Goal: Task Accomplishment & Management: Use online tool/utility

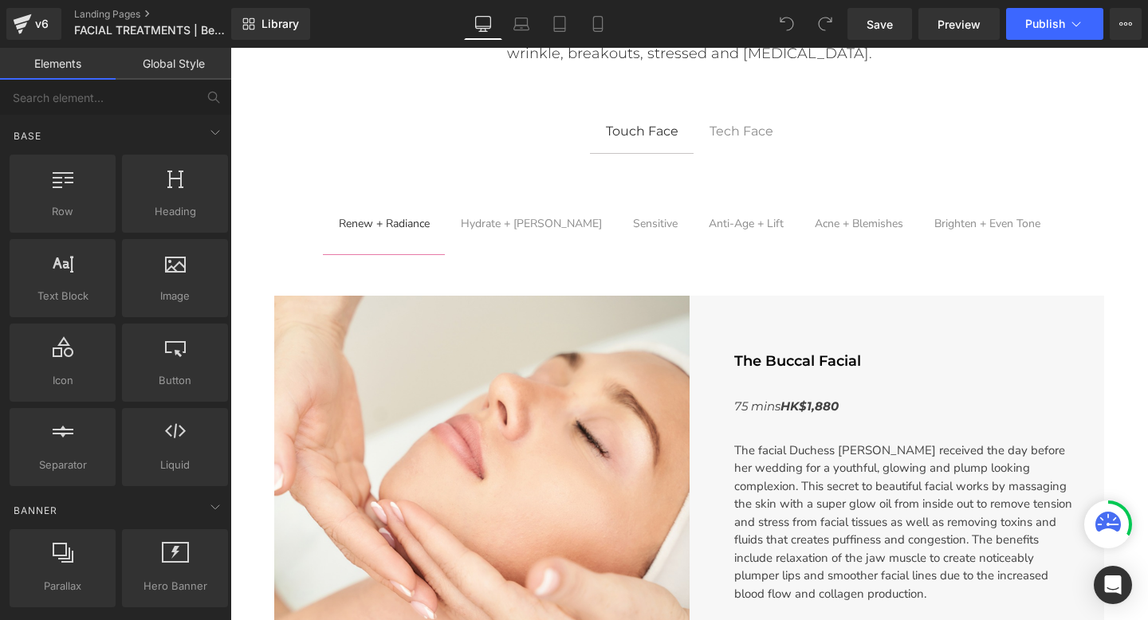
scroll to position [314, 0]
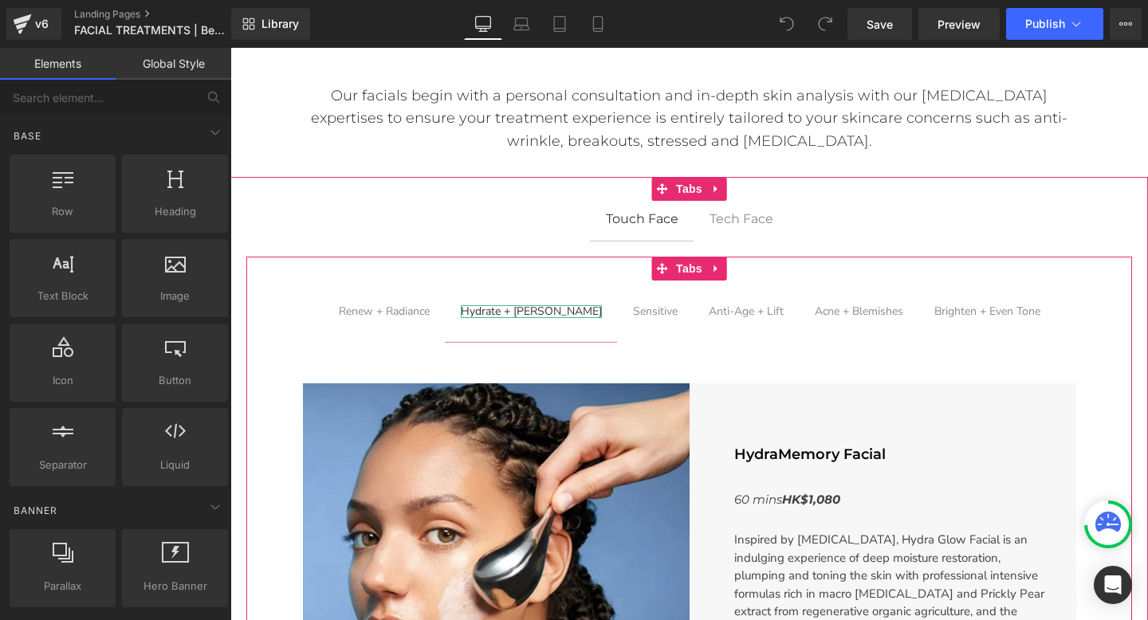
click at [517, 313] on div "Hydrate + [PERSON_NAME]" at bounding box center [531, 311] width 141 height 13
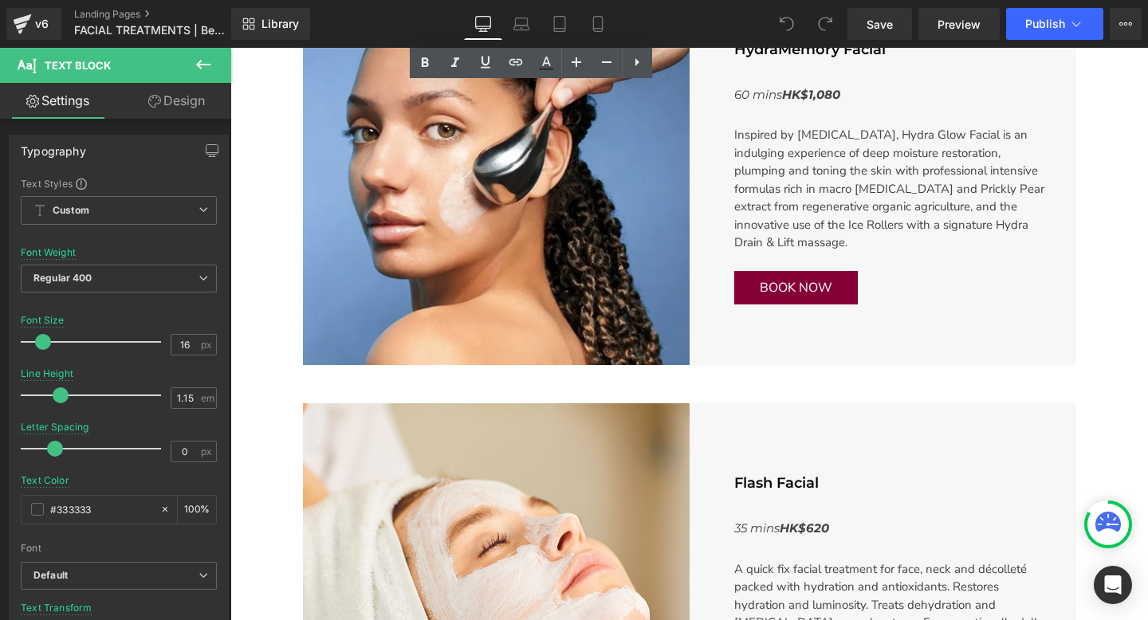
scroll to position [730, 0]
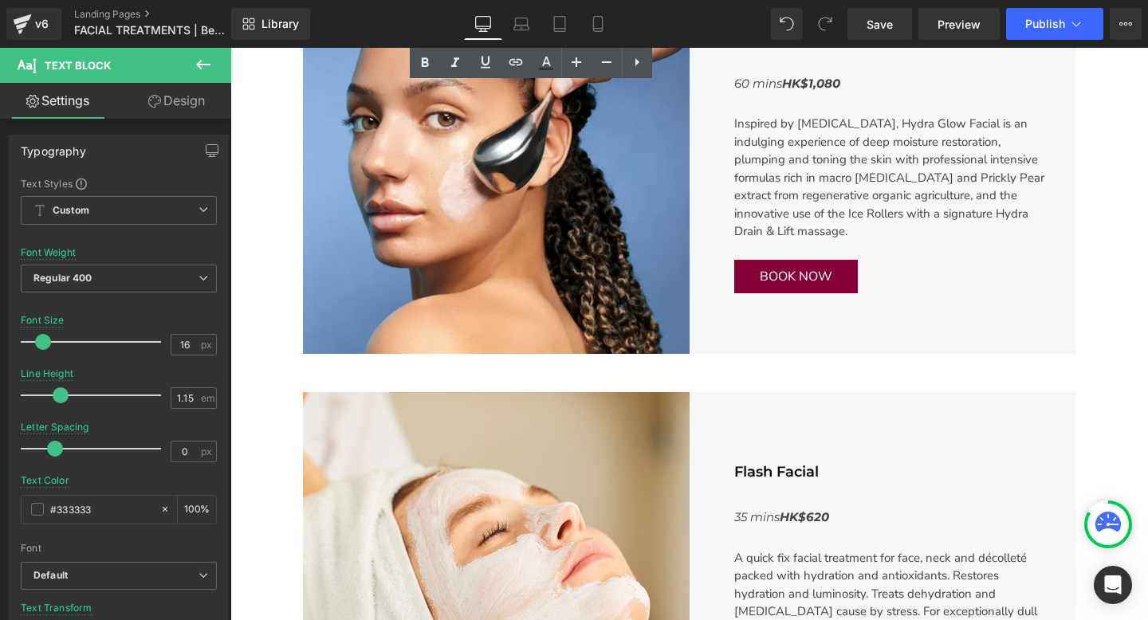
click at [871, 276] on span "Button" at bounding box center [889, 276] width 37 height 19
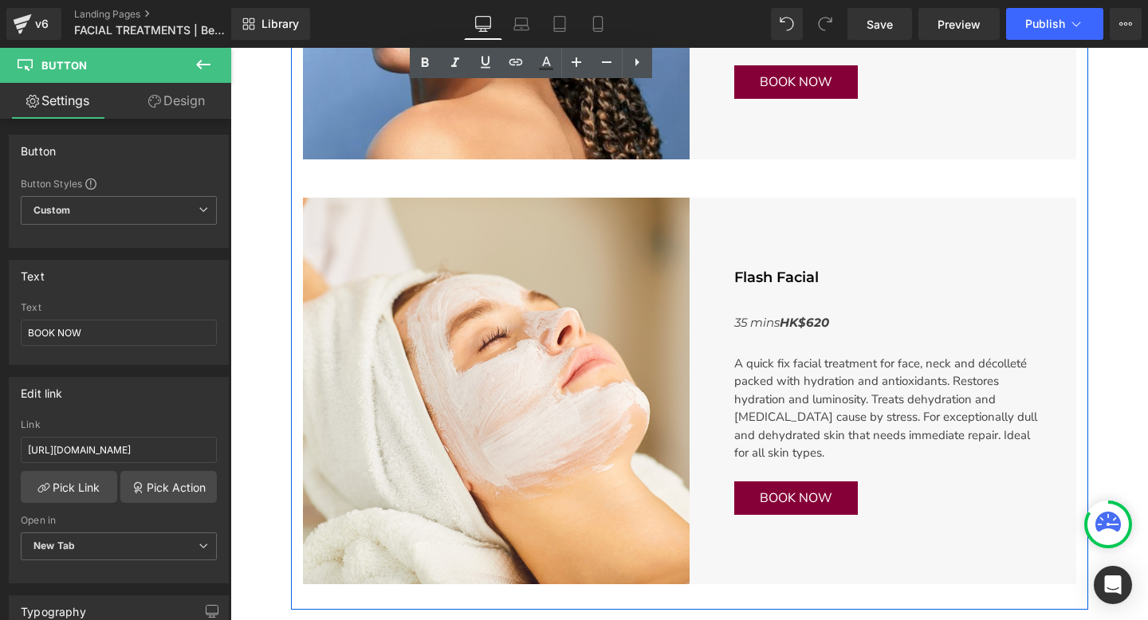
scroll to position [1030, 0]
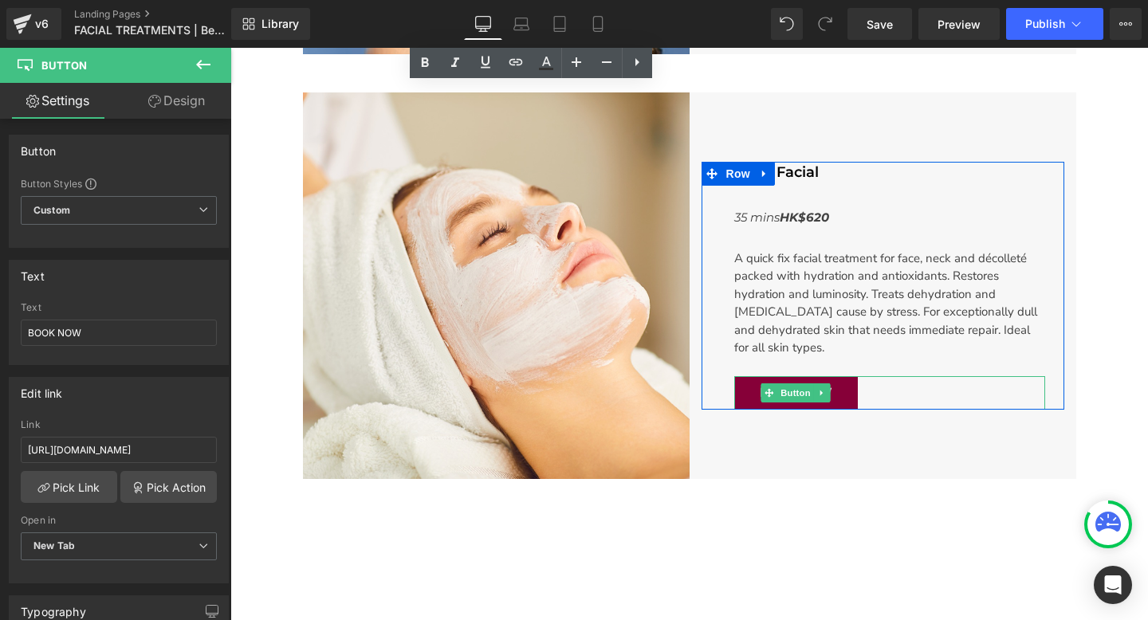
click at [796, 382] on link "BOOK NOW" at bounding box center [796, 392] width 124 height 33
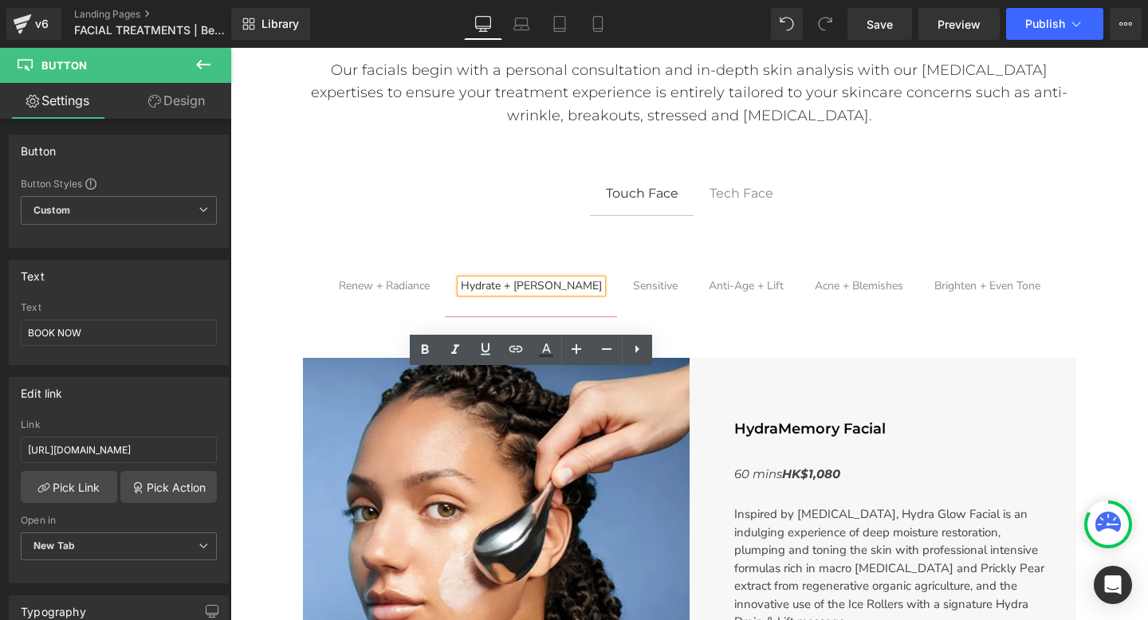
scroll to position [247, 0]
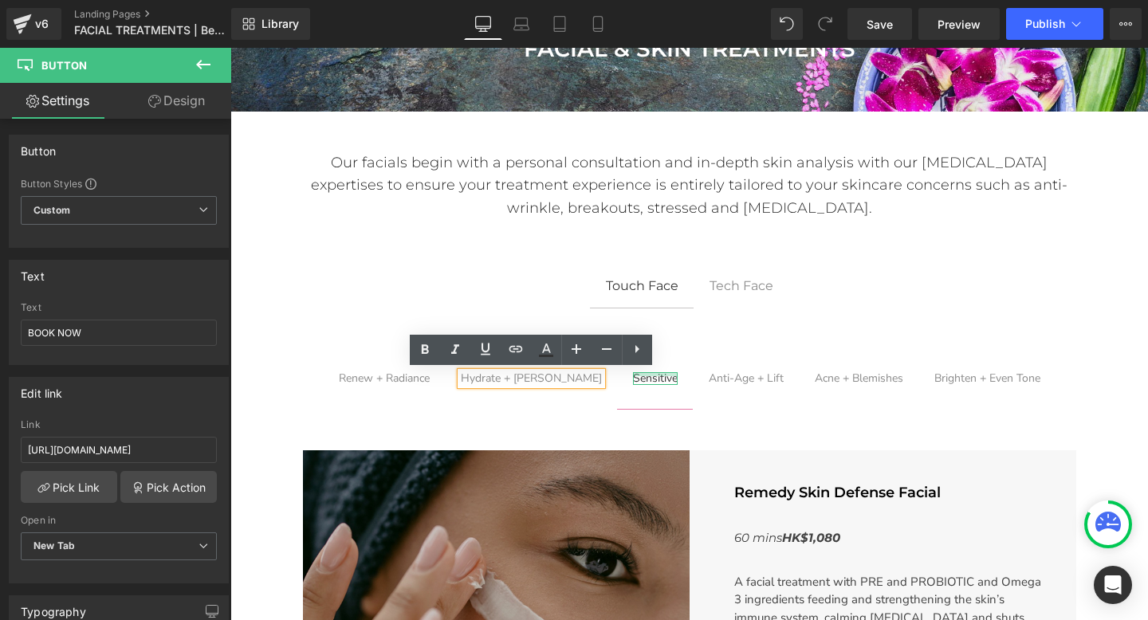
click at [639, 373] on div "Main content" at bounding box center [655, 374] width 45 height 4
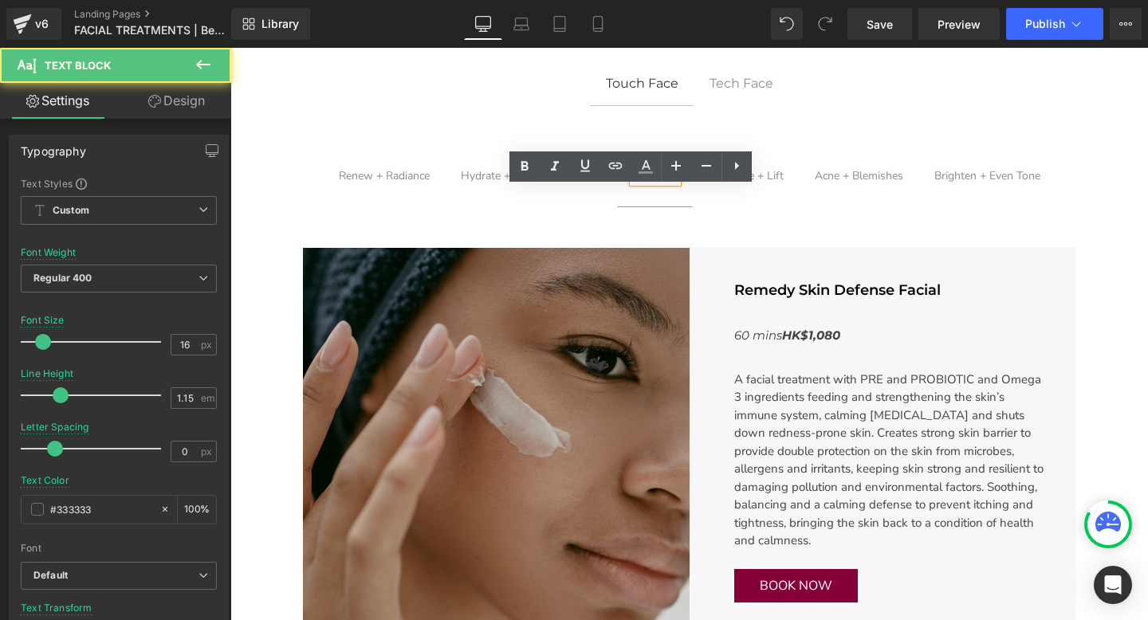
scroll to position [598, 0]
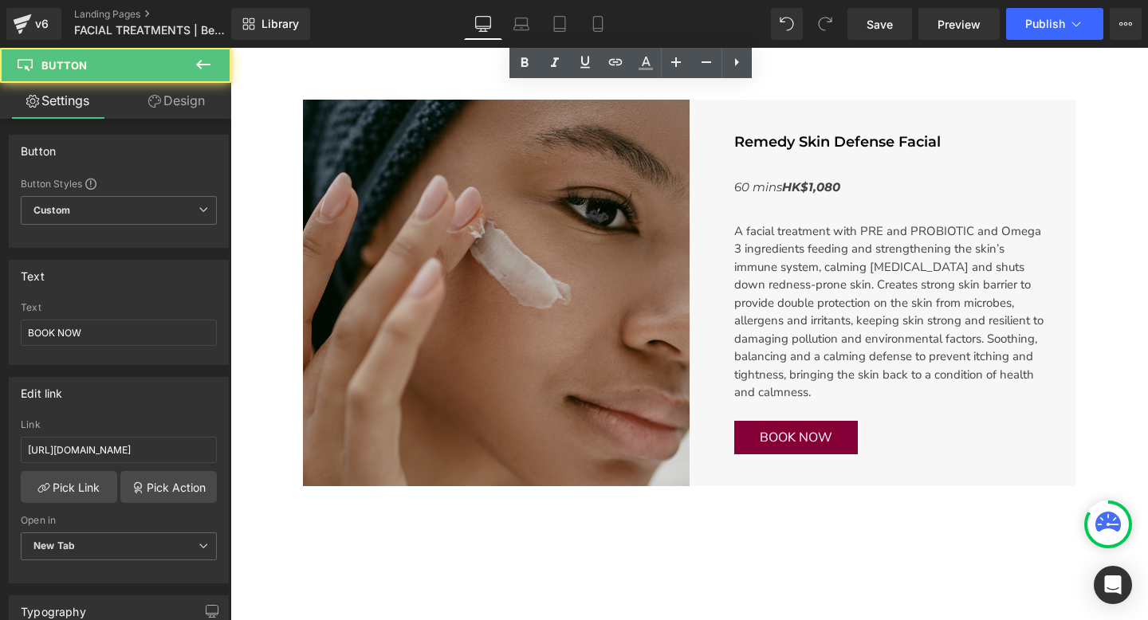
click at [800, 431] on div "BOOK NOW Button" at bounding box center [889, 437] width 311 height 33
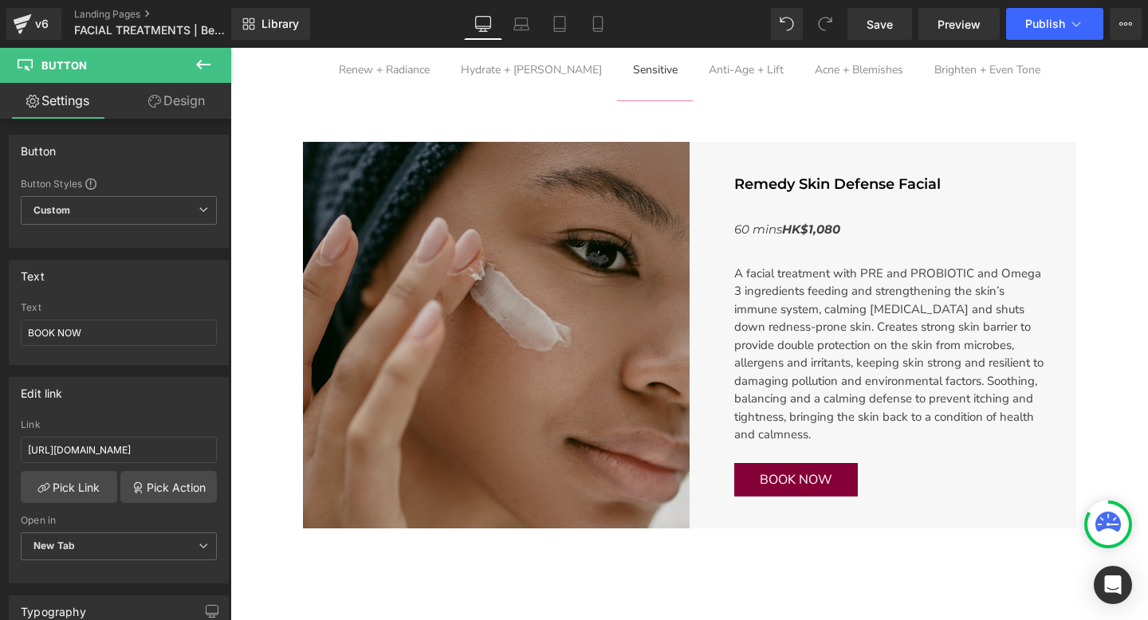
scroll to position [440, 0]
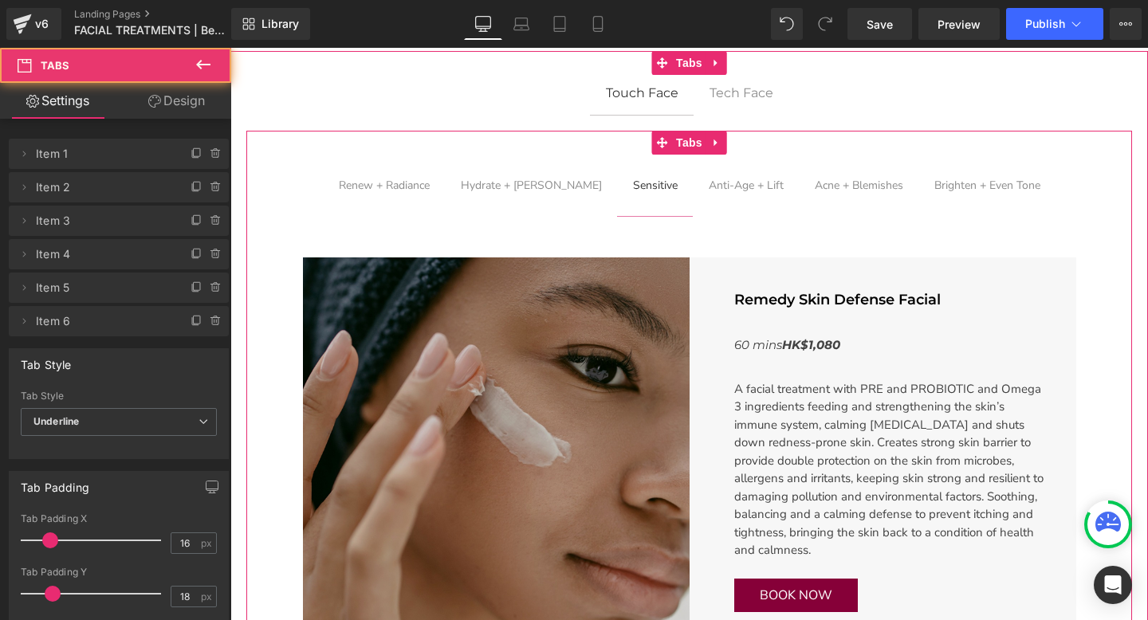
click at [719, 195] on span "Anti-Age + Lift Text Block" at bounding box center [746, 185] width 107 height 61
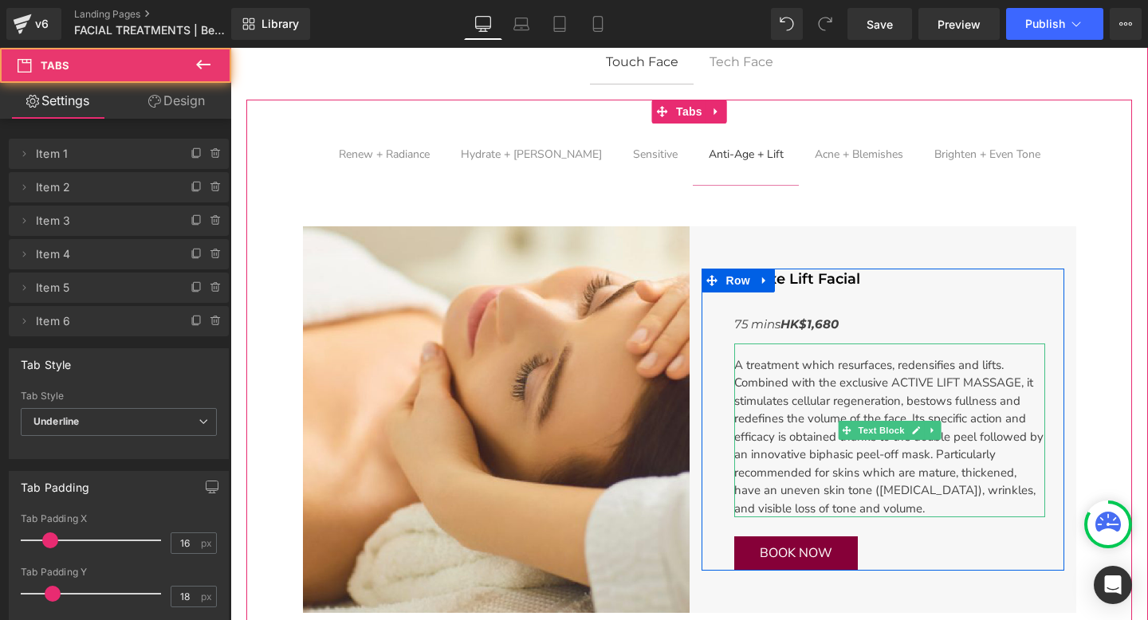
scroll to position [505, 0]
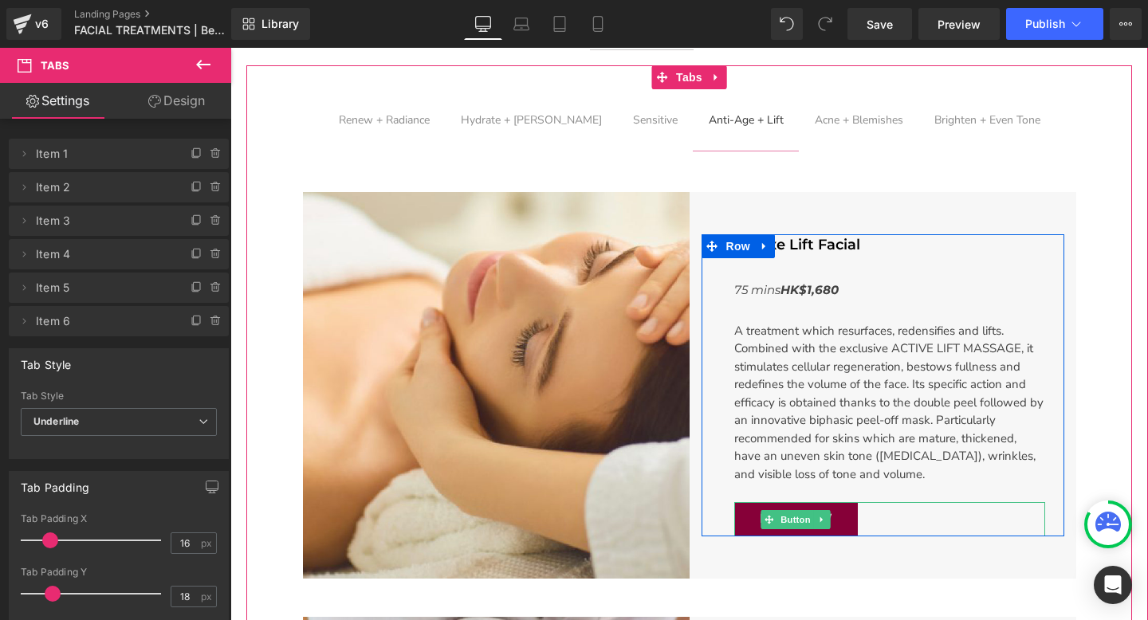
click at [777, 517] on div "BOOK NOW Button" at bounding box center [889, 518] width 311 height 33
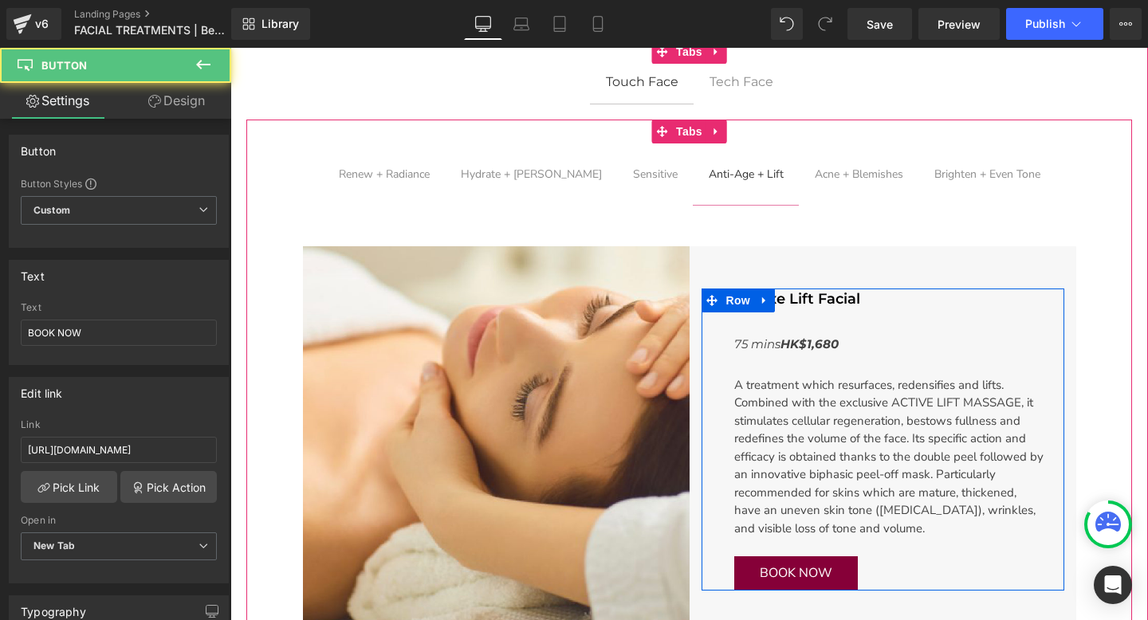
scroll to position [380, 0]
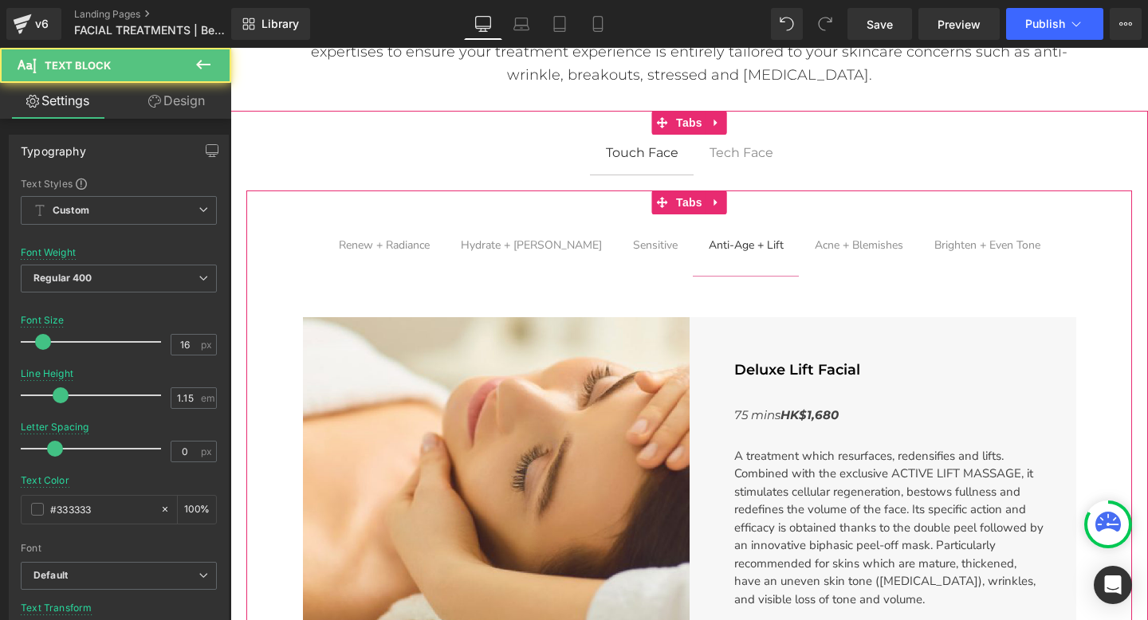
click at [828, 247] on div "Acne + Blemishes Text Block" at bounding box center [859, 245] width 88 height 14
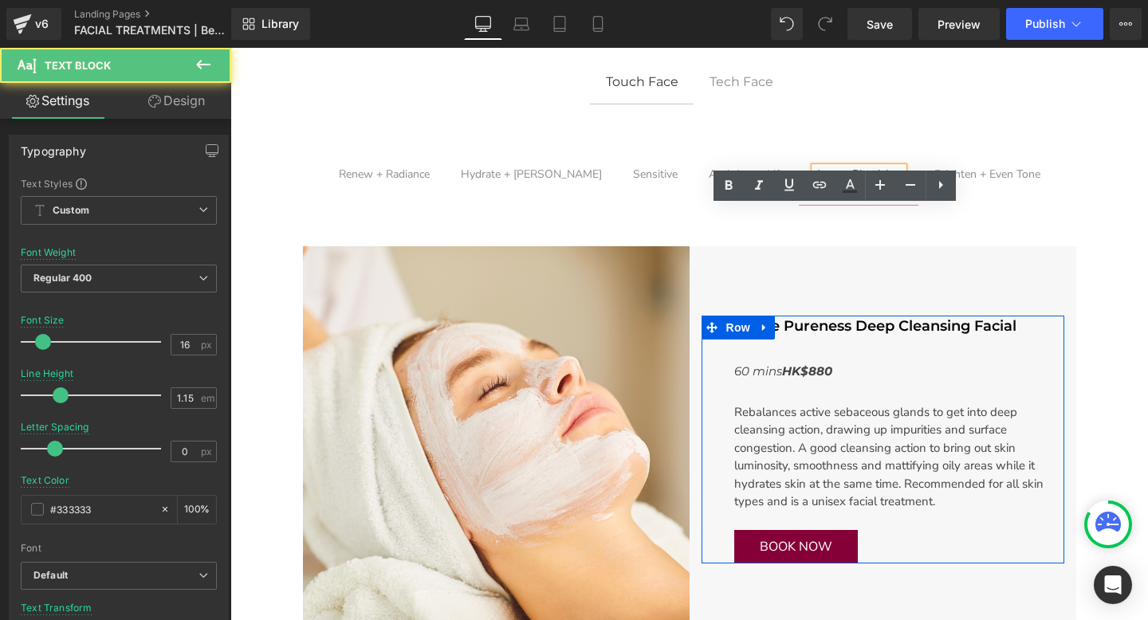
scroll to position [583, 0]
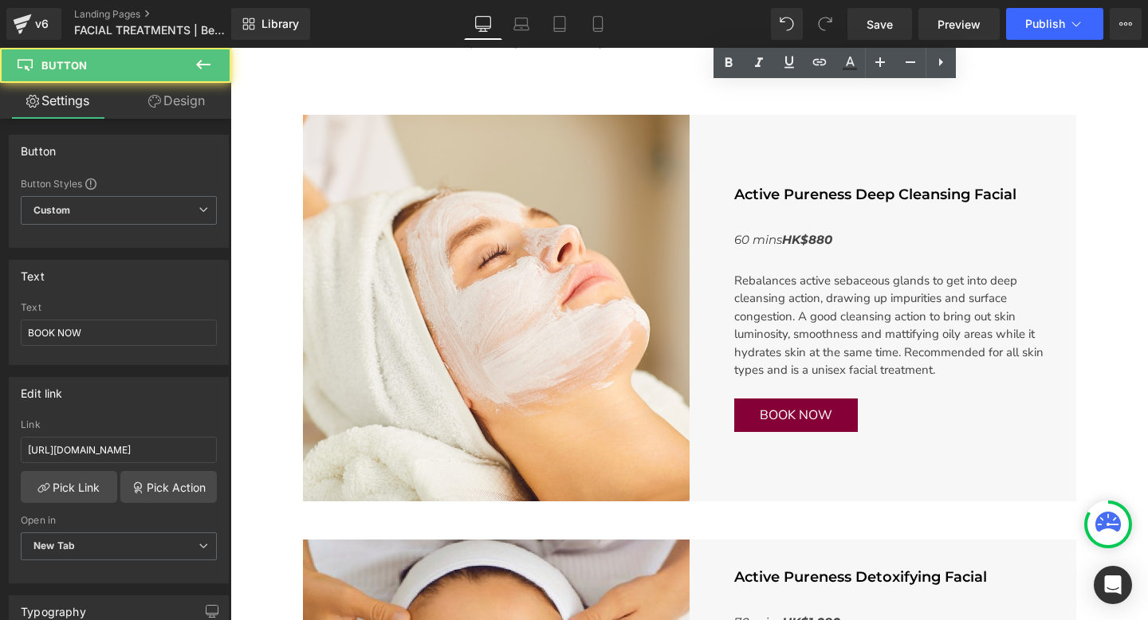
click at [792, 422] on div "BOOK NOW Button" at bounding box center [889, 415] width 311 height 33
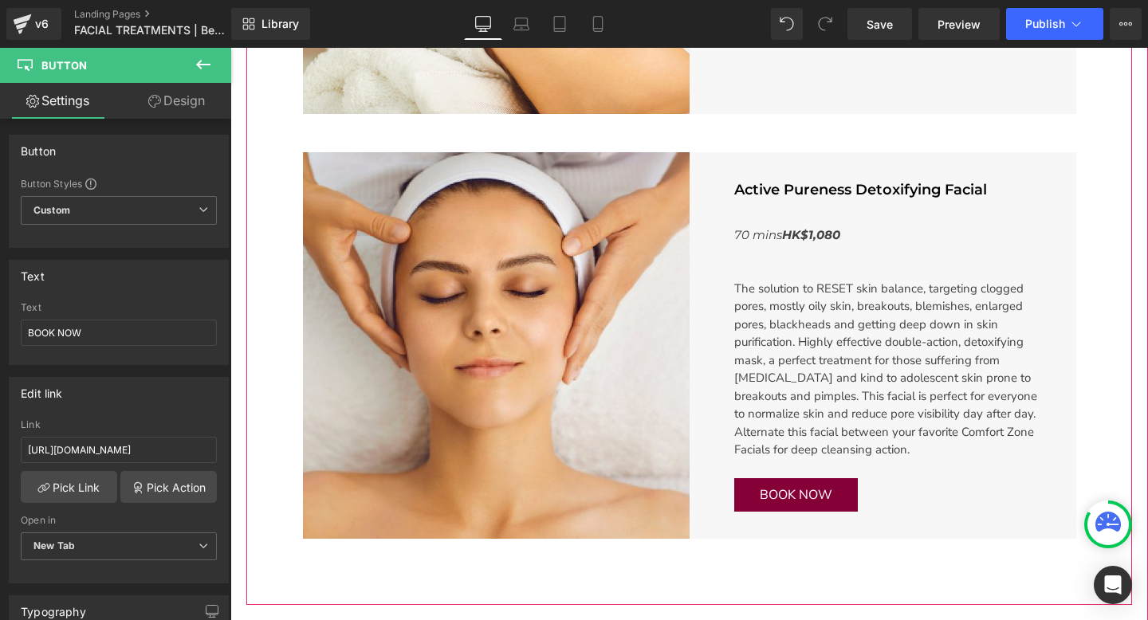
scroll to position [989, 0]
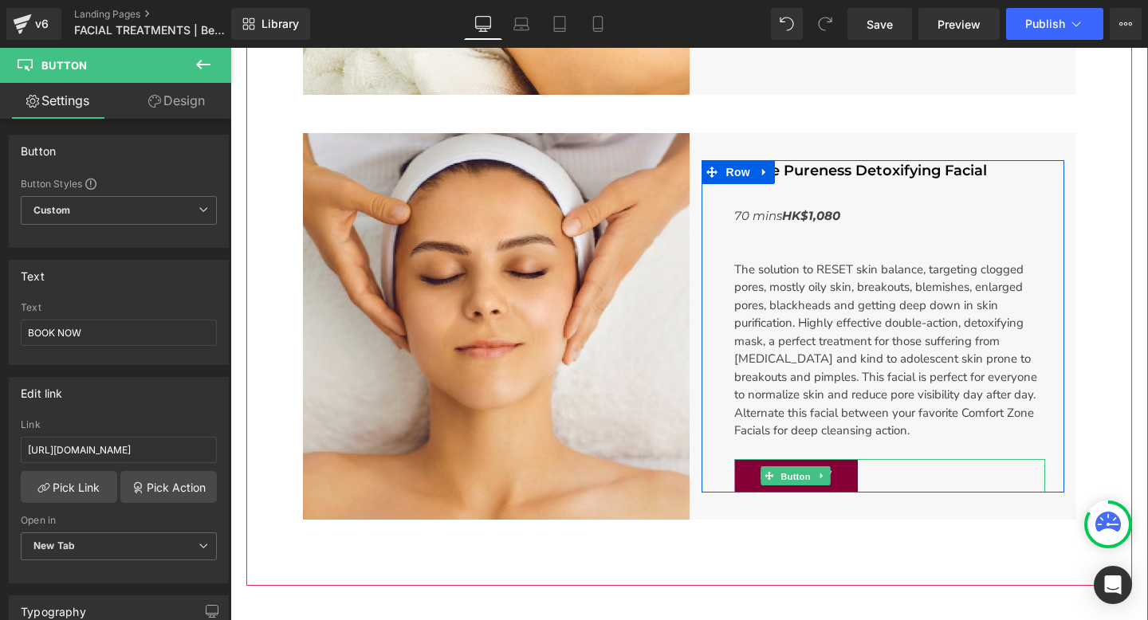
click at [795, 474] on span "Button" at bounding box center [795, 476] width 37 height 19
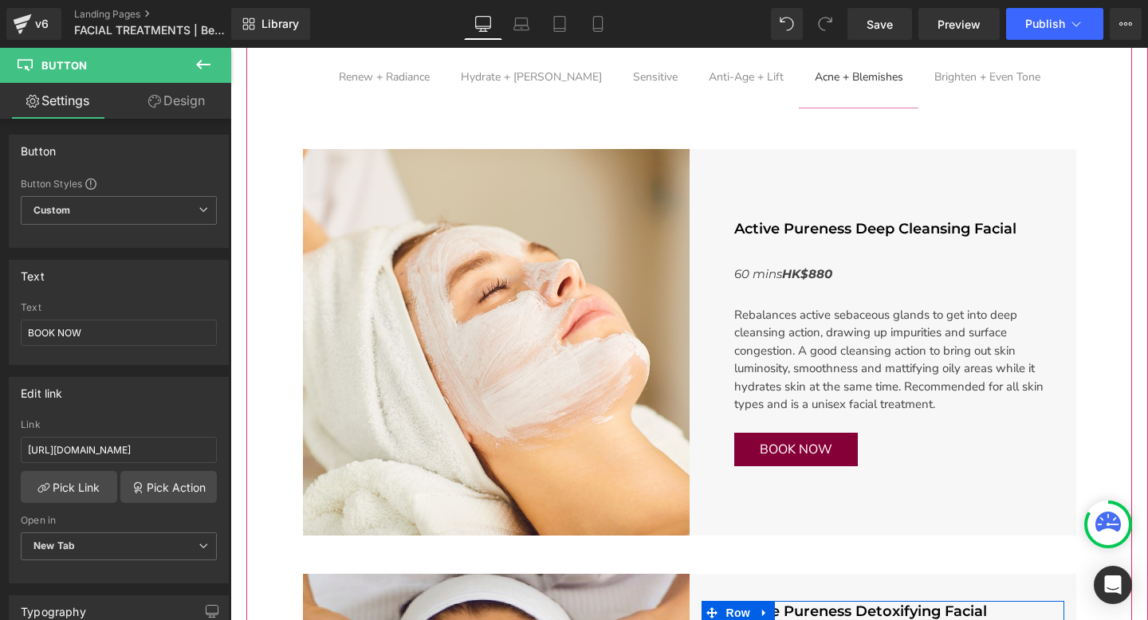
scroll to position [397, 0]
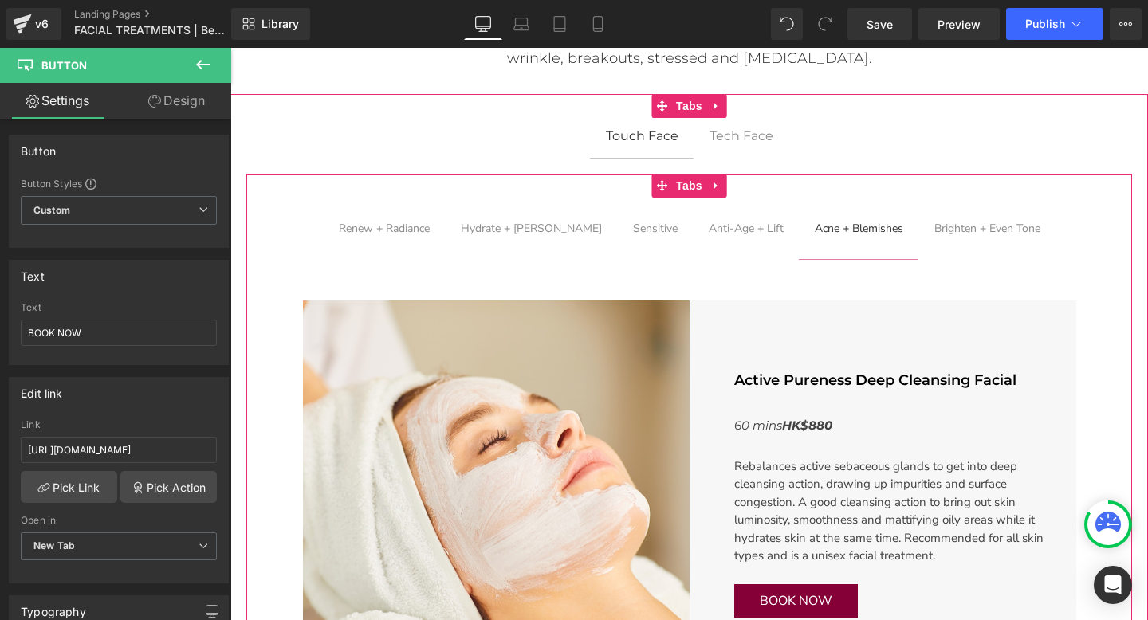
click at [938, 231] on div "Brighten + Even Tone Text Block" at bounding box center [987, 229] width 106 height 14
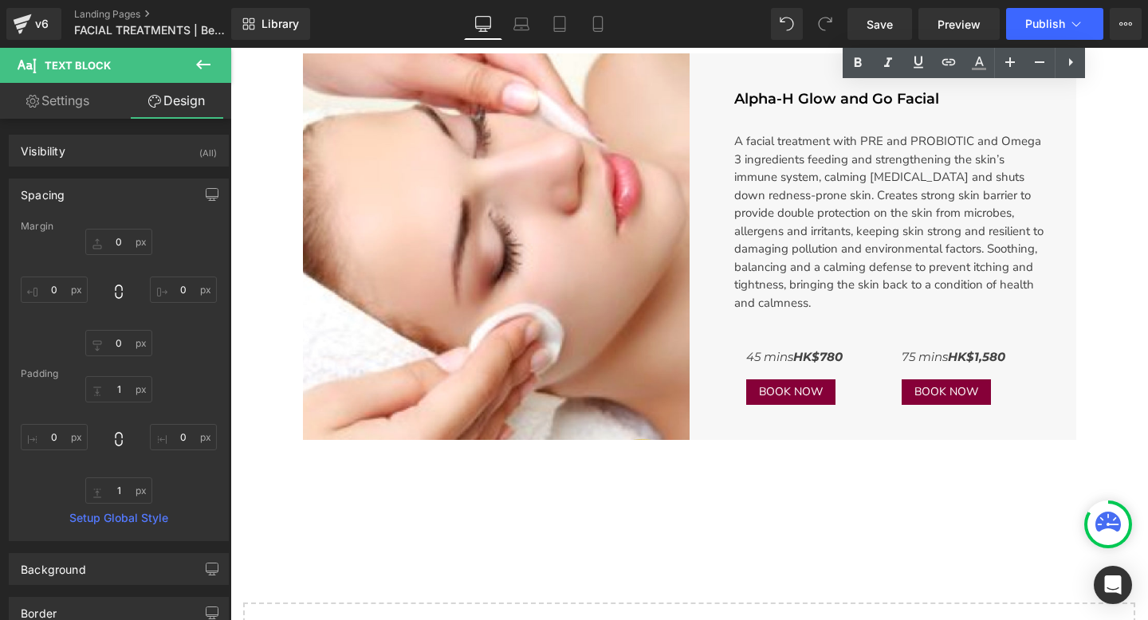
scroll to position [646, 0]
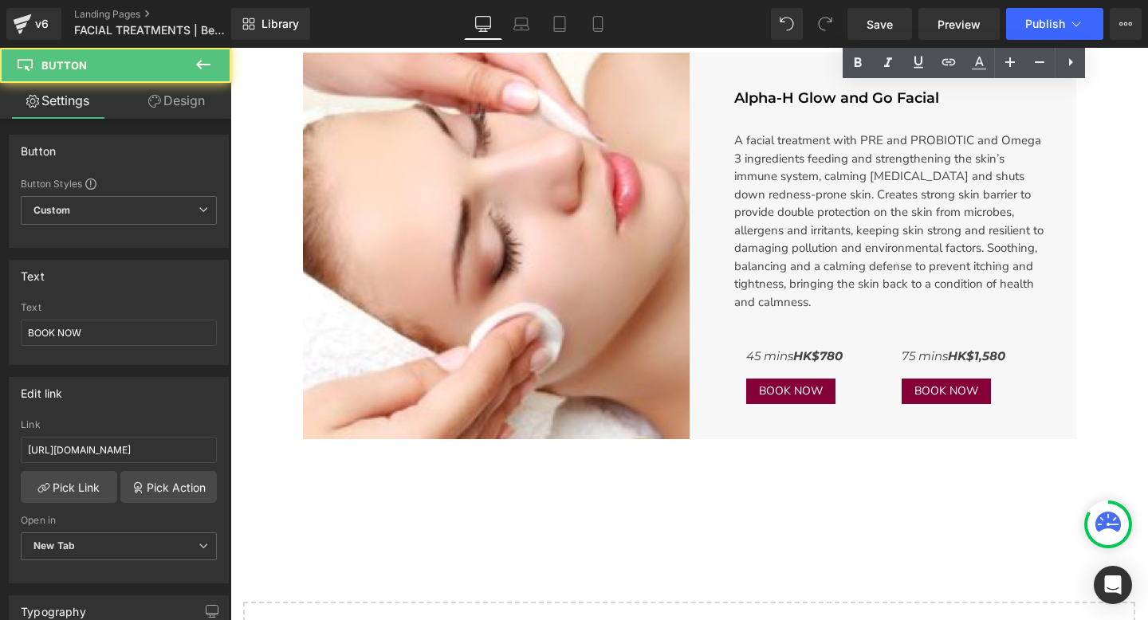
click at [787, 391] on div "BOOK NOW Button" at bounding box center [812, 392] width 132 height 26
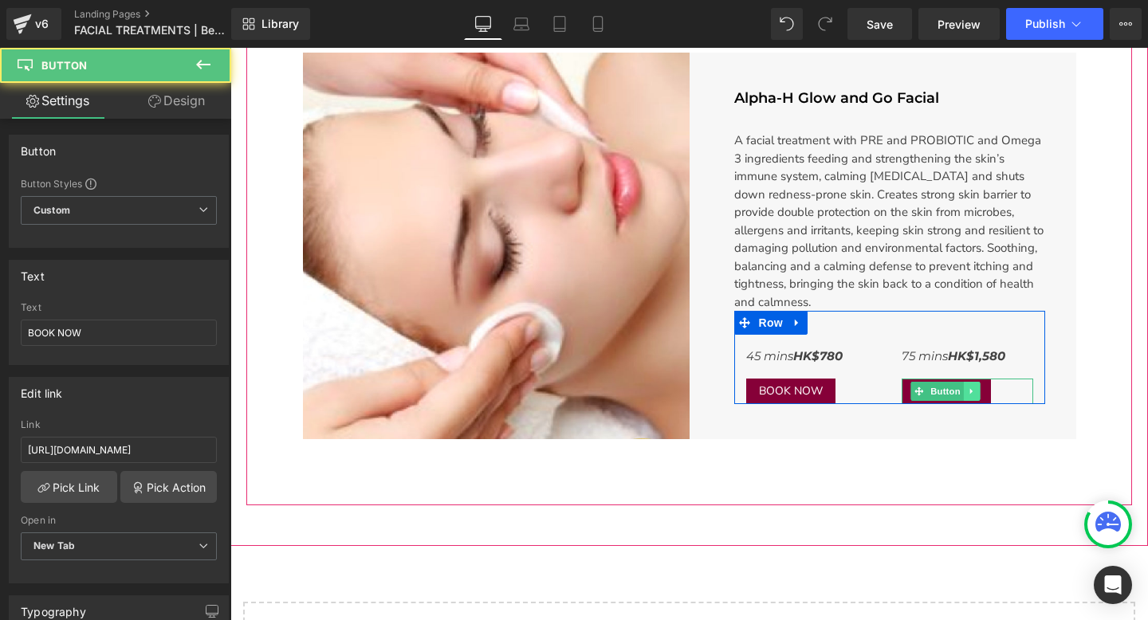
click at [964, 383] on link "Main content" at bounding box center [972, 391] width 17 height 19
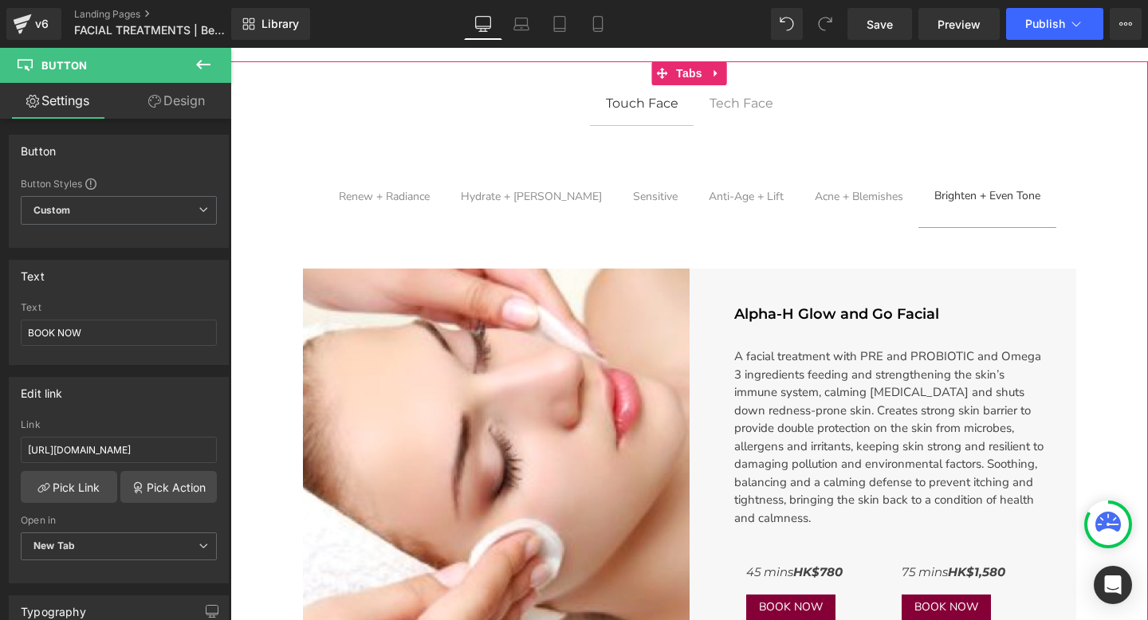
scroll to position [304, 0]
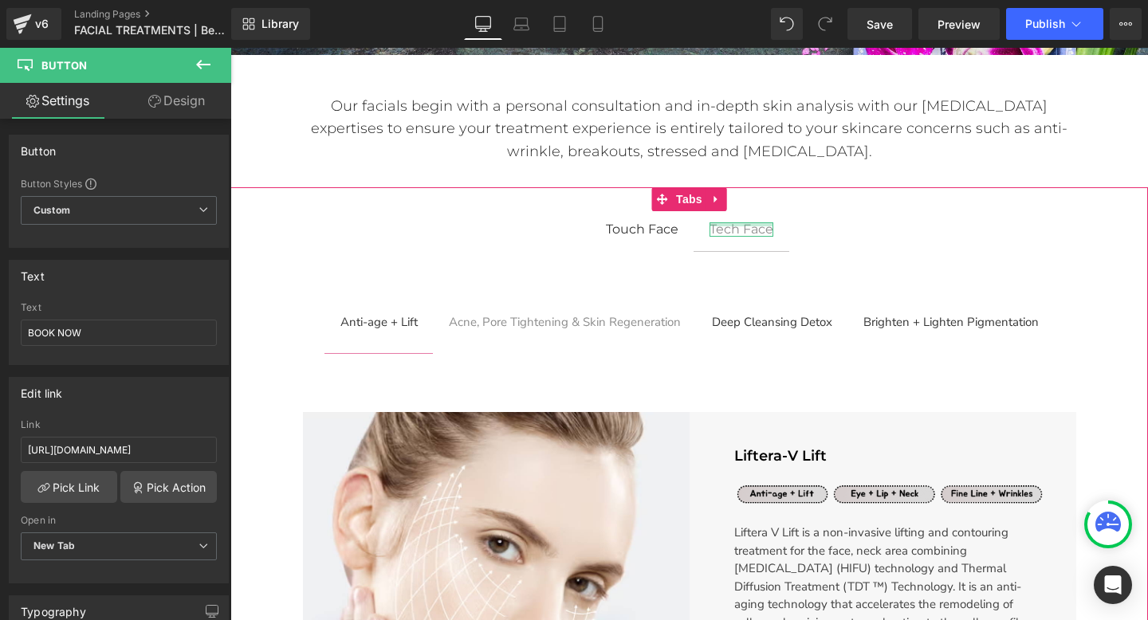
click at [752, 223] on div "Main content" at bounding box center [742, 224] width 64 height 4
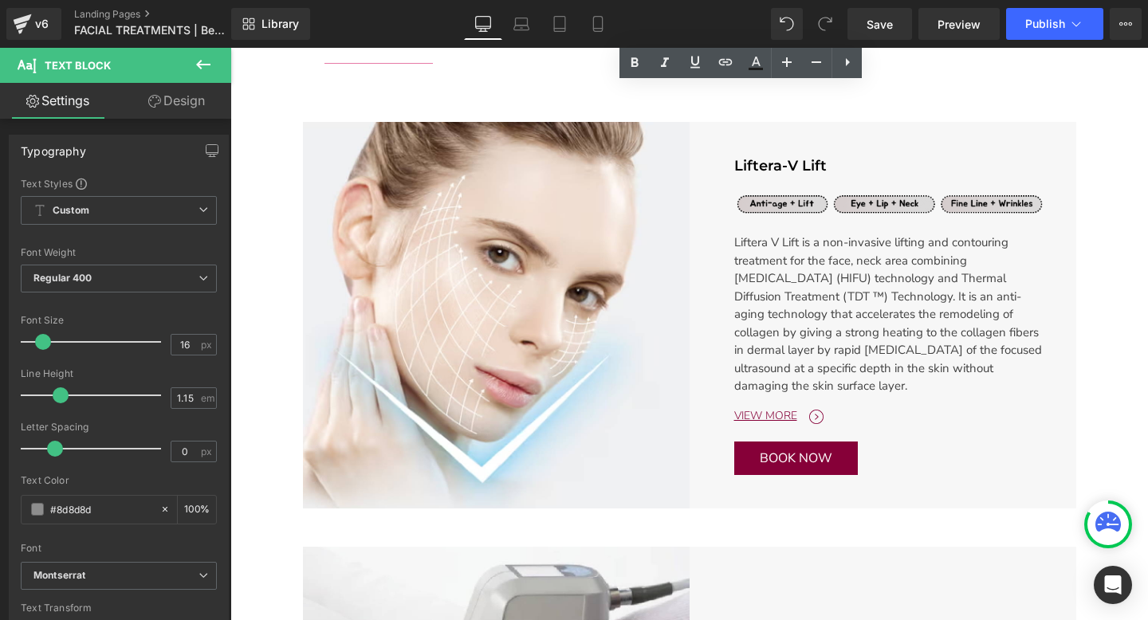
scroll to position [631, 0]
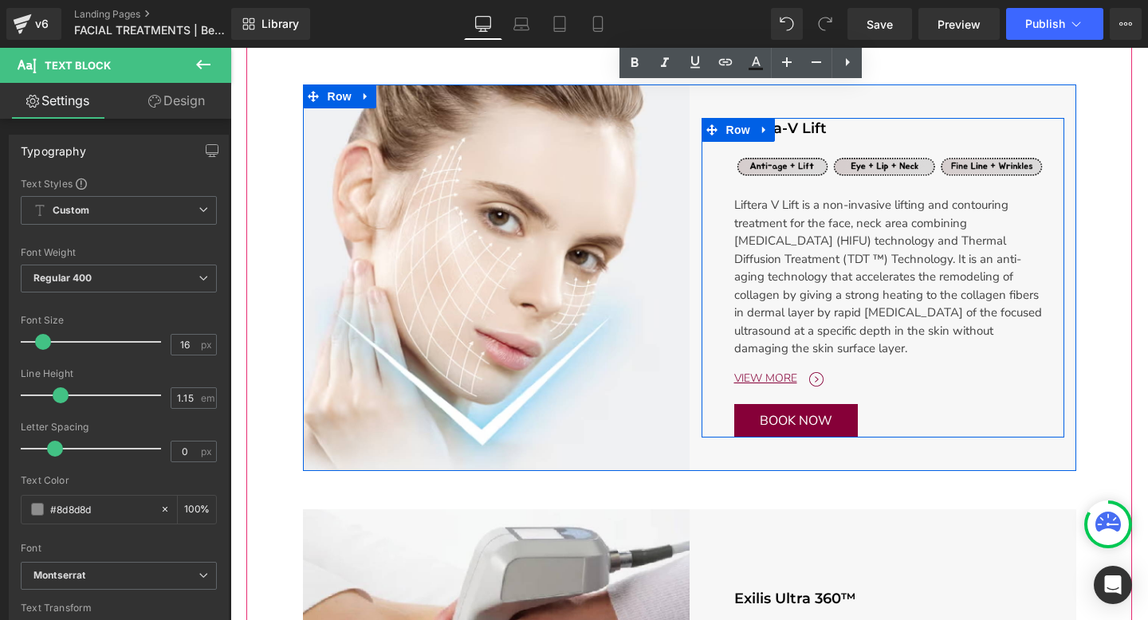
click at [855, 417] on span "Main content" at bounding box center [863, 420] width 17 height 19
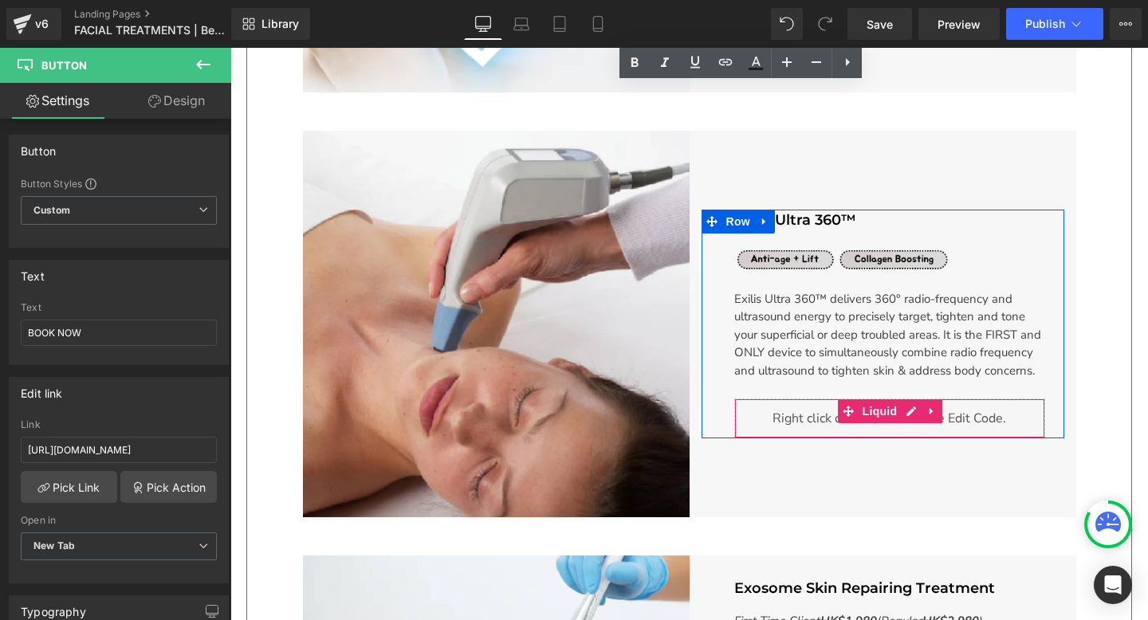
scroll to position [1017, 0]
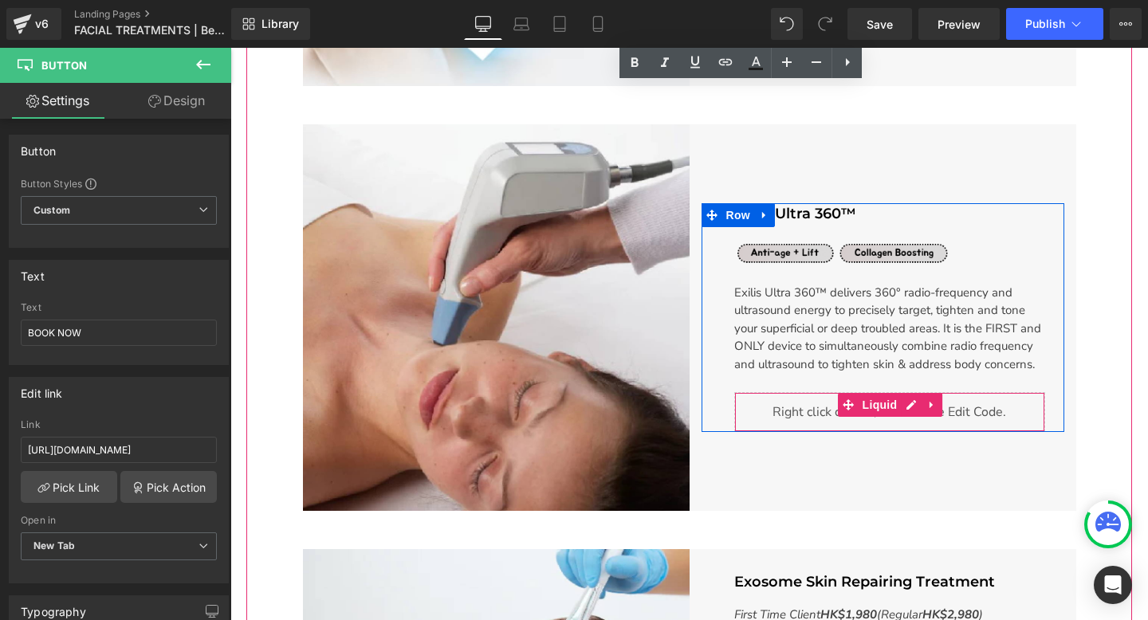
click at [798, 413] on div "Liquid" at bounding box center [889, 412] width 311 height 40
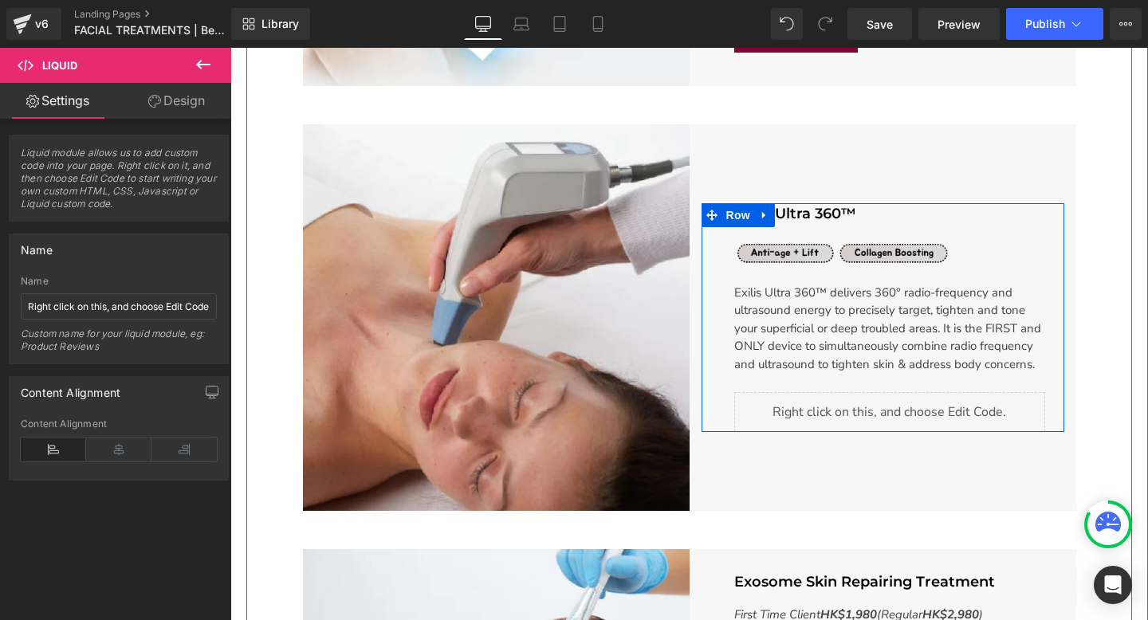
click at [909, 403] on div "Liquid" at bounding box center [889, 412] width 311 height 40
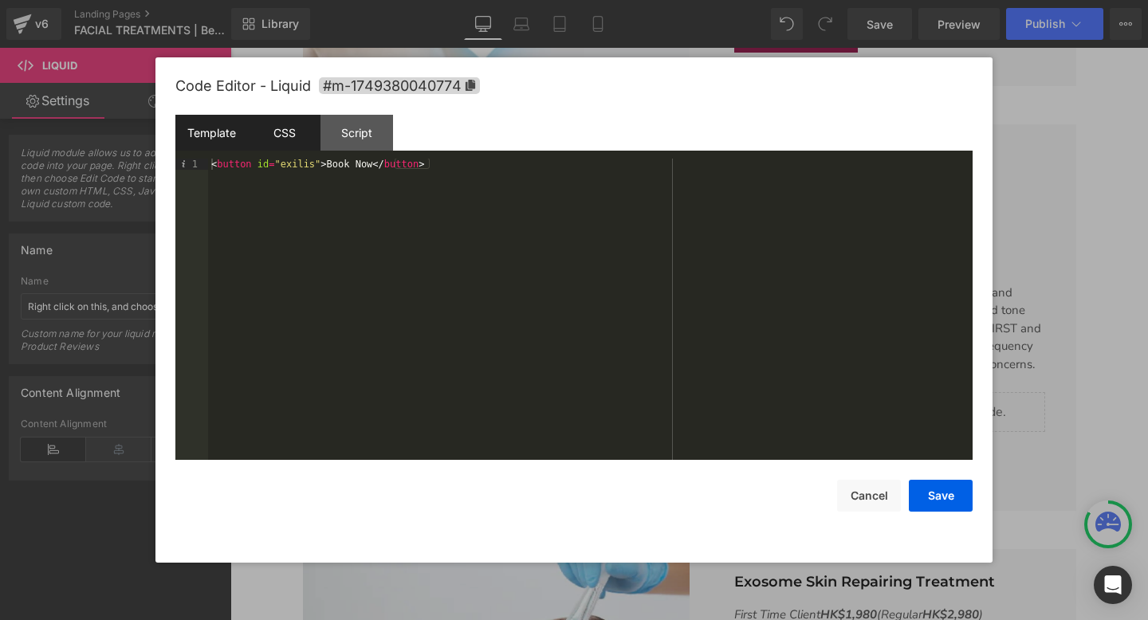
click at [294, 133] on div "CSS" at bounding box center [284, 133] width 73 height 36
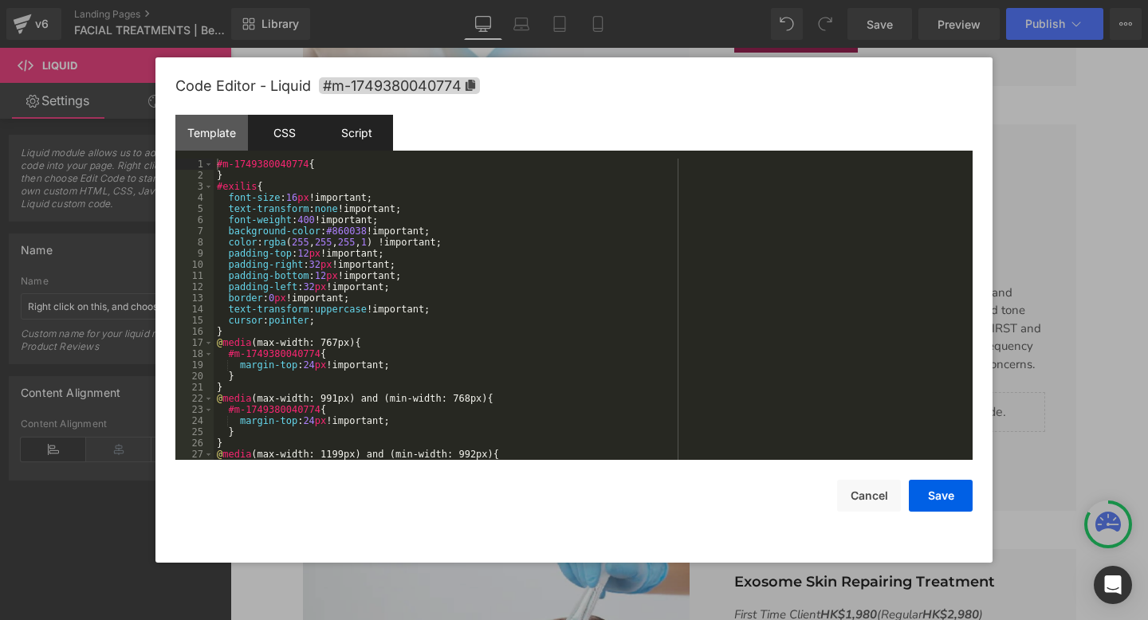
click at [349, 132] on div "Script" at bounding box center [356, 133] width 73 height 36
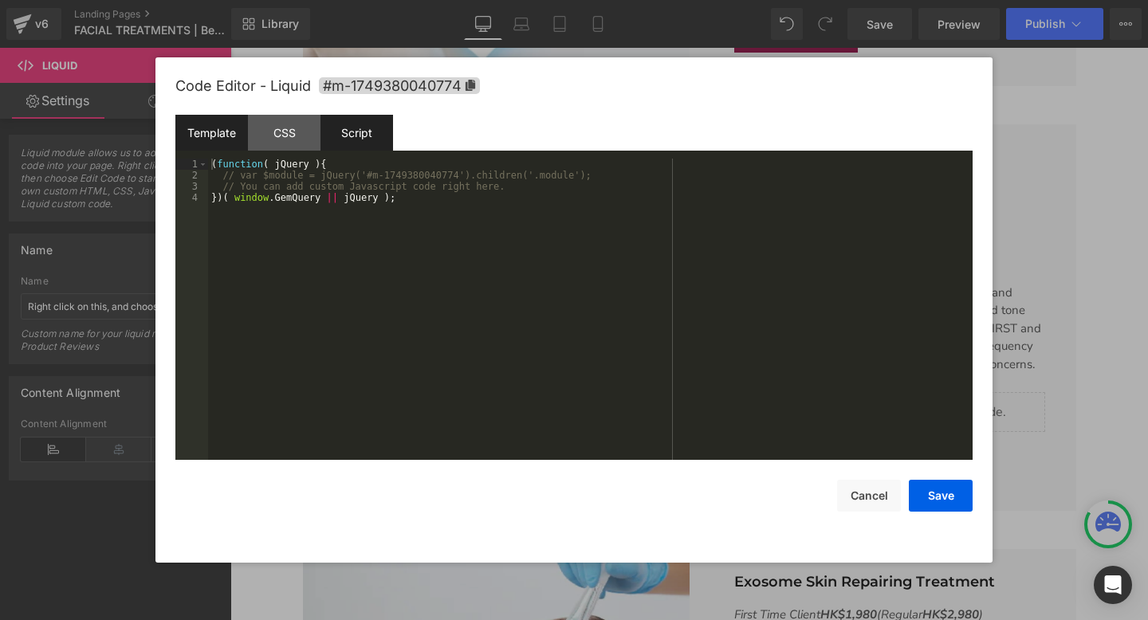
click at [221, 128] on div "Template" at bounding box center [211, 133] width 73 height 36
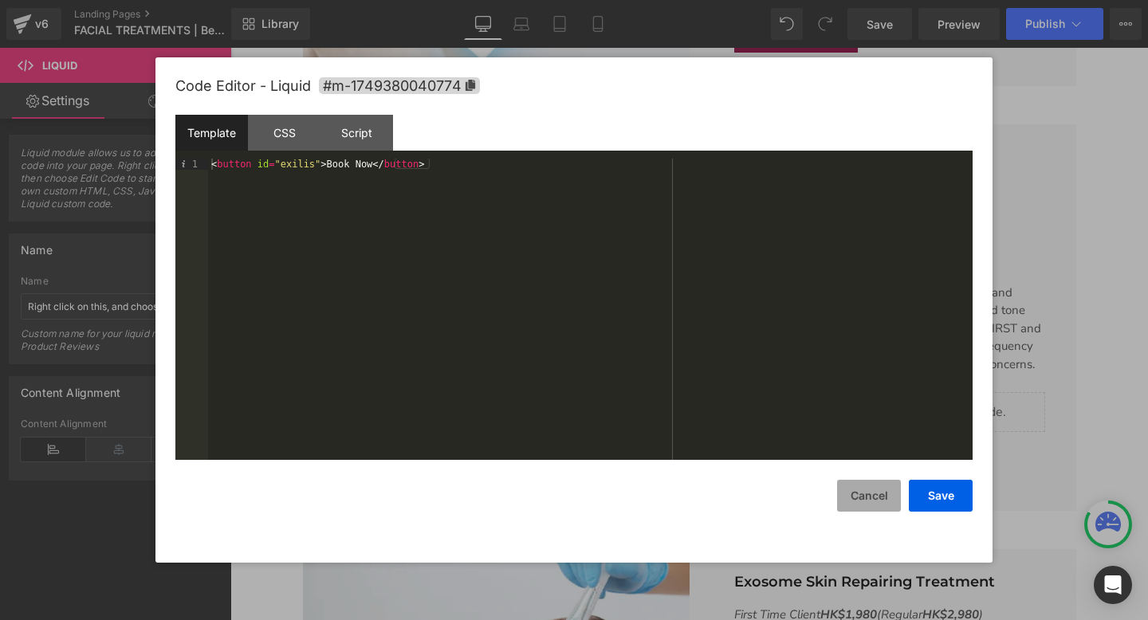
click at [863, 489] on button "Cancel" at bounding box center [869, 496] width 64 height 32
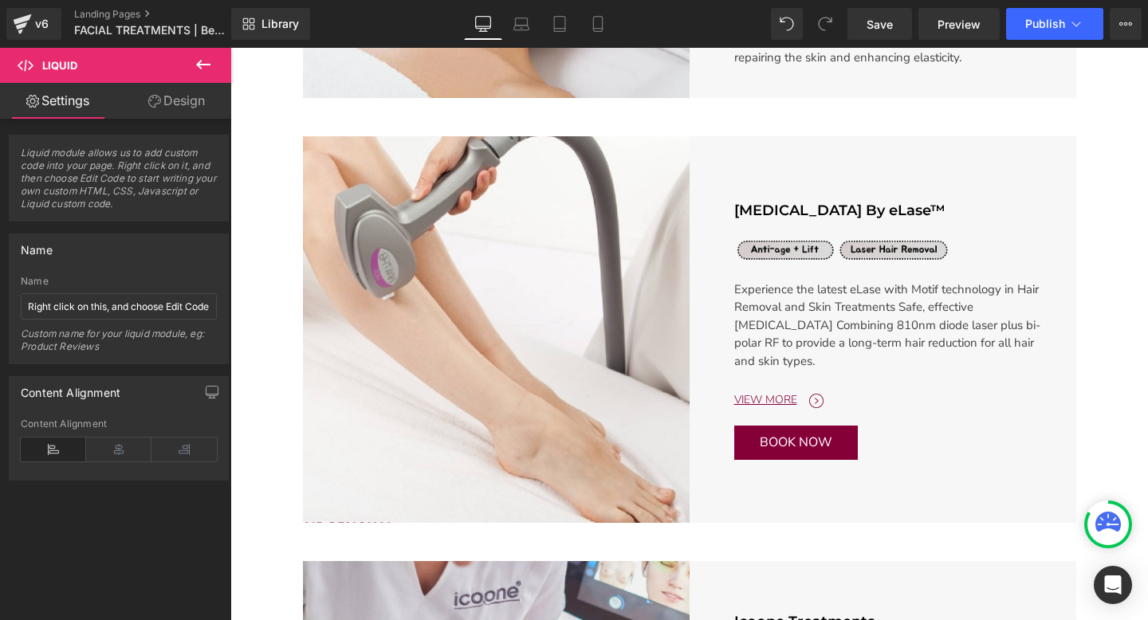
scroll to position [1866, 0]
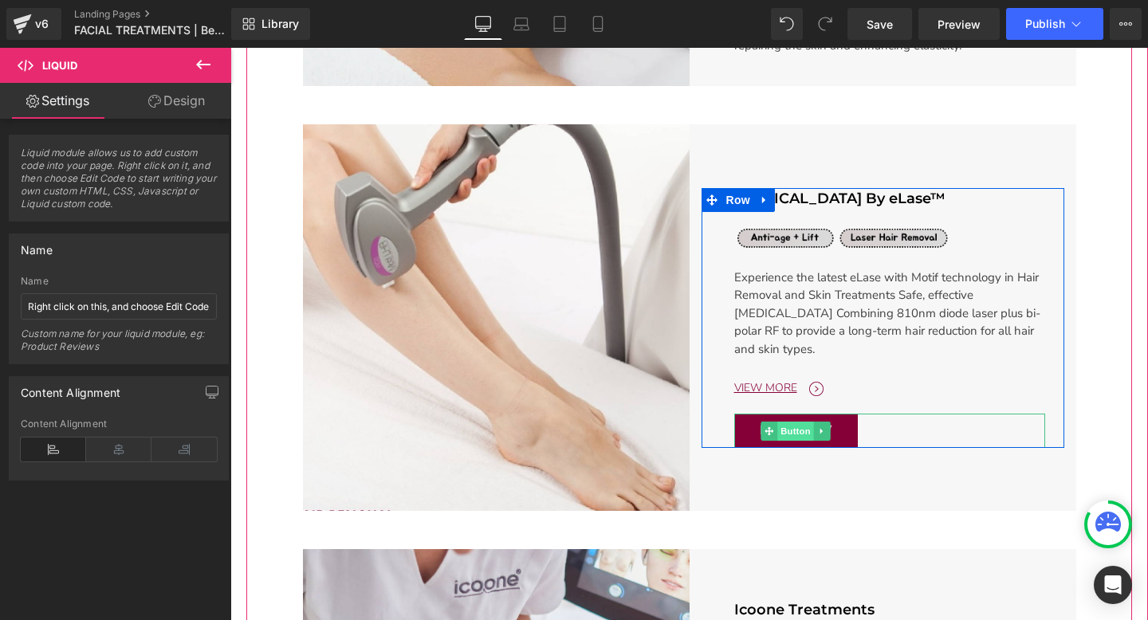
click at [793, 438] on span "Button" at bounding box center [795, 431] width 37 height 19
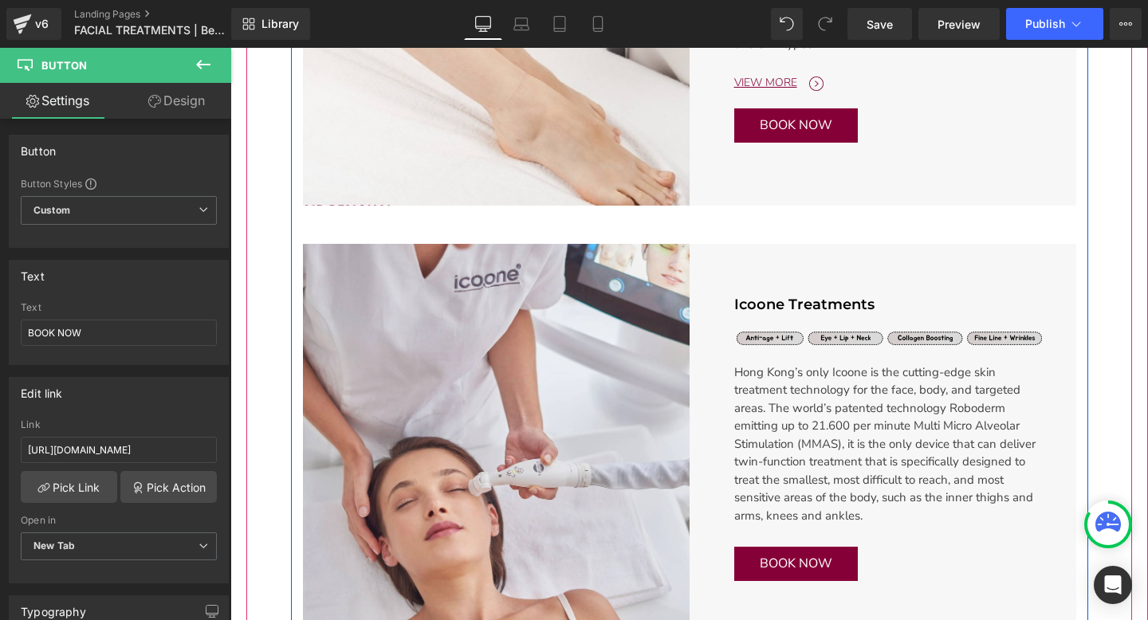
scroll to position [2373, 0]
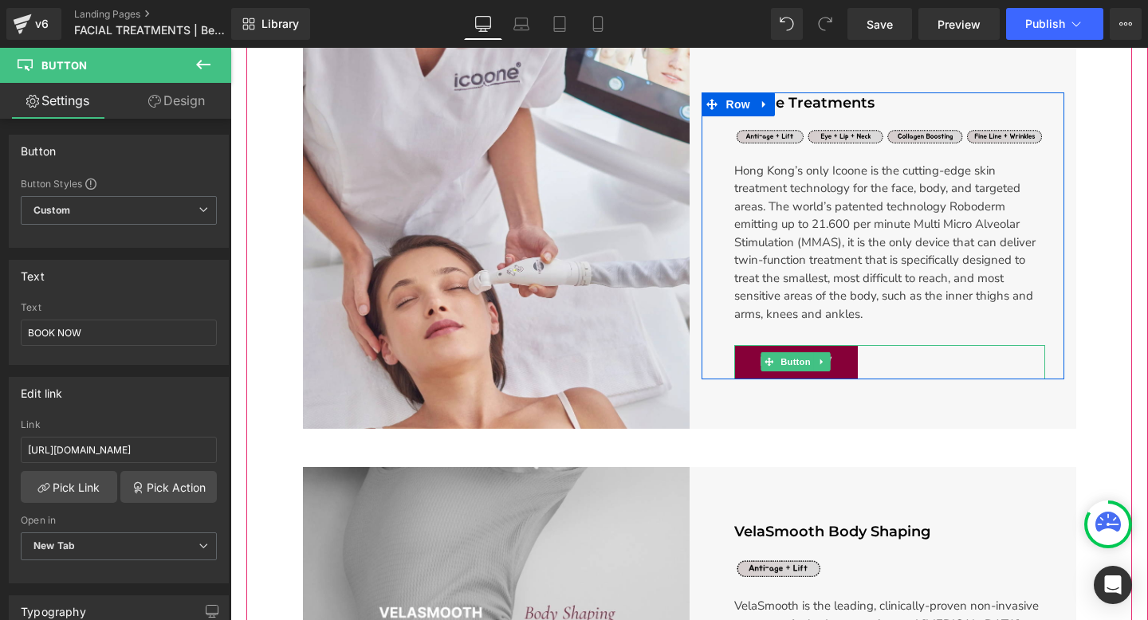
click at [788, 363] on span "Button" at bounding box center [795, 361] width 37 height 19
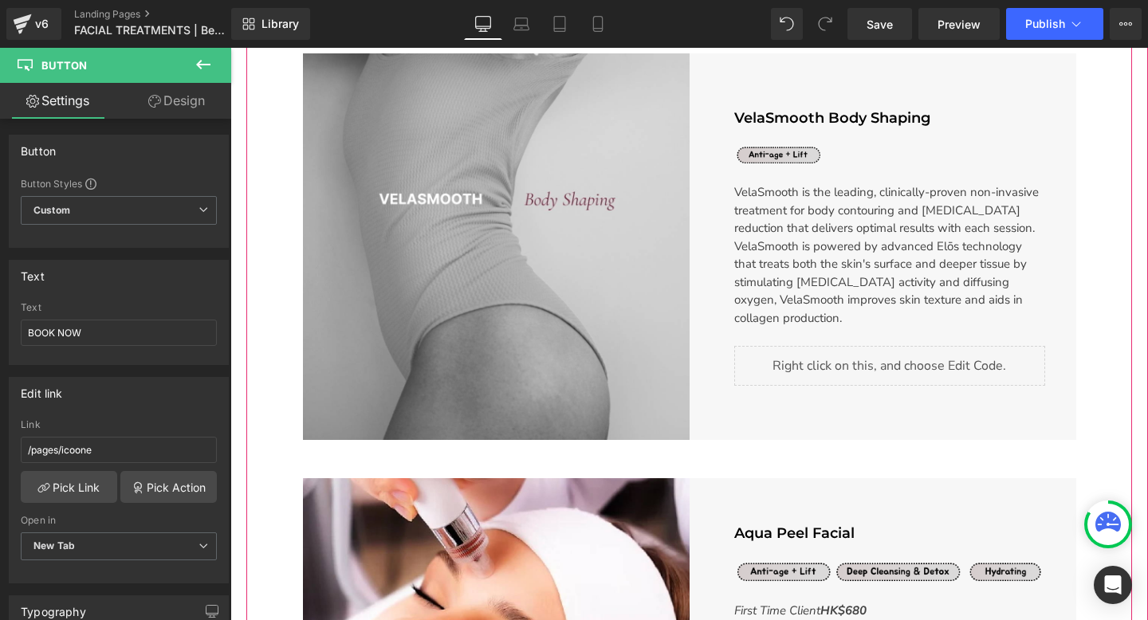
scroll to position [2790, 0]
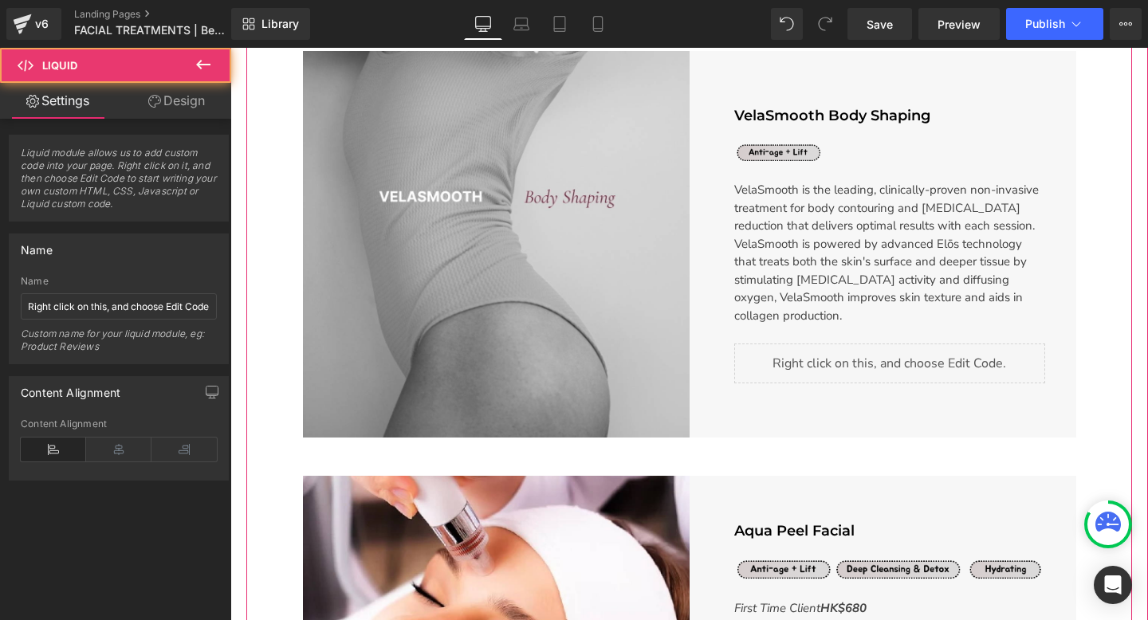
click at [847, 350] on div "Liquid" at bounding box center [889, 364] width 311 height 40
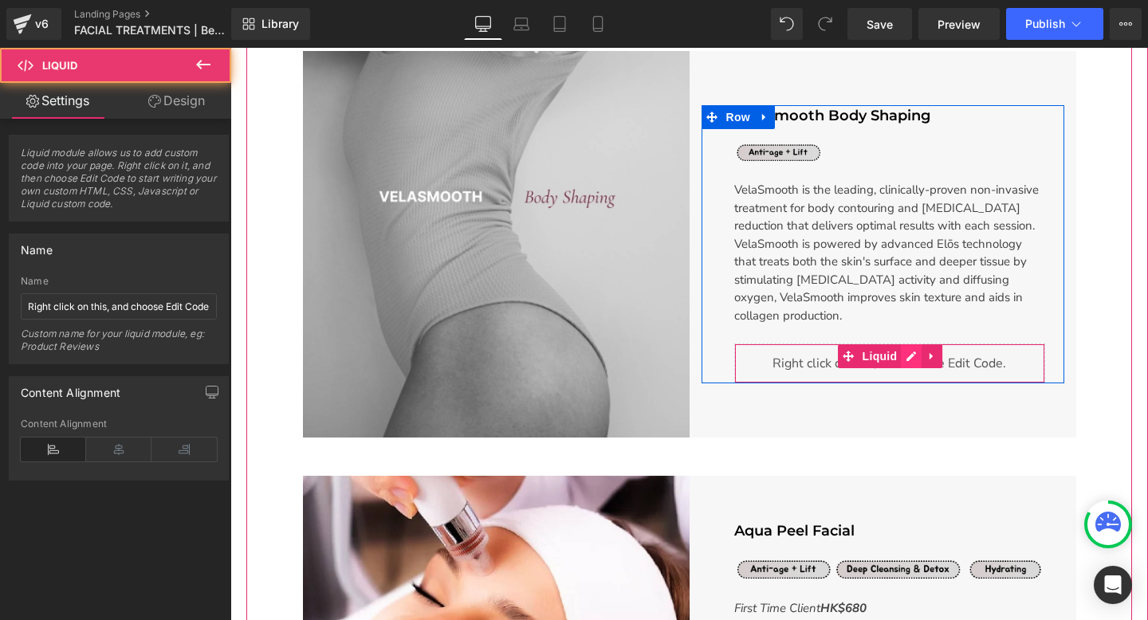
click at [907, 346] on div "Liquid" at bounding box center [889, 364] width 311 height 40
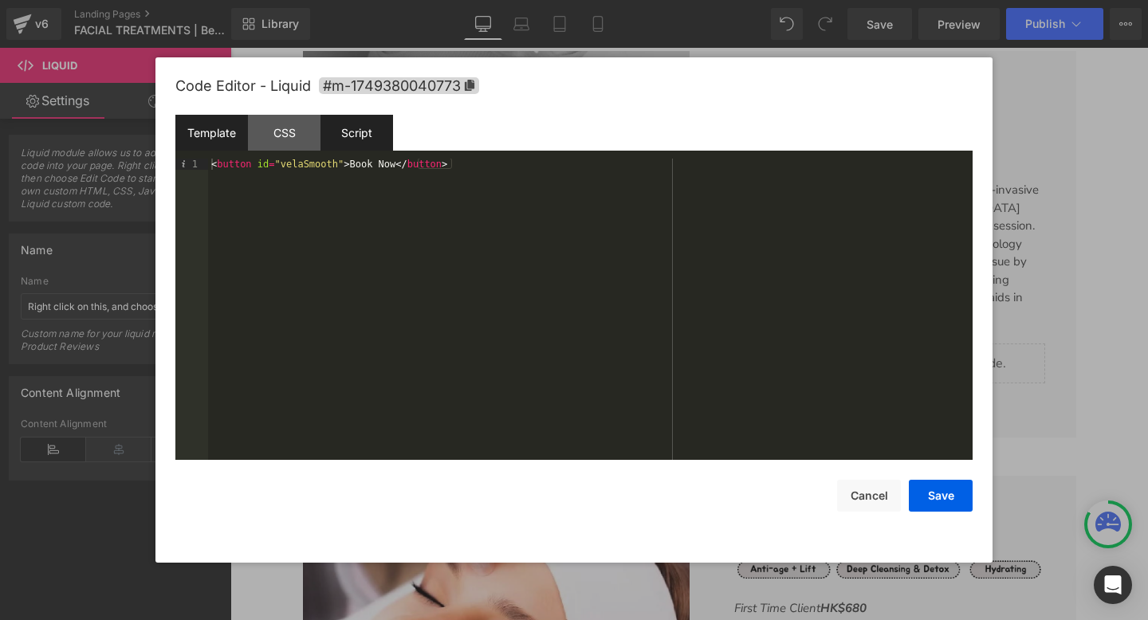
click at [356, 141] on div "Script" at bounding box center [356, 133] width 73 height 36
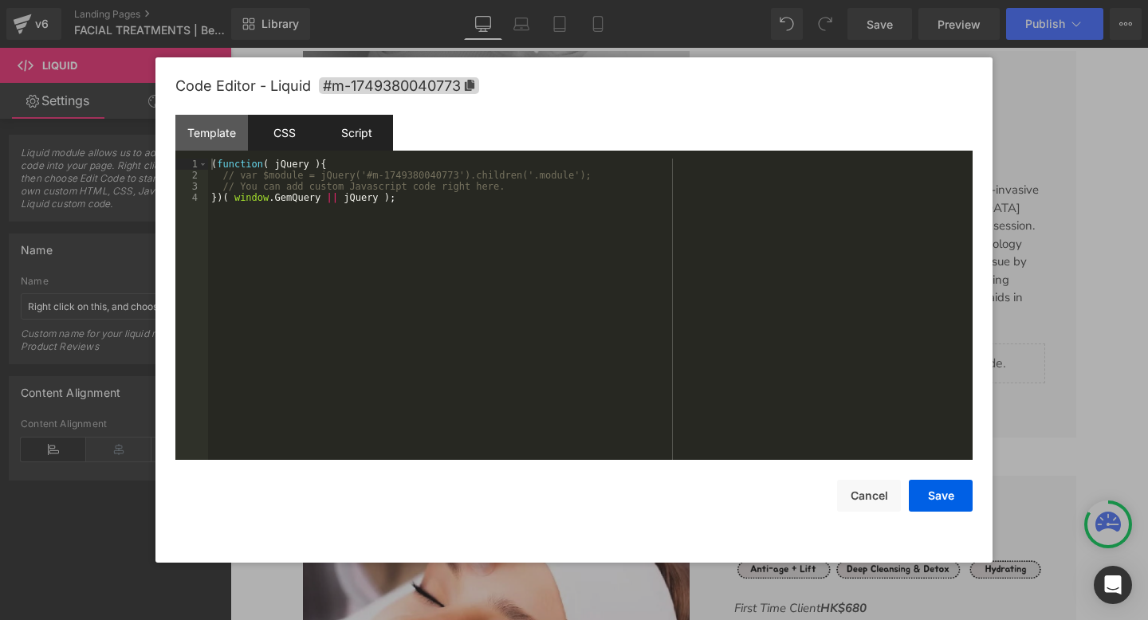
click at [285, 128] on div "CSS" at bounding box center [284, 133] width 73 height 36
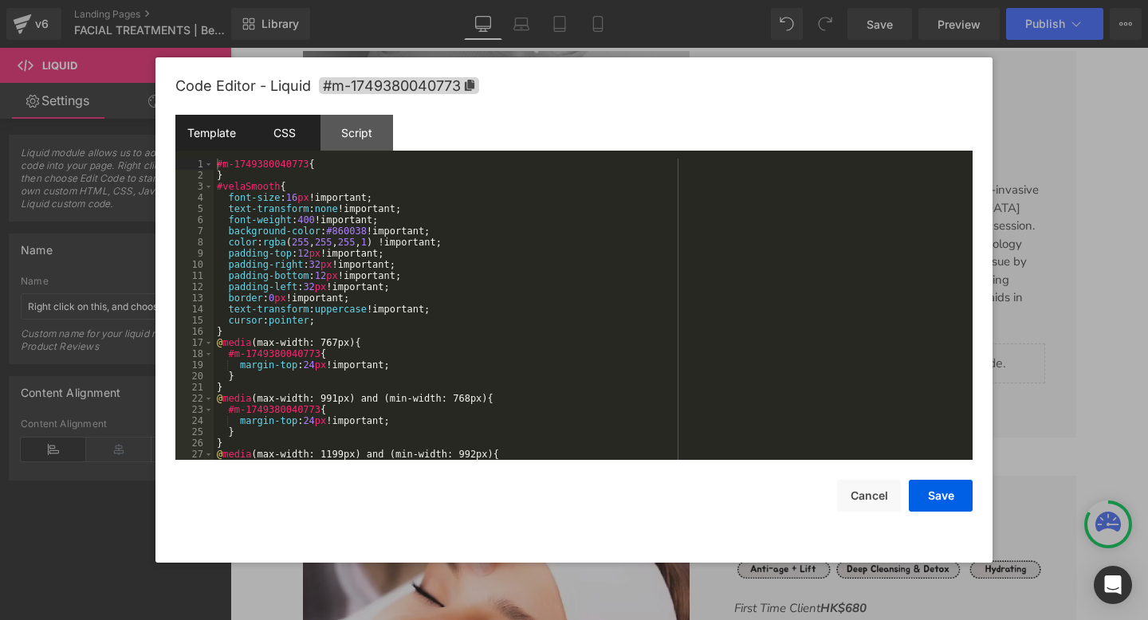
click at [213, 130] on div "Template" at bounding box center [211, 133] width 73 height 36
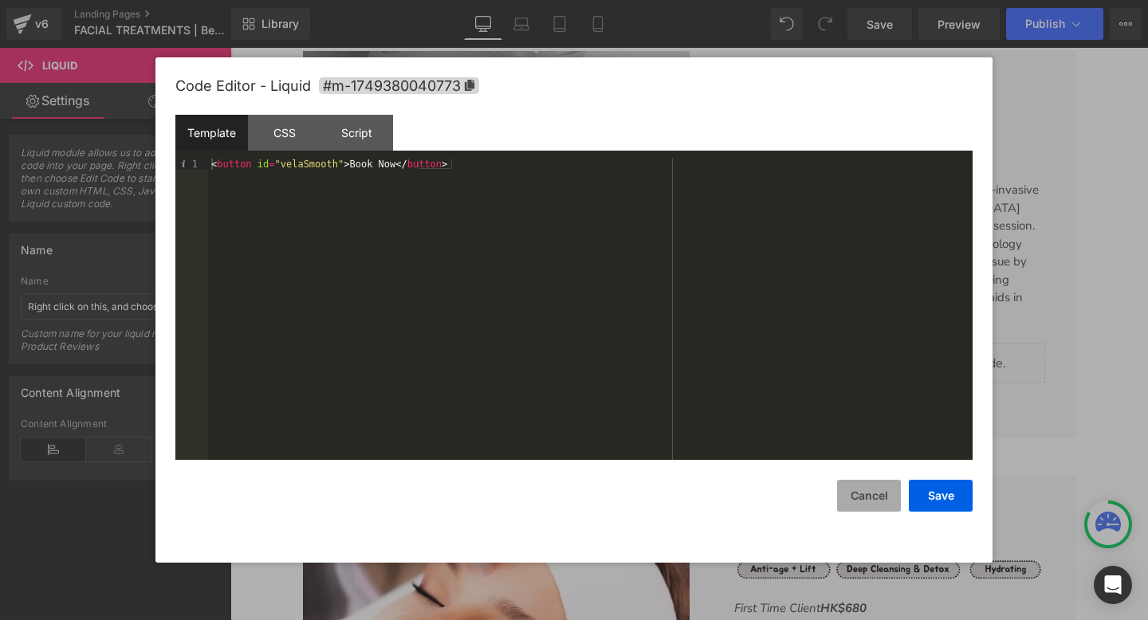
click at [867, 499] on button "Cancel" at bounding box center [869, 496] width 64 height 32
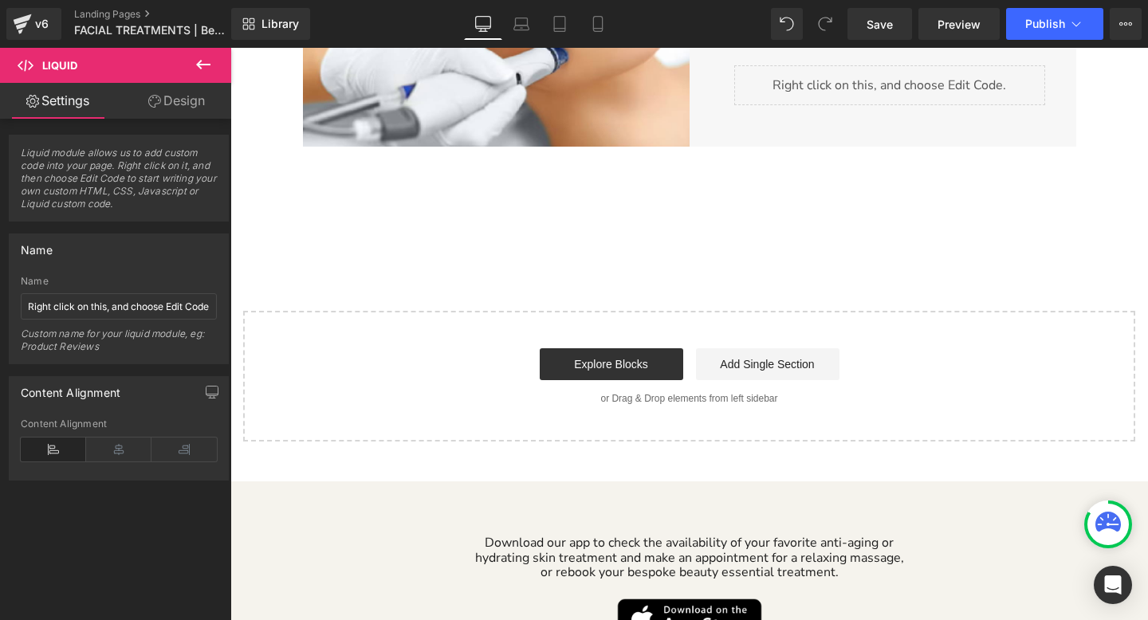
scroll to position [4658, 0]
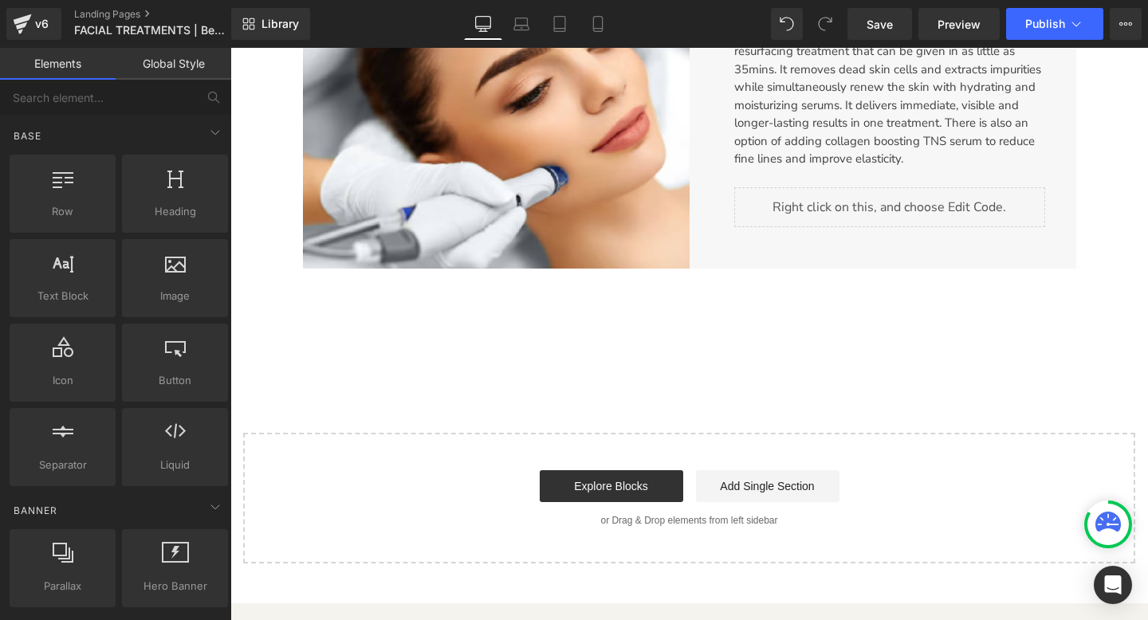
click at [144, 92] on input "text" at bounding box center [98, 97] width 196 height 35
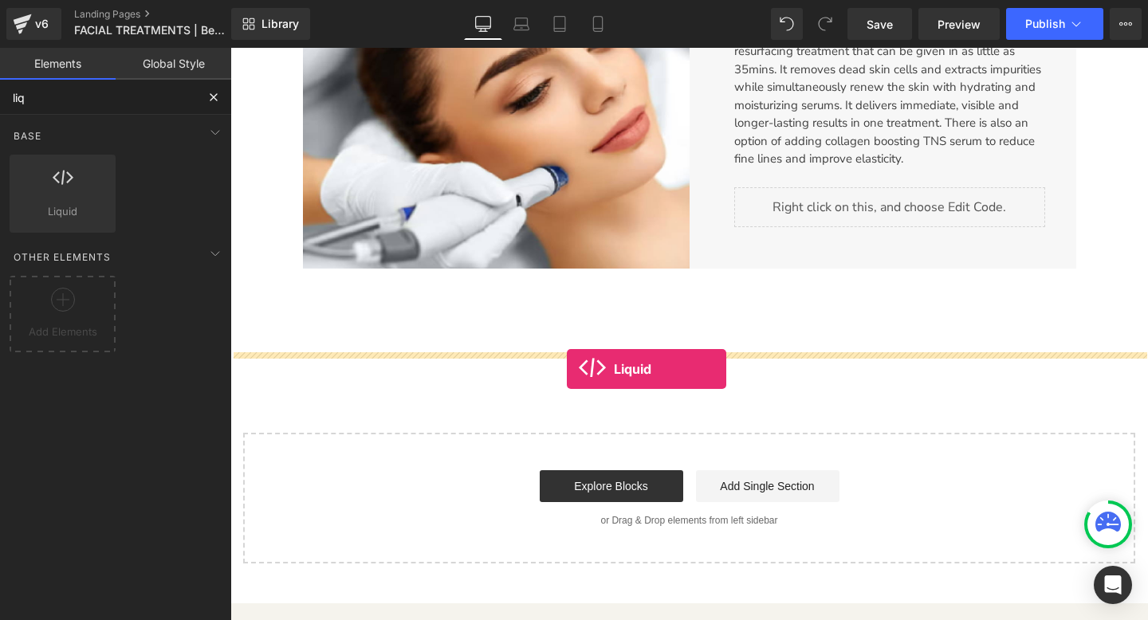
drag, startPoint x: 250, startPoint y: 230, endPoint x: 567, endPoint y: 369, distance: 346.6
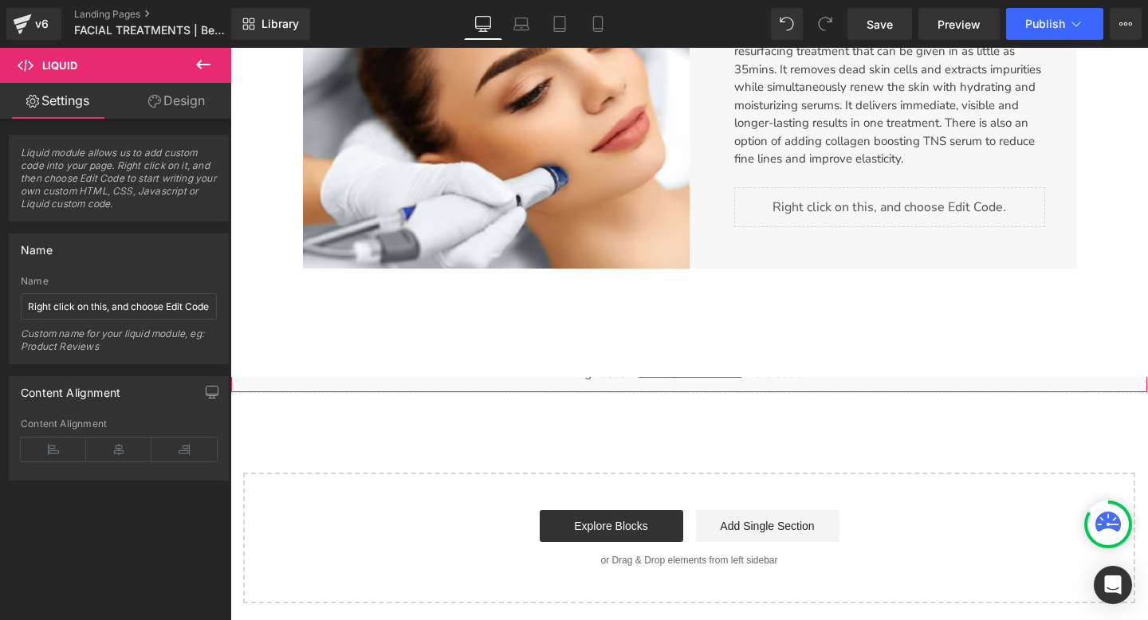
click at [549, 385] on div "Liquid" at bounding box center [689, 373] width 918 height 40
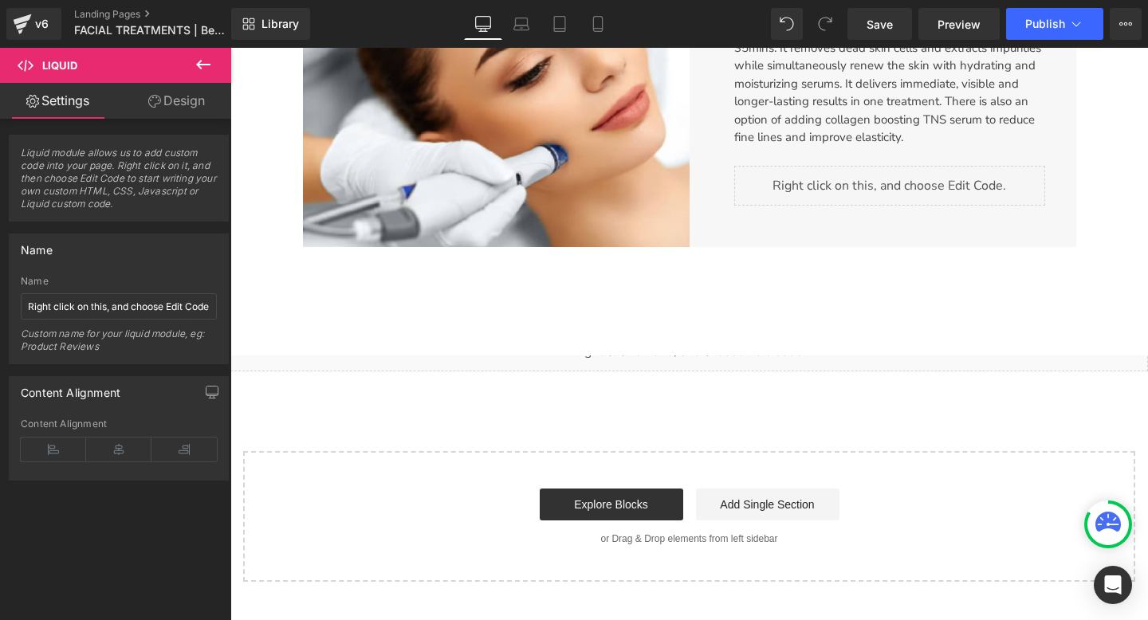
scroll to position [4700, 0]
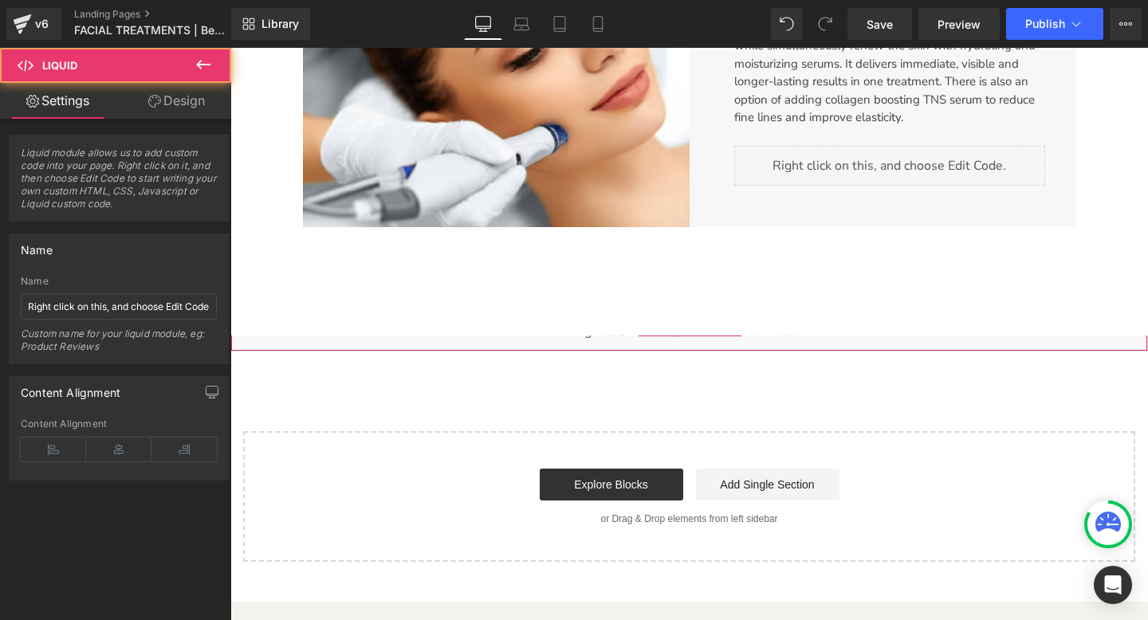
click at [651, 337] on div "Liquid" at bounding box center [689, 332] width 918 height 40
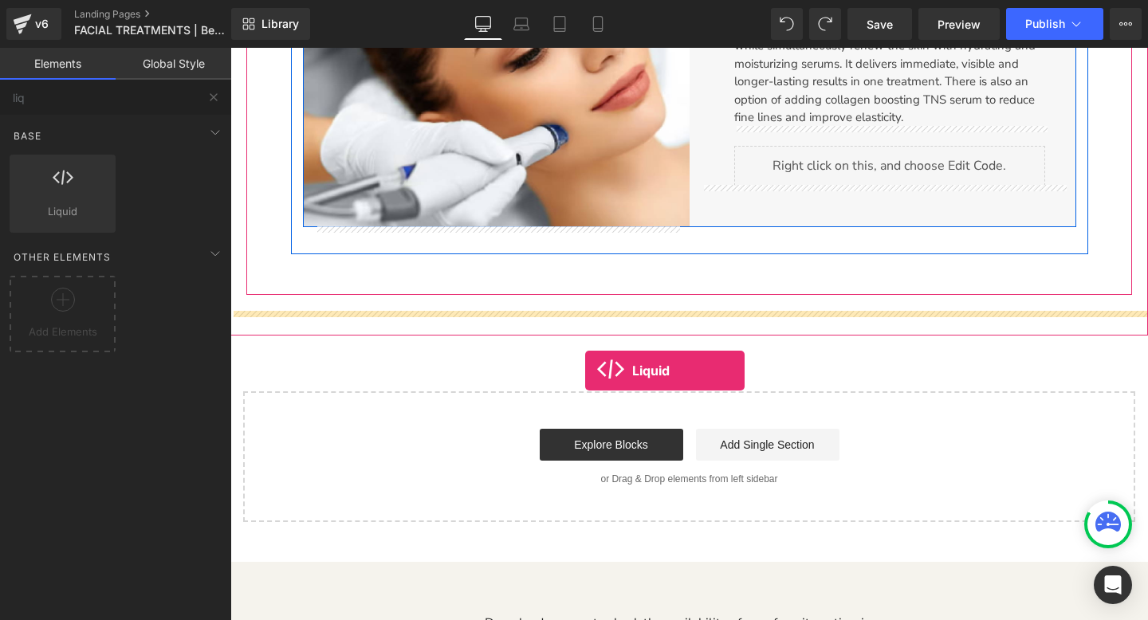
drag, startPoint x: 281, startPoint y: 245, endPoint x: 585, endPoint y: 371, distance: 329.6
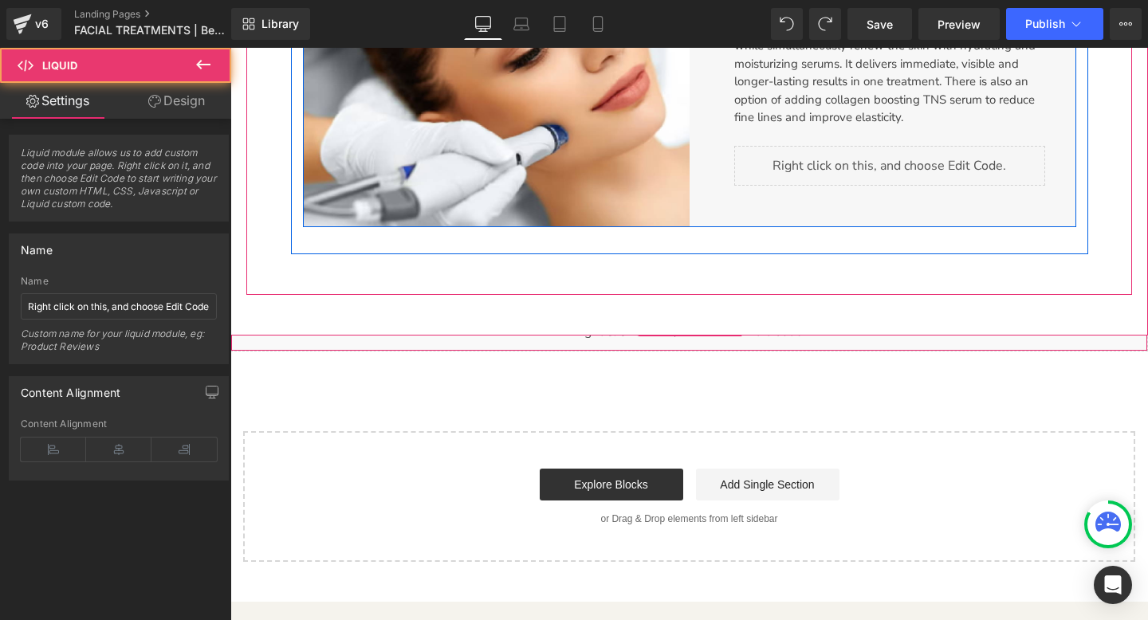
click at [598, 340] on div "Liquid" at bounding box center [689, 332] width 918 height 40
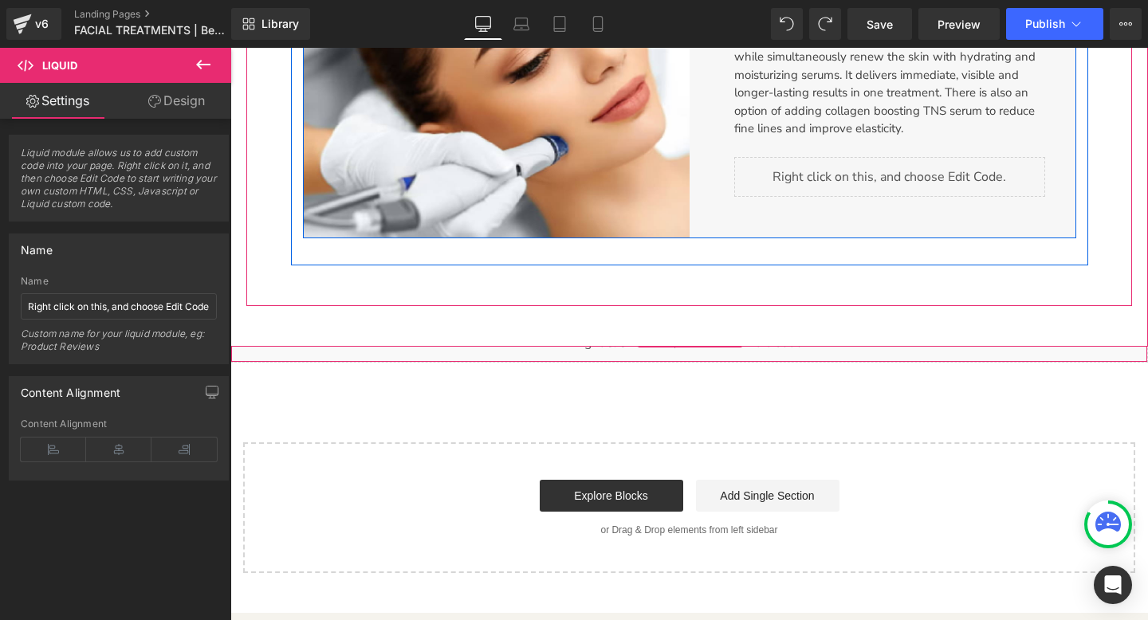
scroll to position [4678, 0]
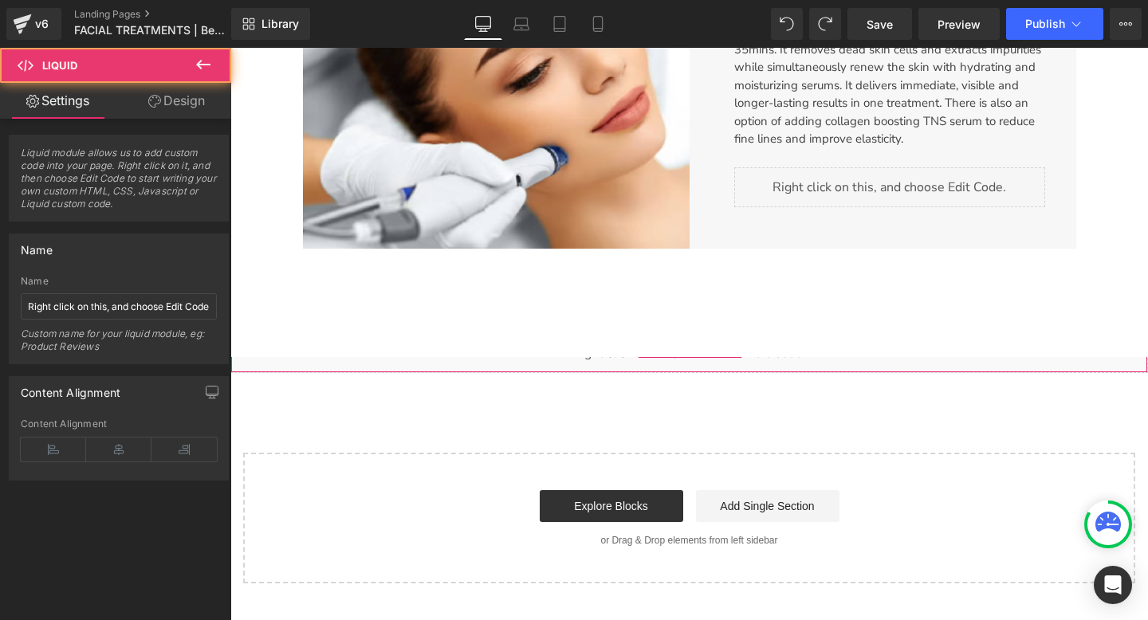
click at [393, 364] on div "Liquid" at bounding box center [689, 353] width 918 height 40
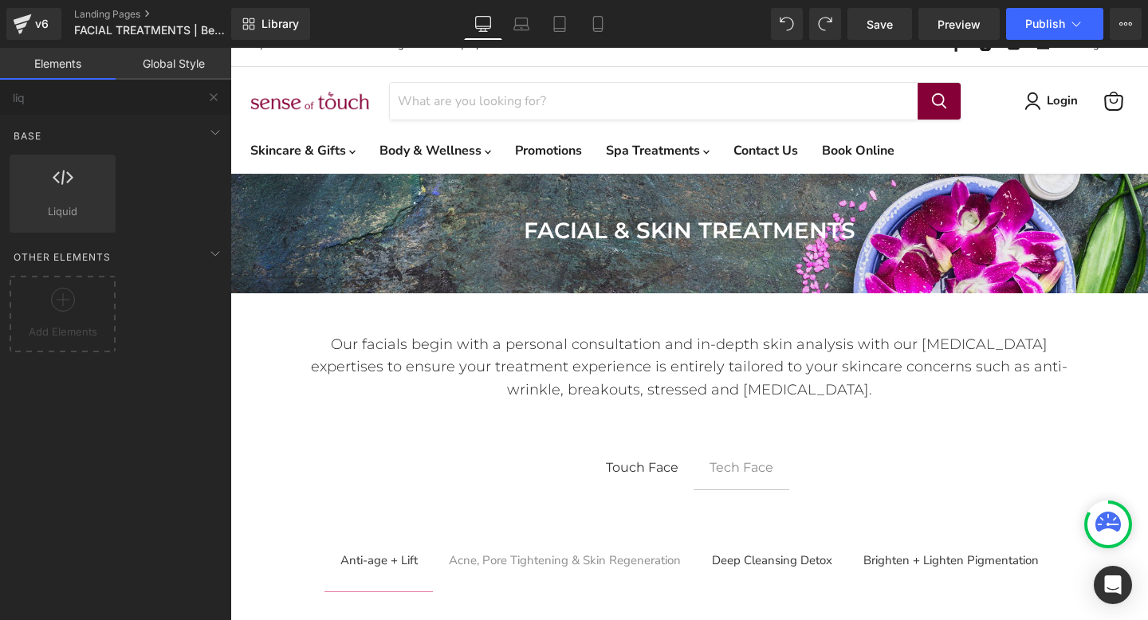
scroll to position [67, 0]
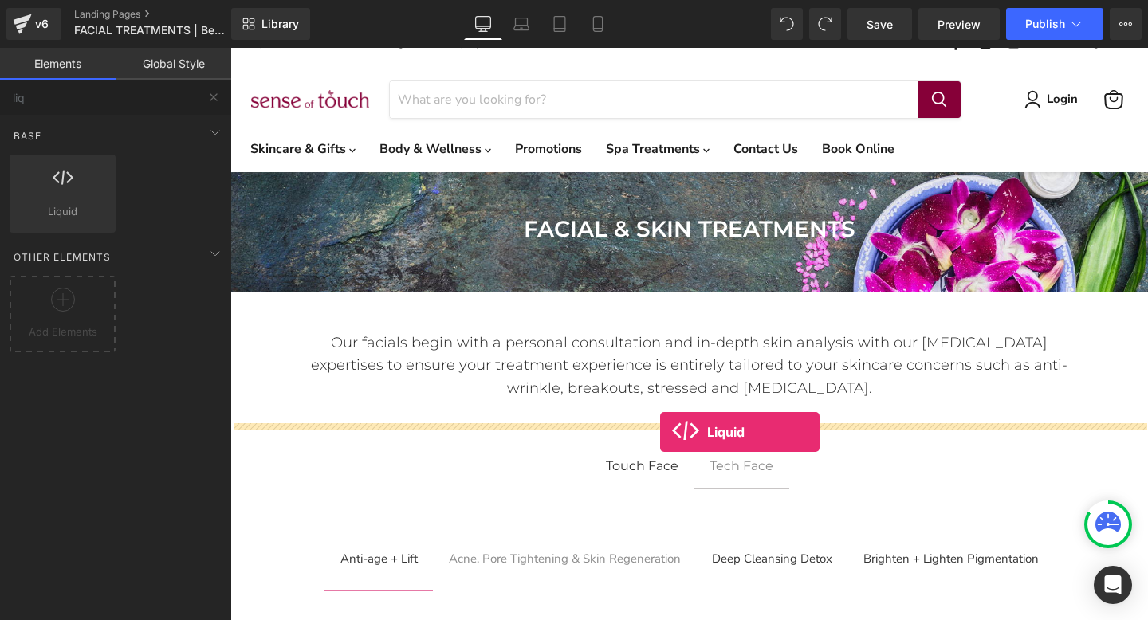
drag, startPoint x: 277, startPoint y: 237, endPoint x: 660, endPoint y: 432, distance: 430.4
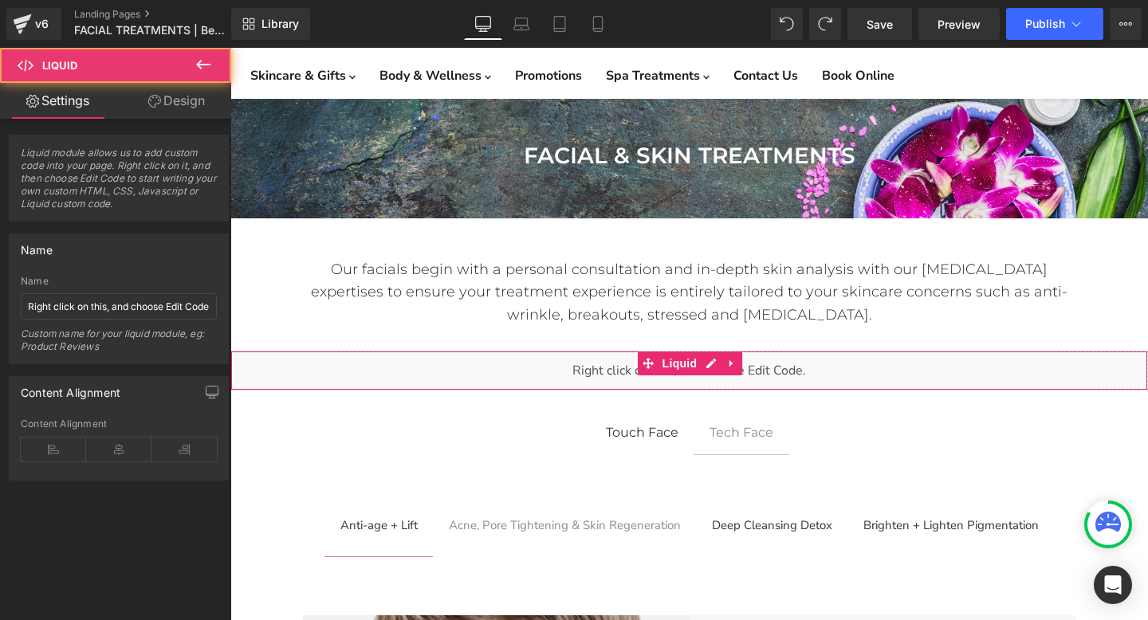
scroll to position [172, 0]
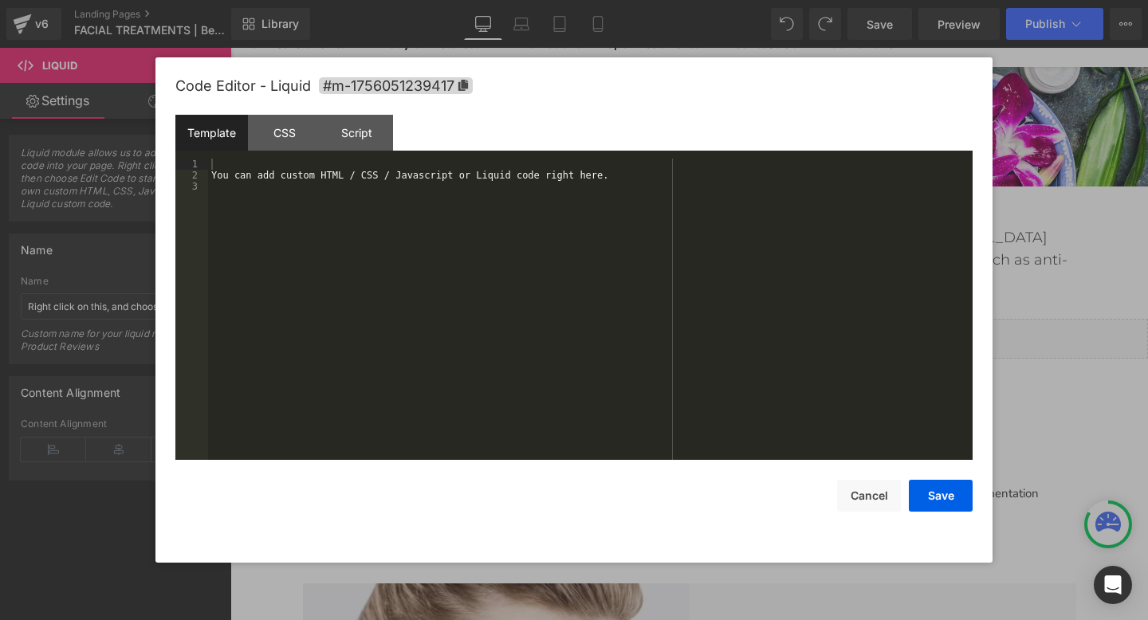
click at [704, 332] on link "Main content" at bounding box center [707, 331] width 17 height 19
click at [435, 230] on div "You can add custom HTML / CSS / Javascript or Liquid code right here." at bounding box center [590, 321] width 765 height 324
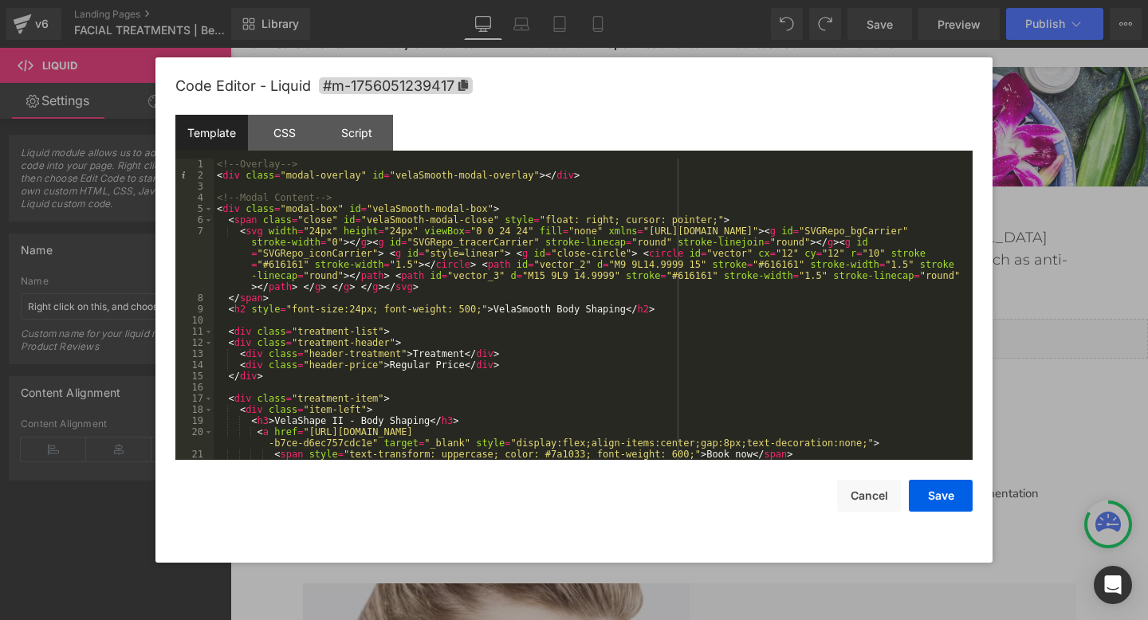
scroll to position [0, 0]
click at [287, 136] on div "CSS" at bounding box center [284, 133] width 73 height 36
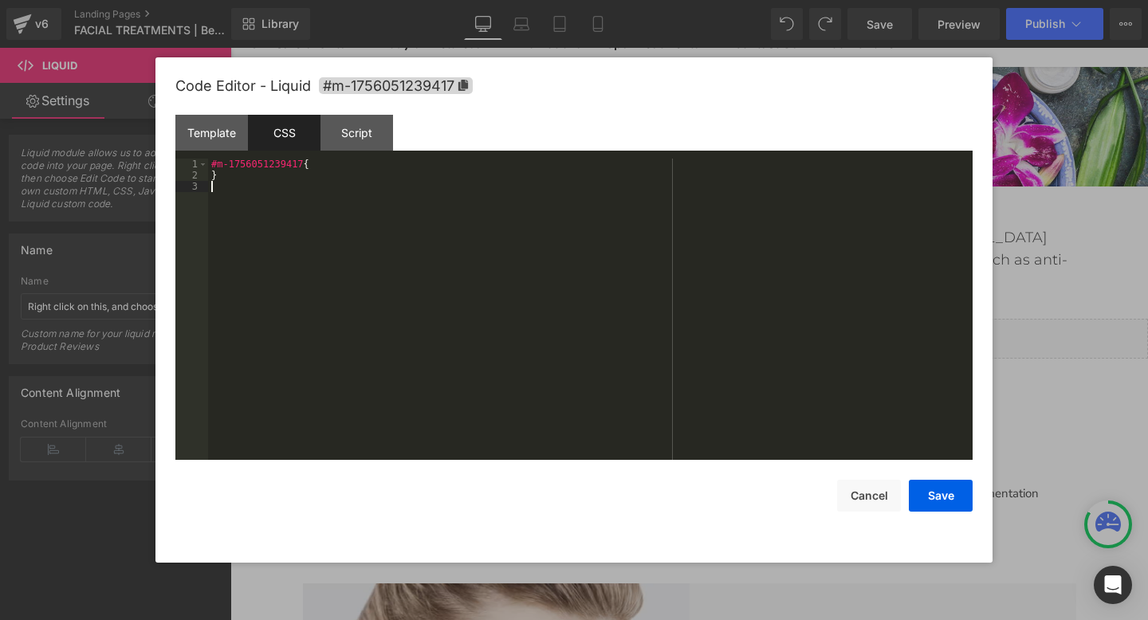
click at [287, 191] on div "#m-1756051239417 { }" at bounding box center [590, 321] width 765 height 324
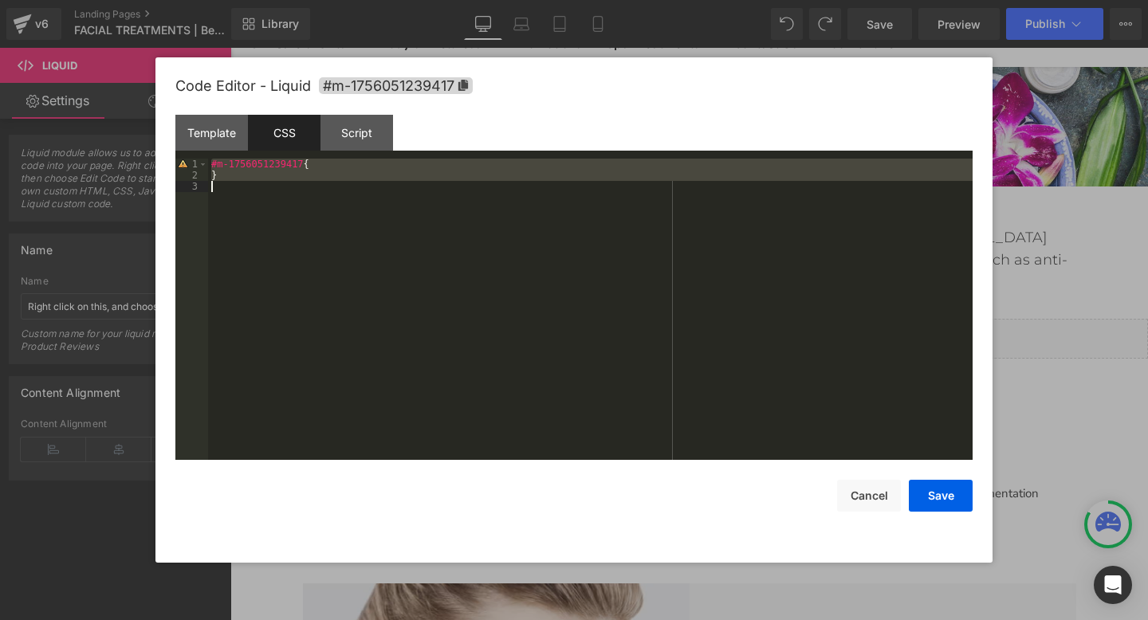
scroll to position [435, 0]
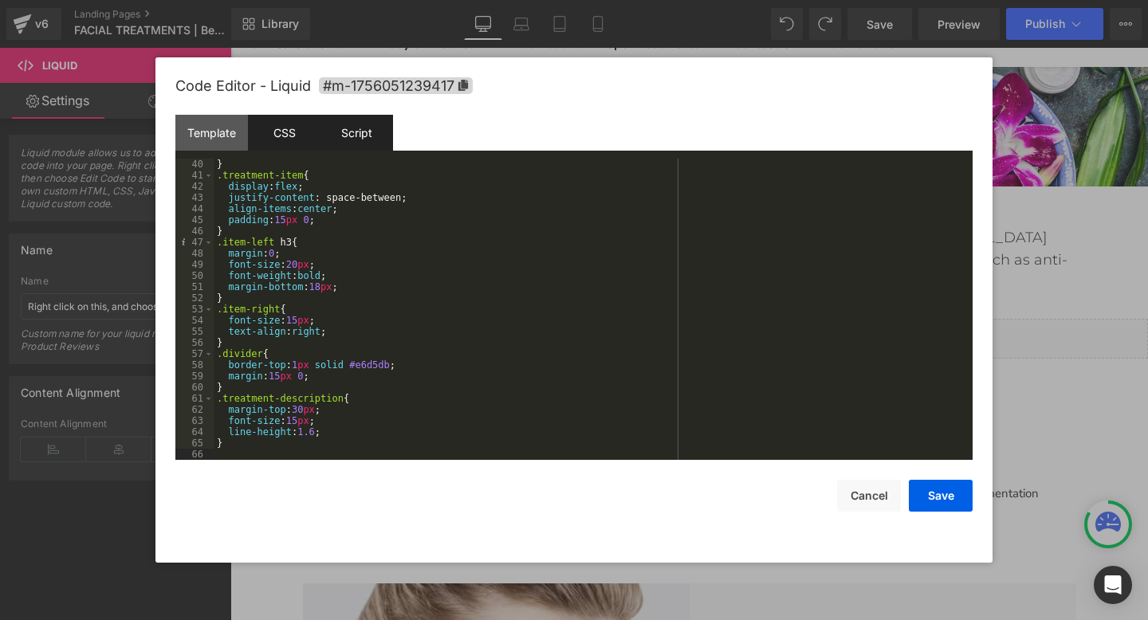
click at [350, 148] on div "Script" at bounding box center [356, 133] width 73 height 36
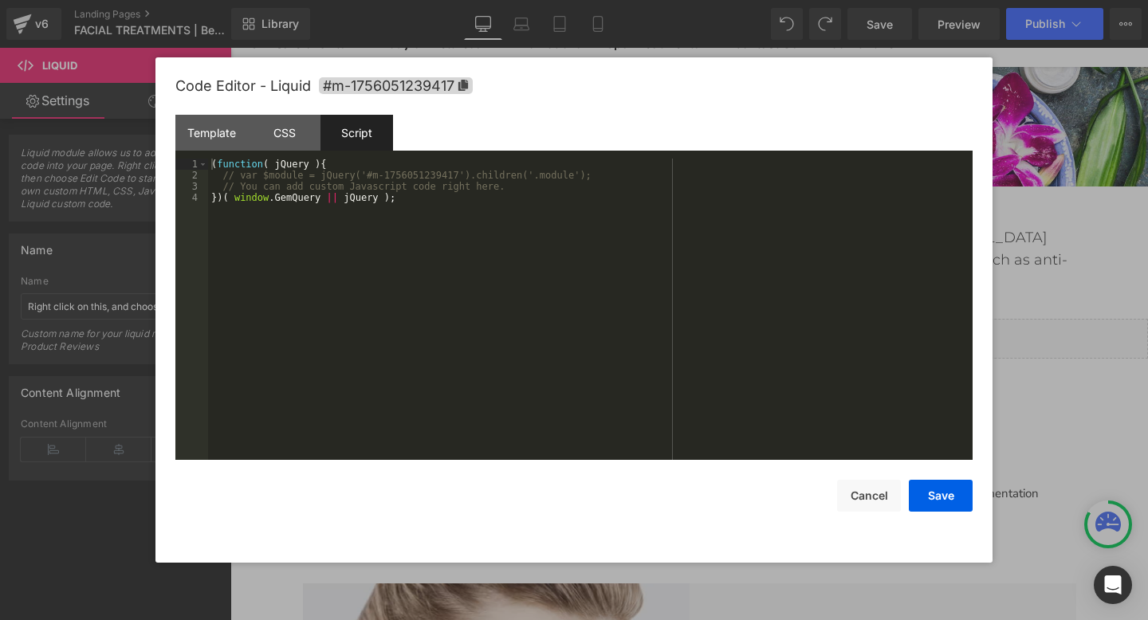
click at [353, 211] on div "( function ( jQuery ) { // var $module = jQuery('#m-1756051239417').children('.…" at bounding box center [590, 321] width 765 height 324
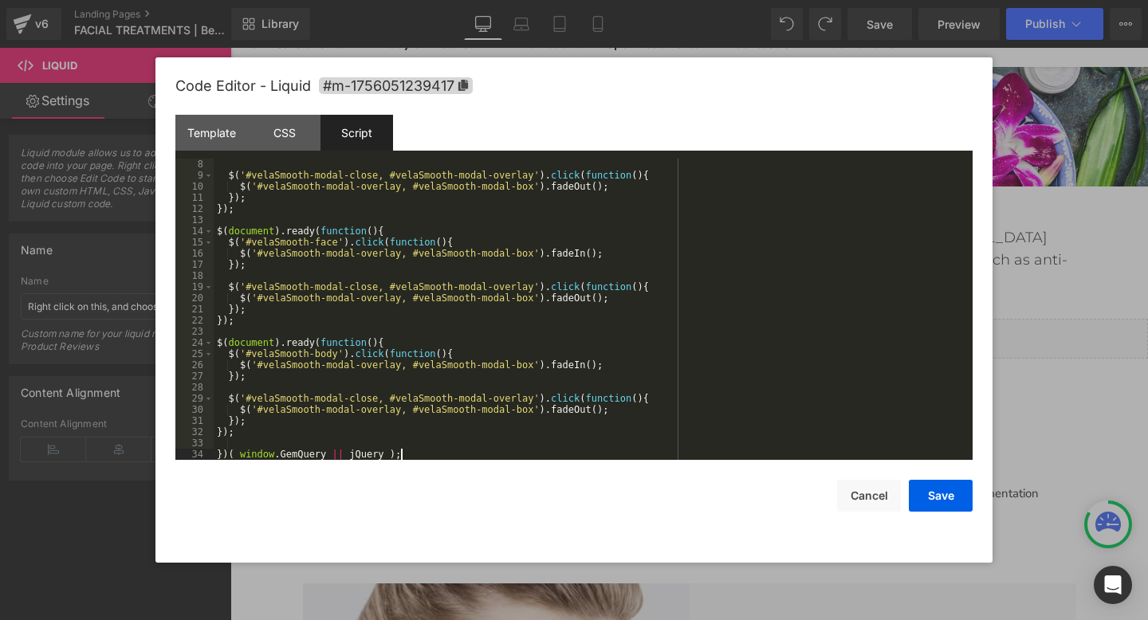
scroll to position [78, 0]
click at [947, 493] on button "Save" at bounding box center [941, 496] width 64 height 32
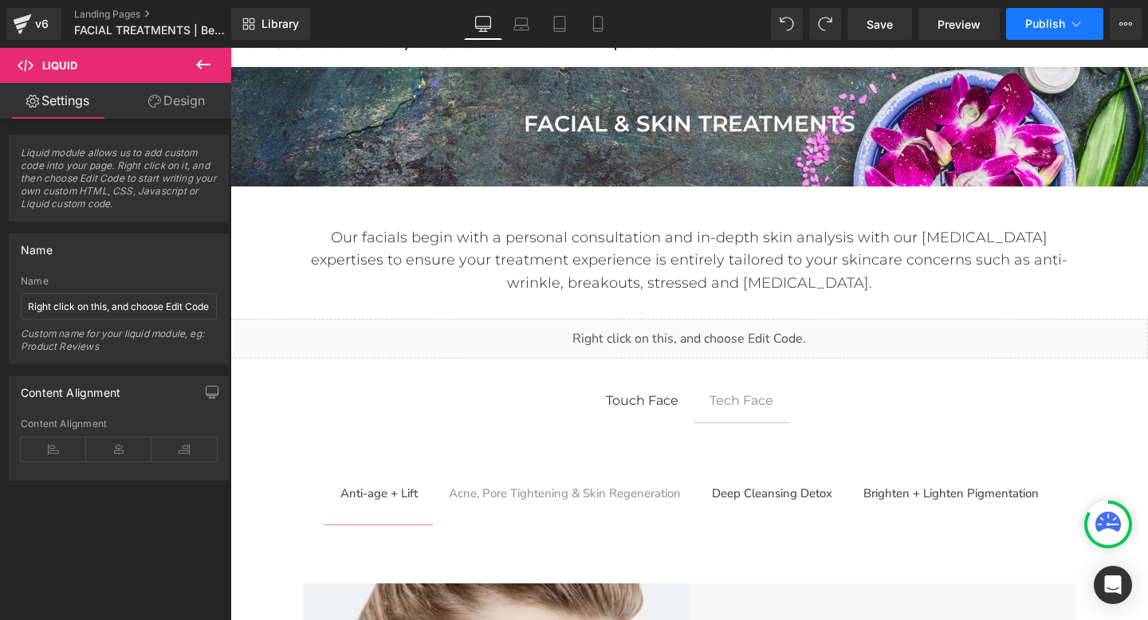
click at [1042, 10] on button "Publish" at bounding box center [1054, 24] width 97 height 32
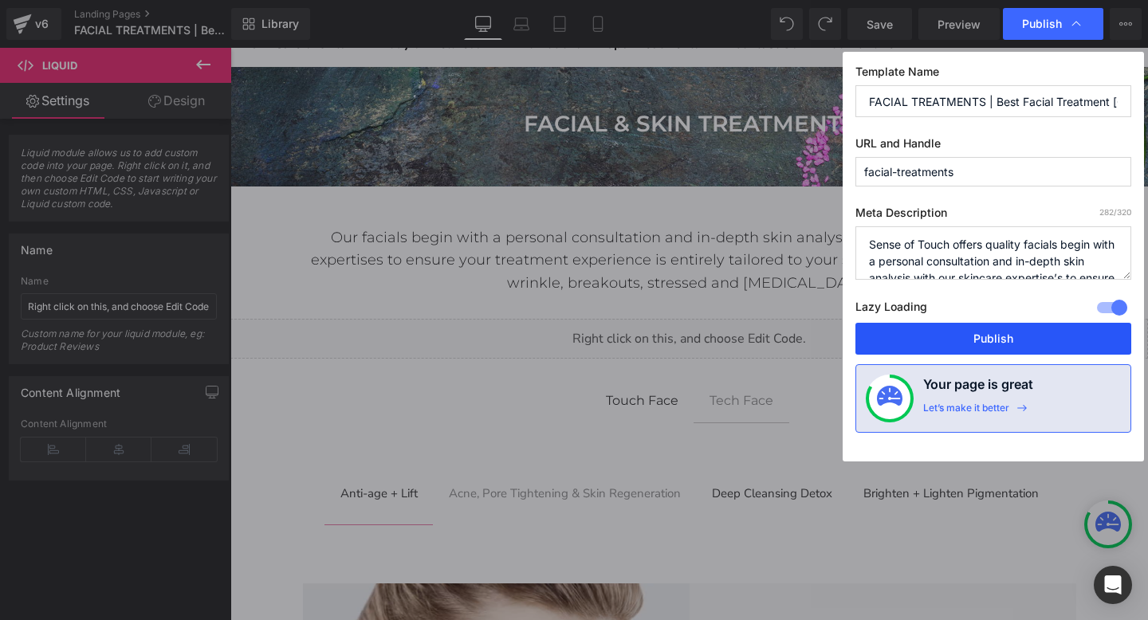
click at [965, 345] on button "Publish" at bounding box center [993, 339] width 276 height 32
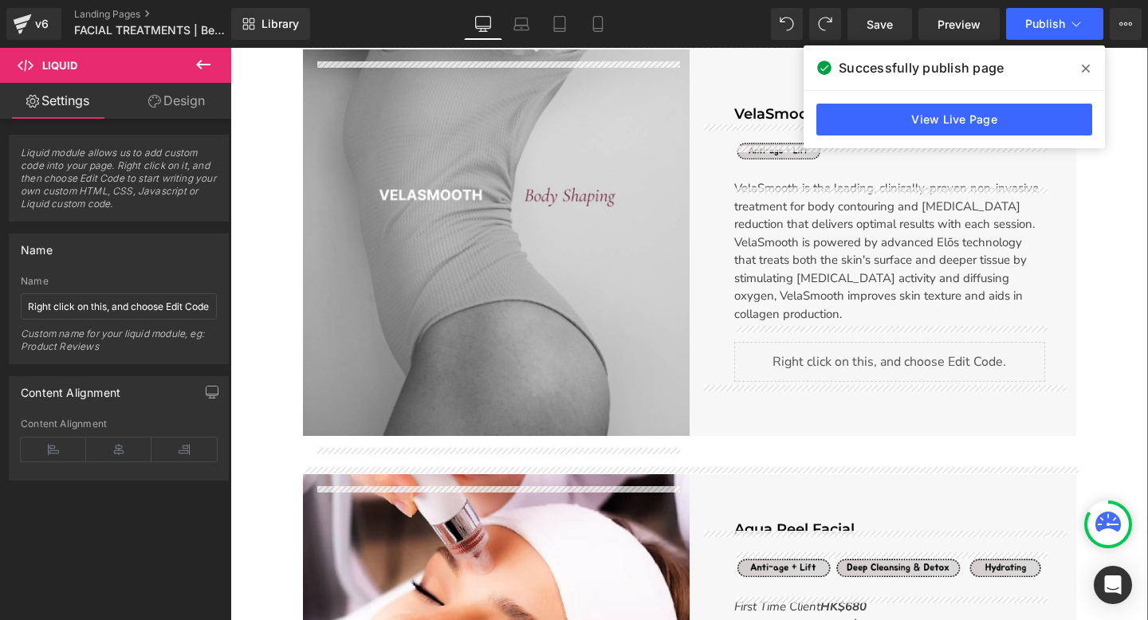
scroll to position [2854, 0]
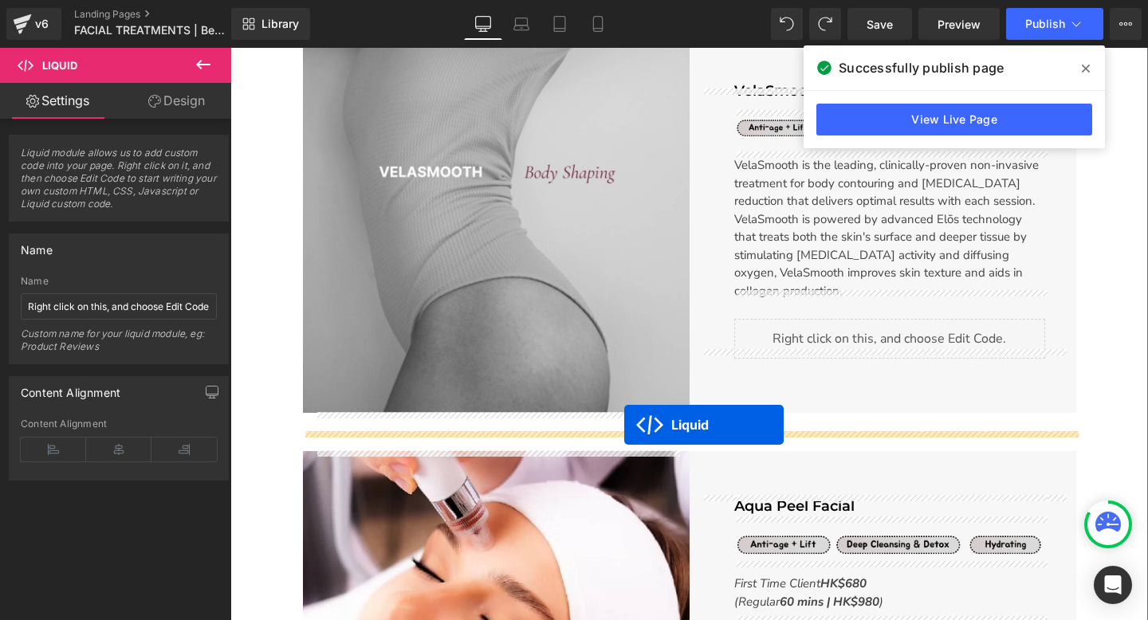
drag, startPoint x: 682, startPoint y: 325, endPoint x: 624, endPoint y: 425, distance: 115.4
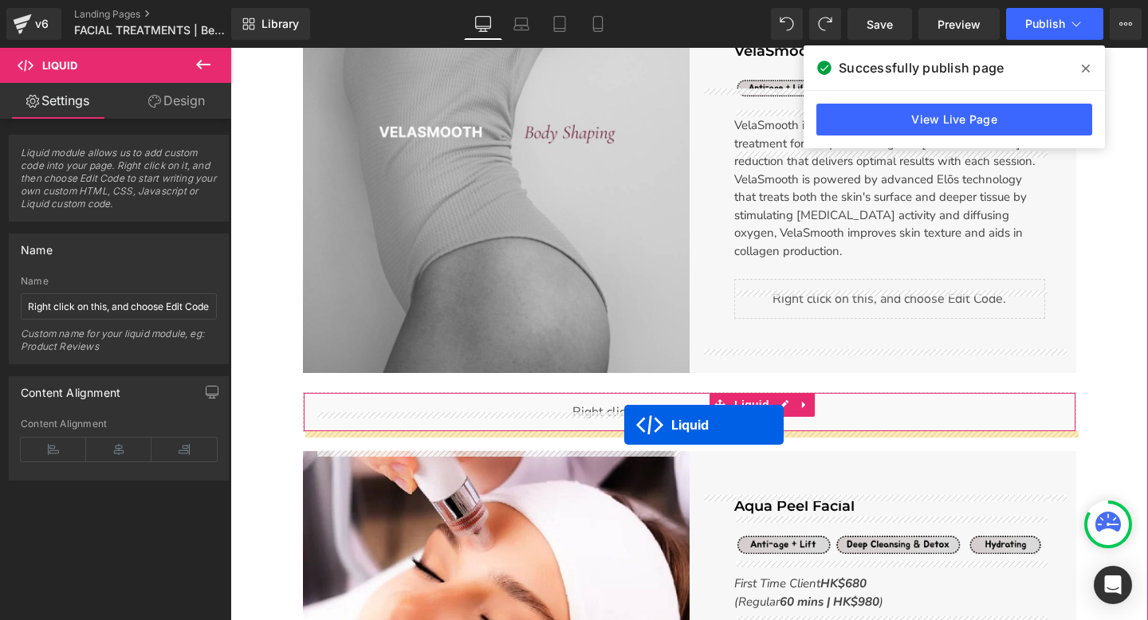
scroll to position [2814, 0]
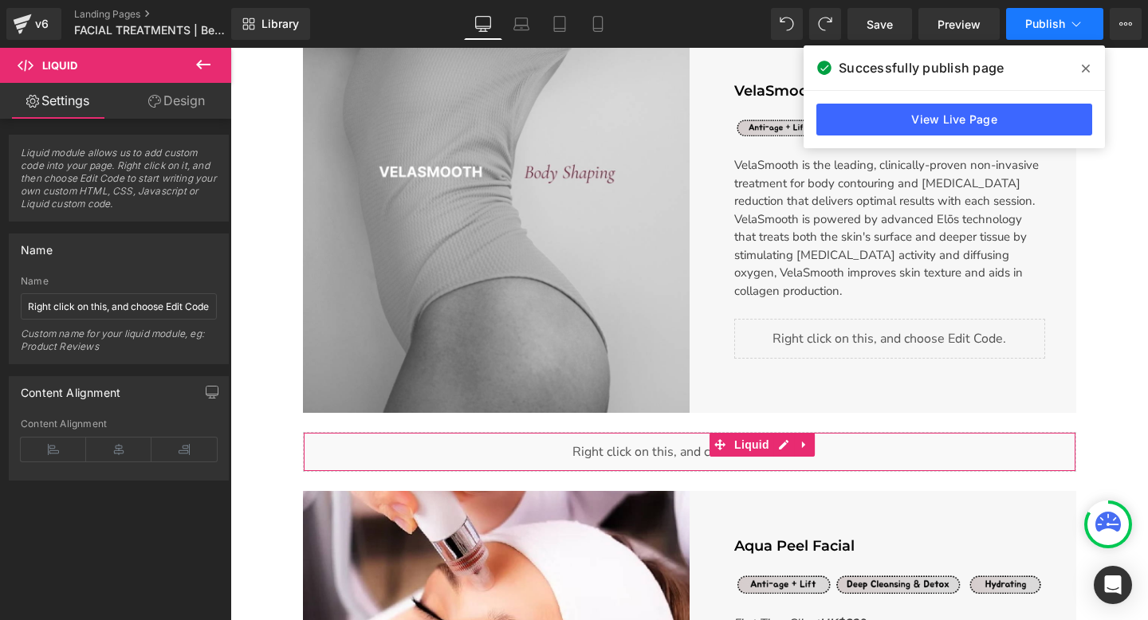
click at [1046, 22] on span "Publish" at bounding box center [1045, 24] width 40 height 13
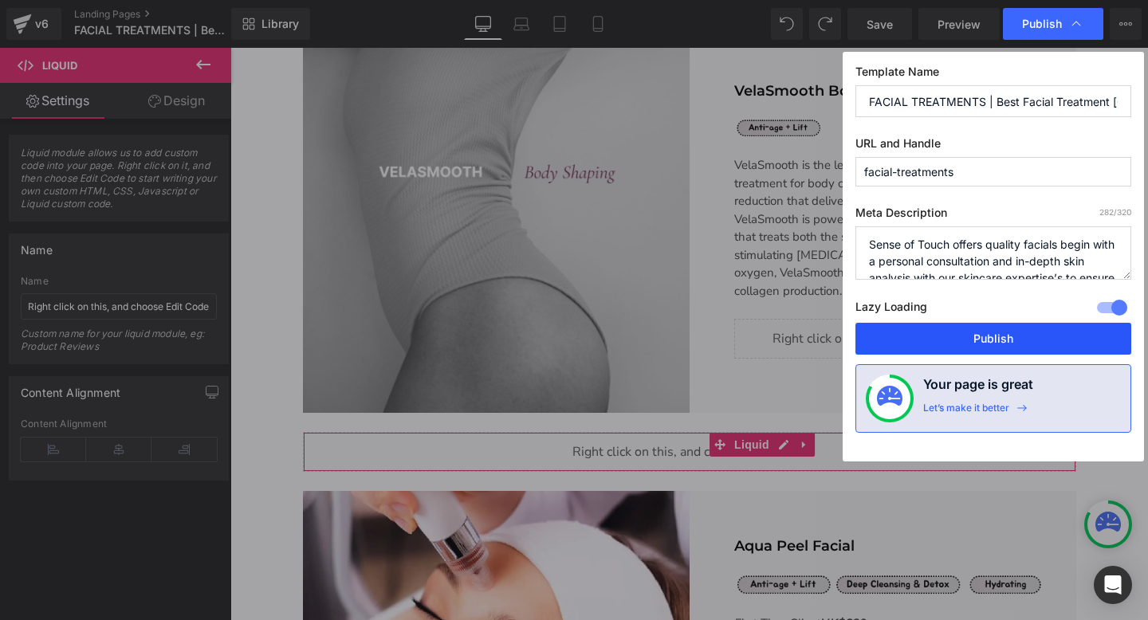
click at [955, 333] on button "Publish" at bounding box center [993, 339] width 276 height 32
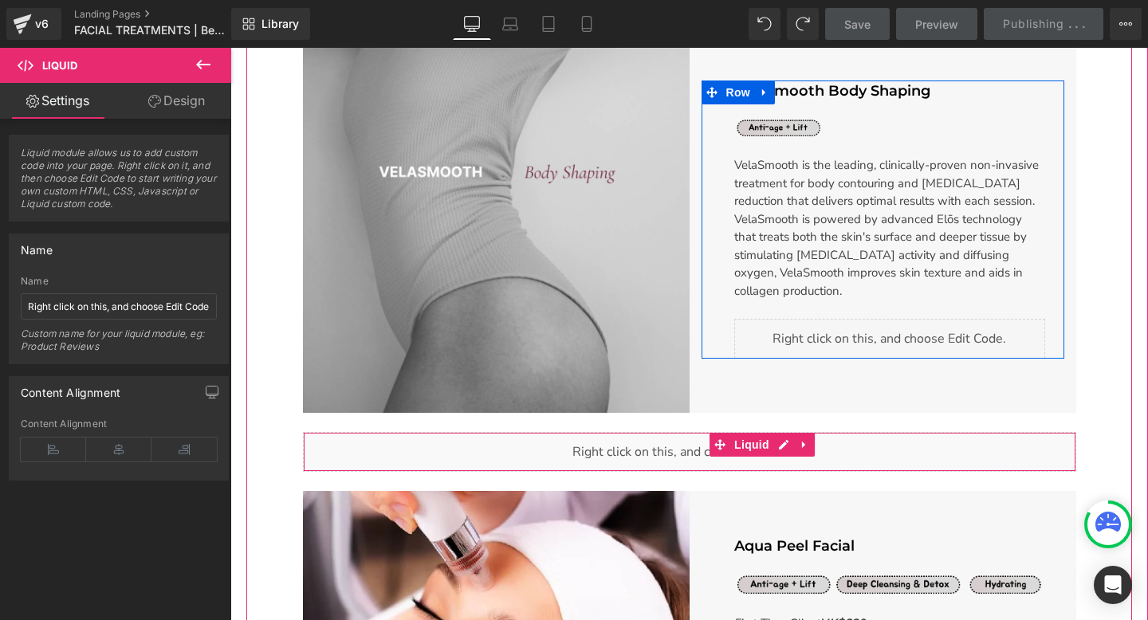
click at [910, 327] on icon "Main content" at bounding box center [906, 332] width 9 height 10
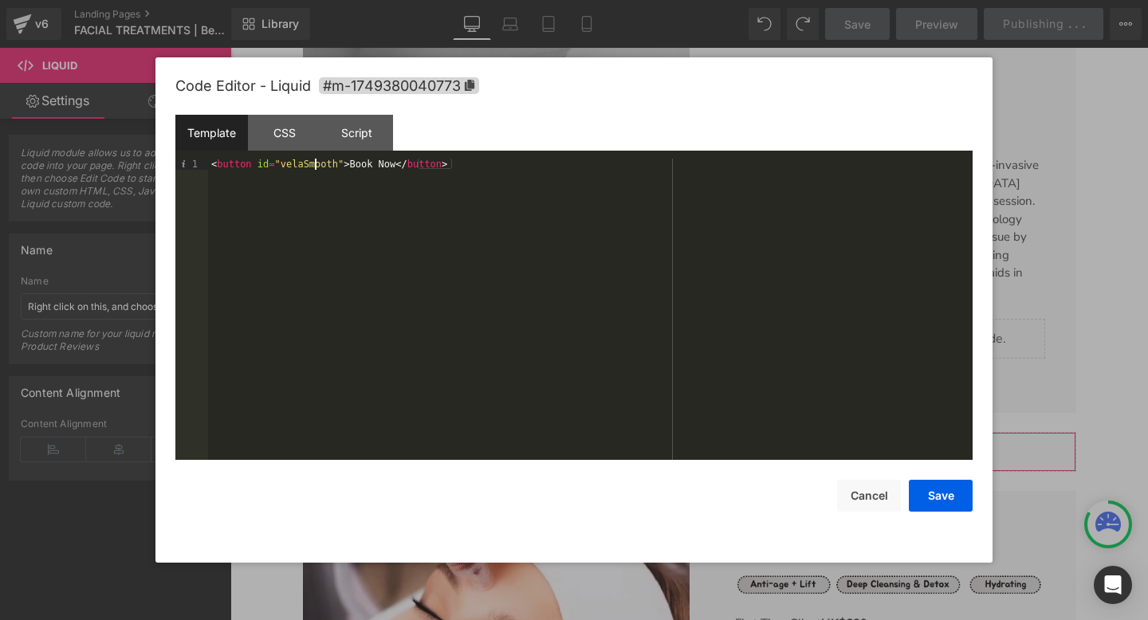
click at [317, 166] on div "< button id = "velaSmooth" > Book Now </ button >" at bounding box center [590, 321] width 765 height 324
click at [360, 138] on div "Script" at bounding box center [356, 133] width 73 height 36
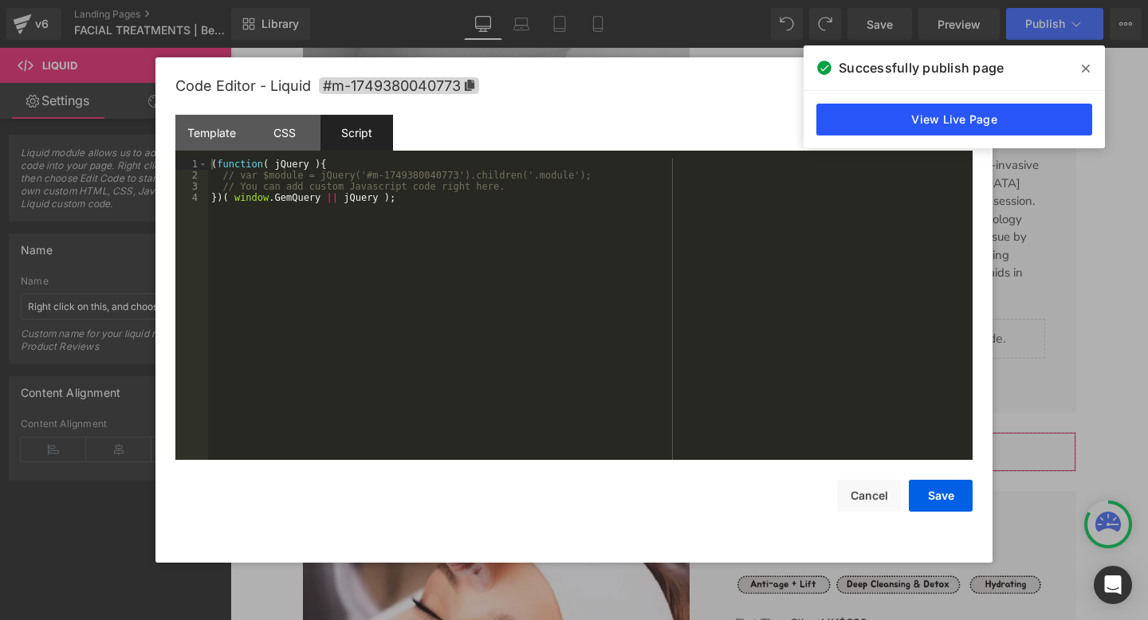
click at [947, 122] on link "View Live Page" at bounding box center [954, 120] width 276 height 32
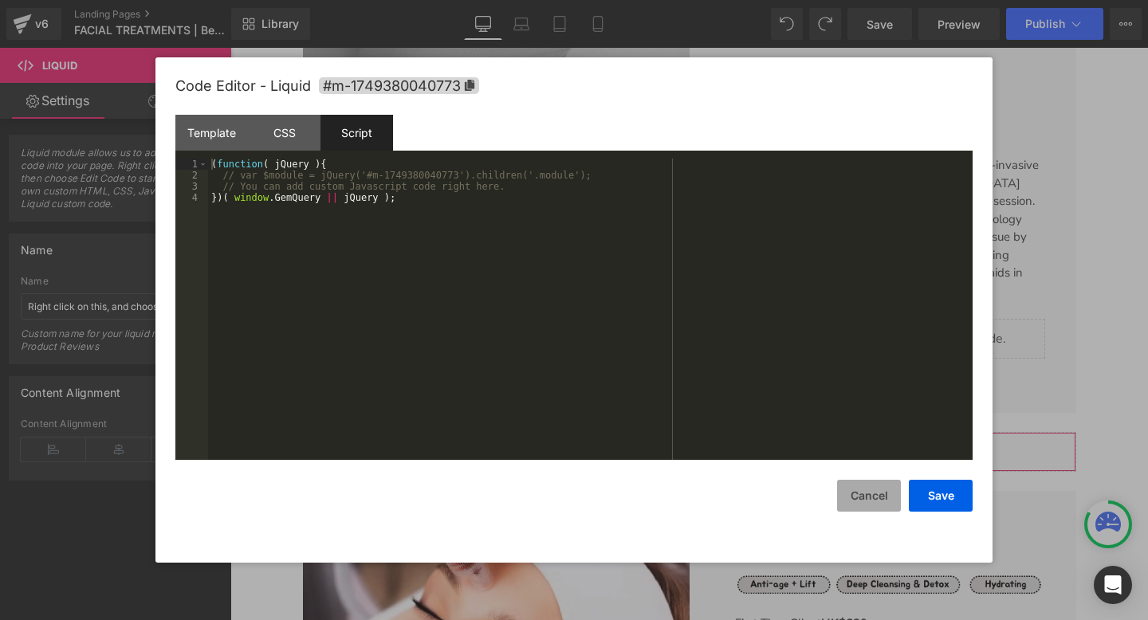
click at [863, 495] on button "Cancel" at bounding box center [869, 496] width 64 height 32
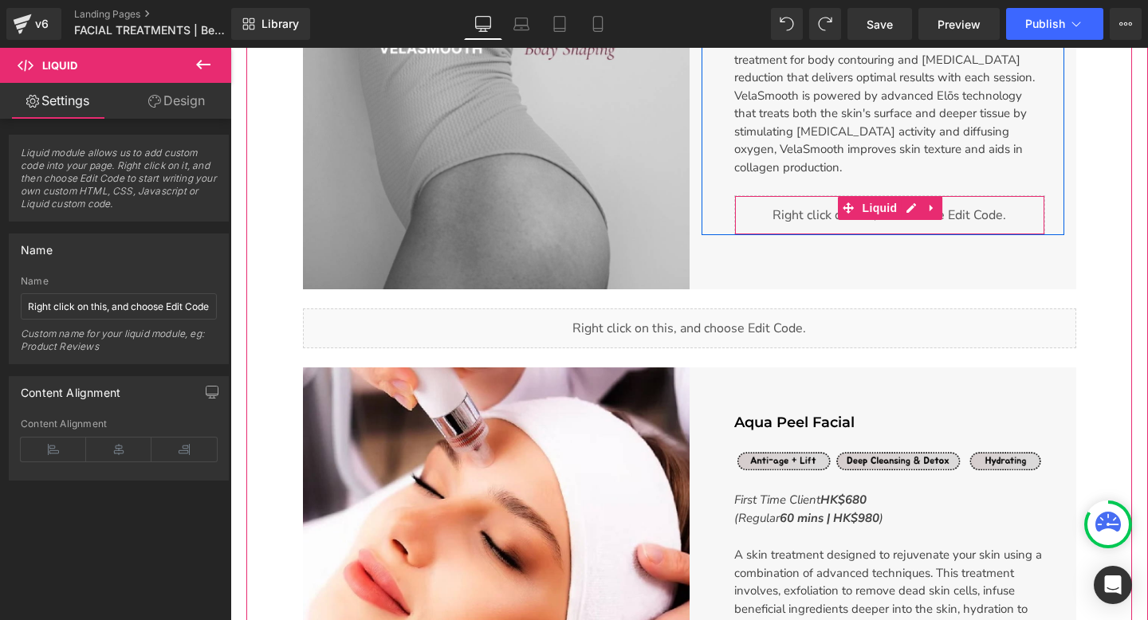
scroll to position [2948, 0]
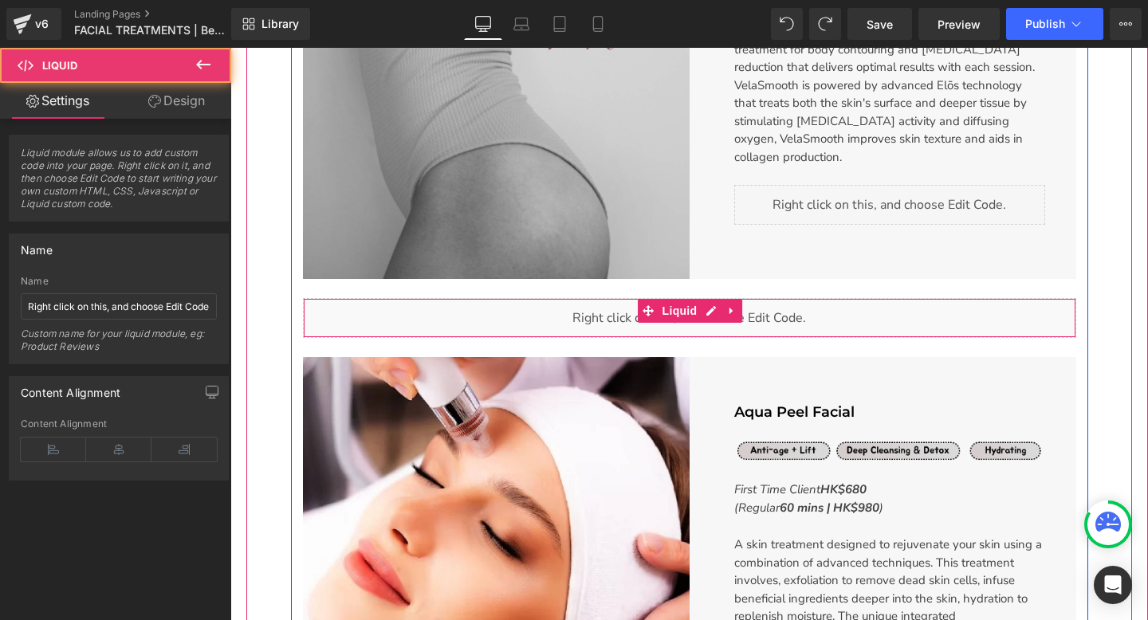
click at [745, 323] on div "Liquid" at bounding box center [689, 318] width 773 height 40
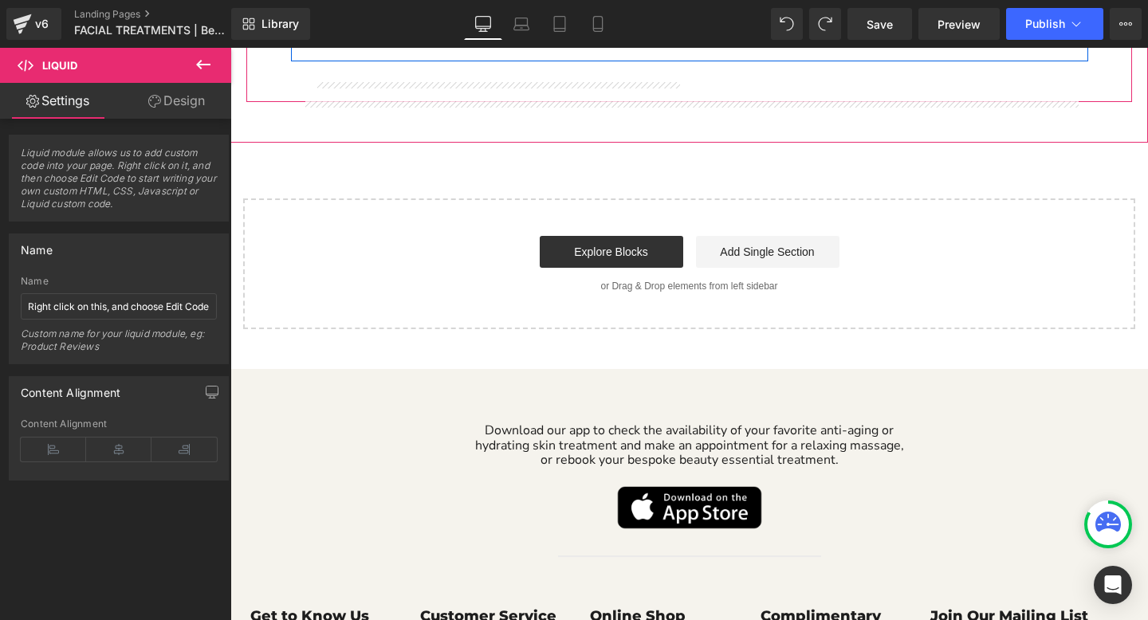
scroll to position [4946, 0]
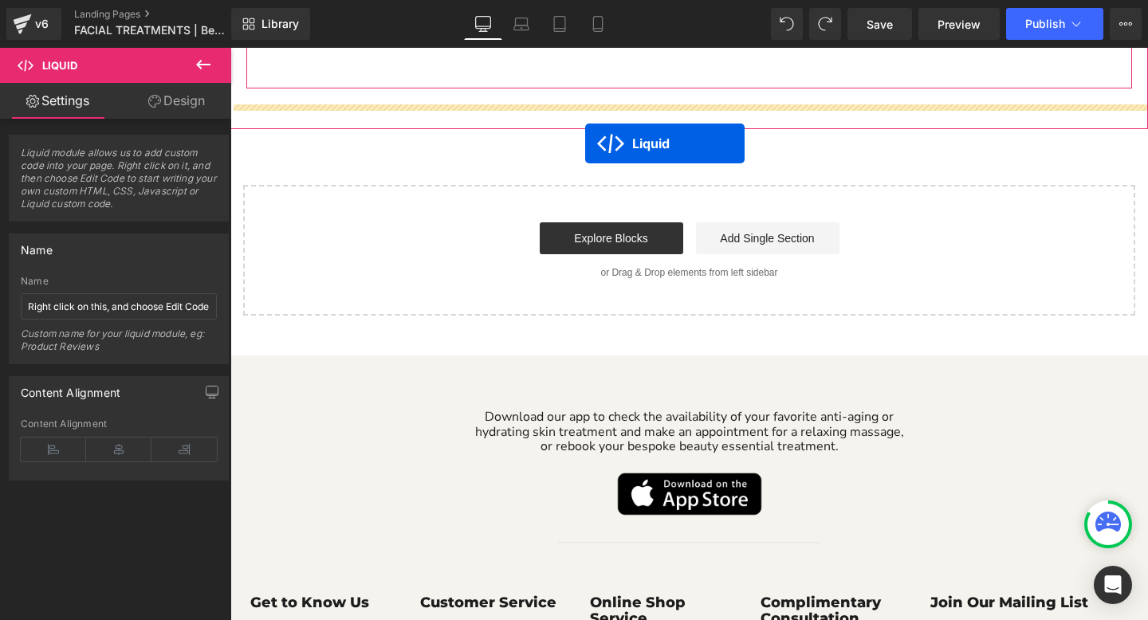
drag, startPoint x: 674, startPoint y: 305, endPoint x: 585, endPoint y: 144, distance: 184.5
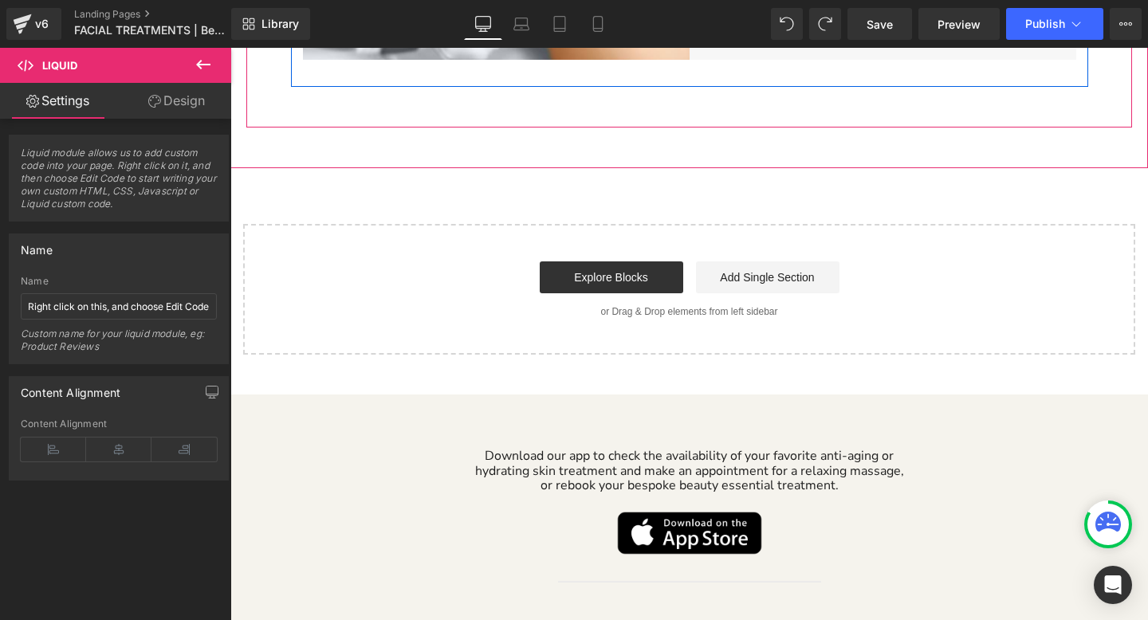
scroll to position [4929, 0]
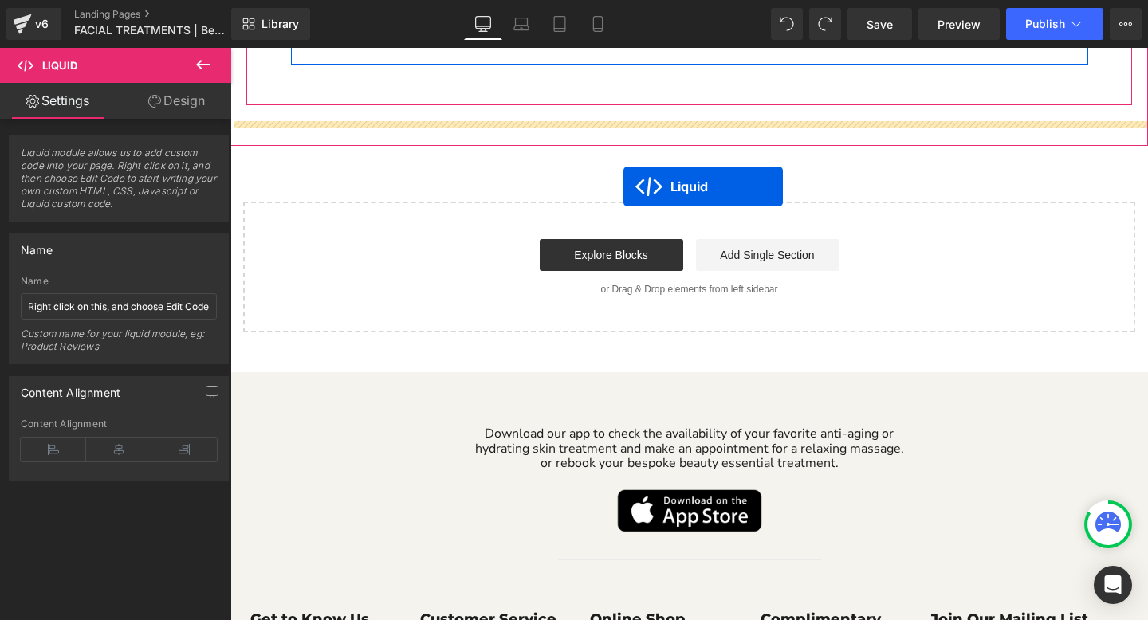
drag, startPoint x: 690, startPoint y: 252, endPoint x: 623, endPoint y: 187, distance: 93.0
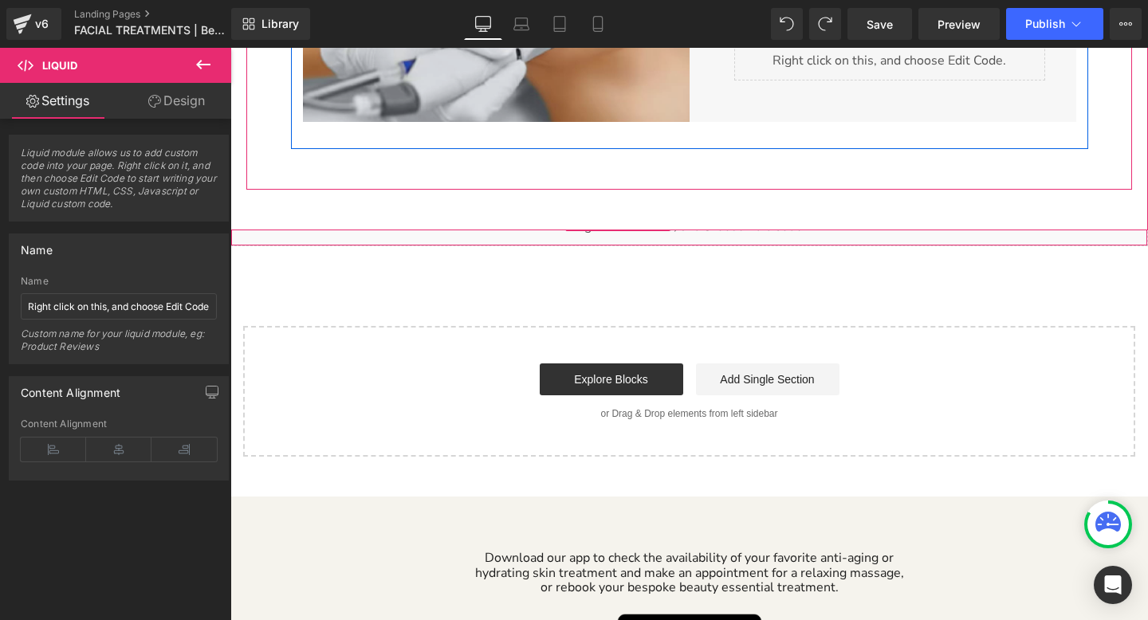
scroll to position [4780, 0]
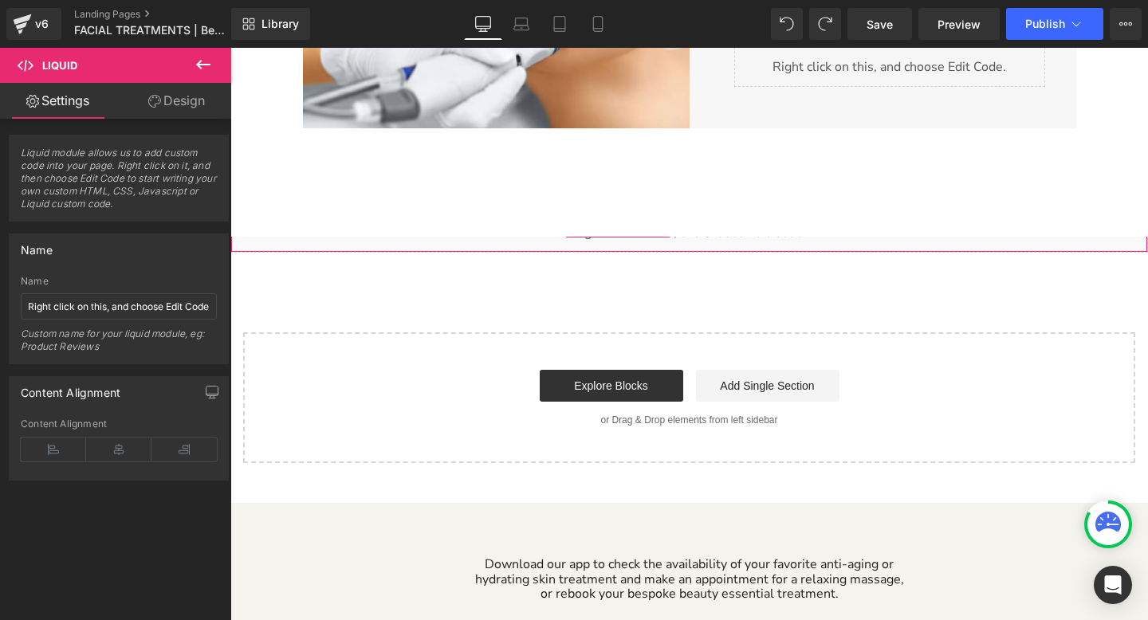
click at [199, 54] on button at bounding box center [203, 65] width 56 height 35
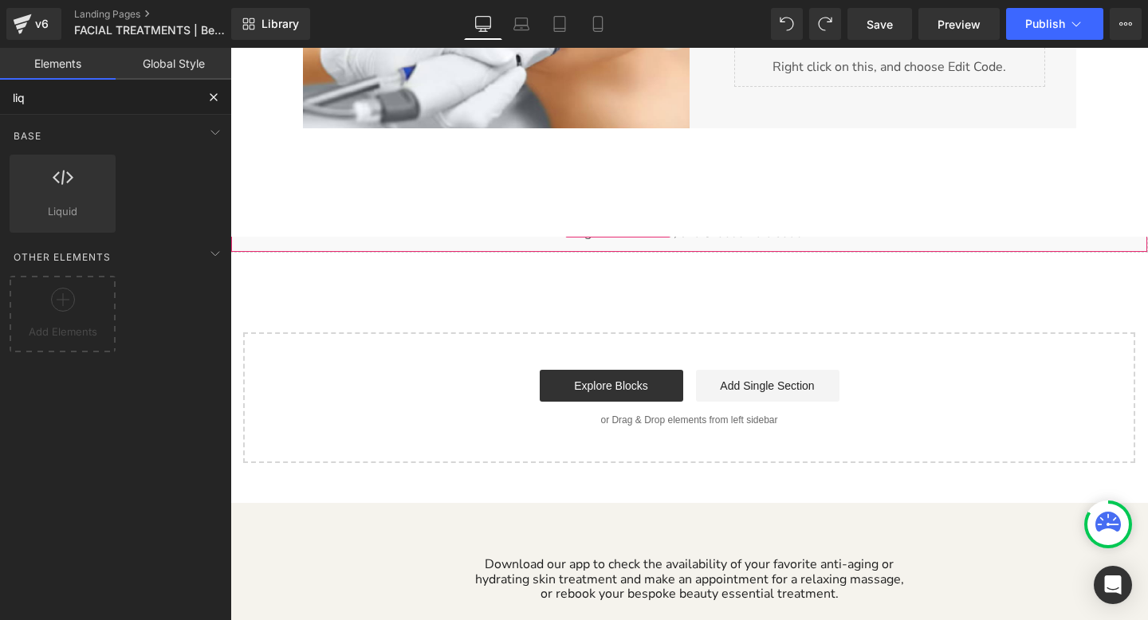
click at [44, 96] on input "liq" at bounding box center [98, 97] width 196 height 35
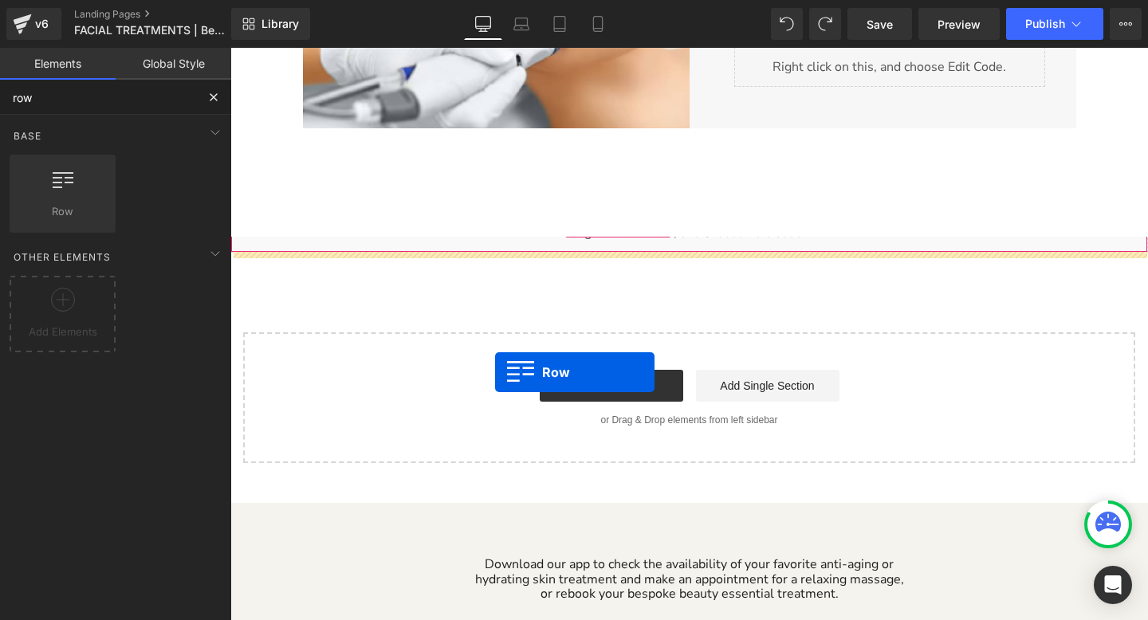
drag, startPoint x: 280, startPoint y: 250, endPoint x: 496, endPoint y: 372, distance: 248.5
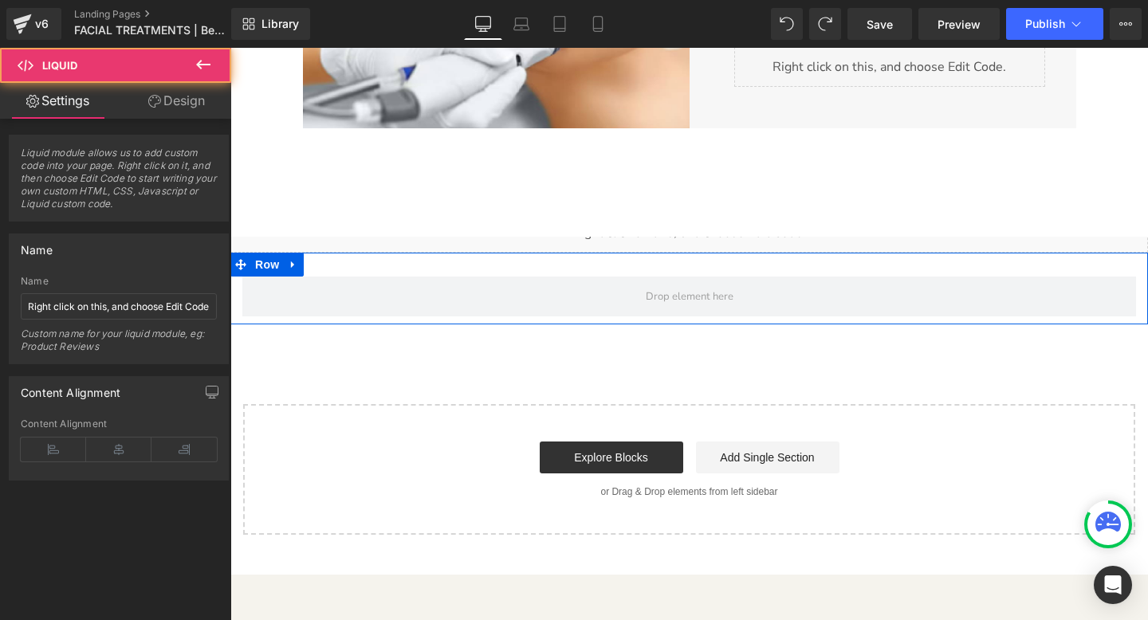
drag, startPoint x: 639, startPoint y: 241, endPoint x: 635, endPoint y: 258, distance: 17.4
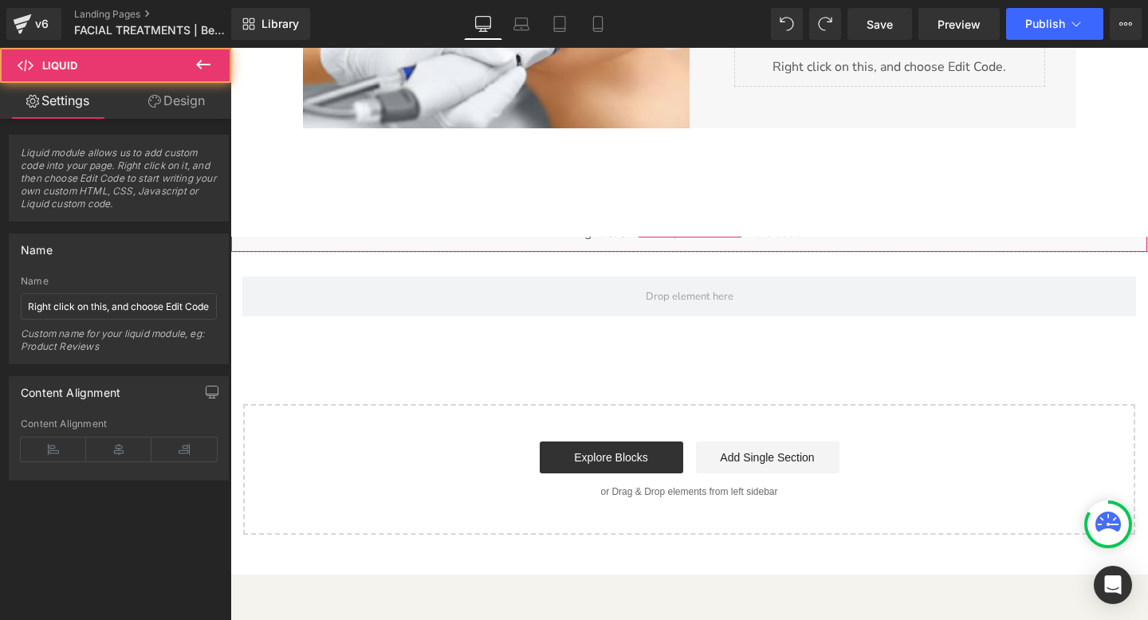
click at [631, 246] on div "Liquid" at bounding box center [689, 233] width 918 height 40
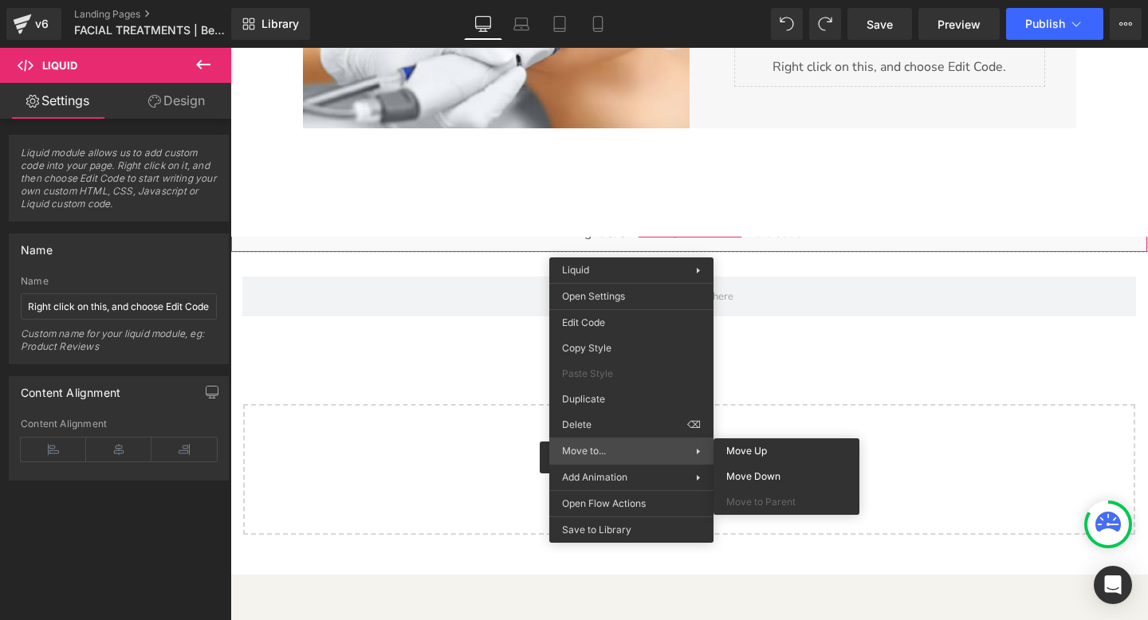
drag, startPoint x: 621, startPoint y: 269, endPoint x: 624, endPoint y: 450, distance: 180.2
click at [624, 450] on div "Liquid Liquid Open Settings Edit Code Copy Style Paste Style Duplicate Delete ⌫…" at bounding box center [631, 400] width 164 height 285
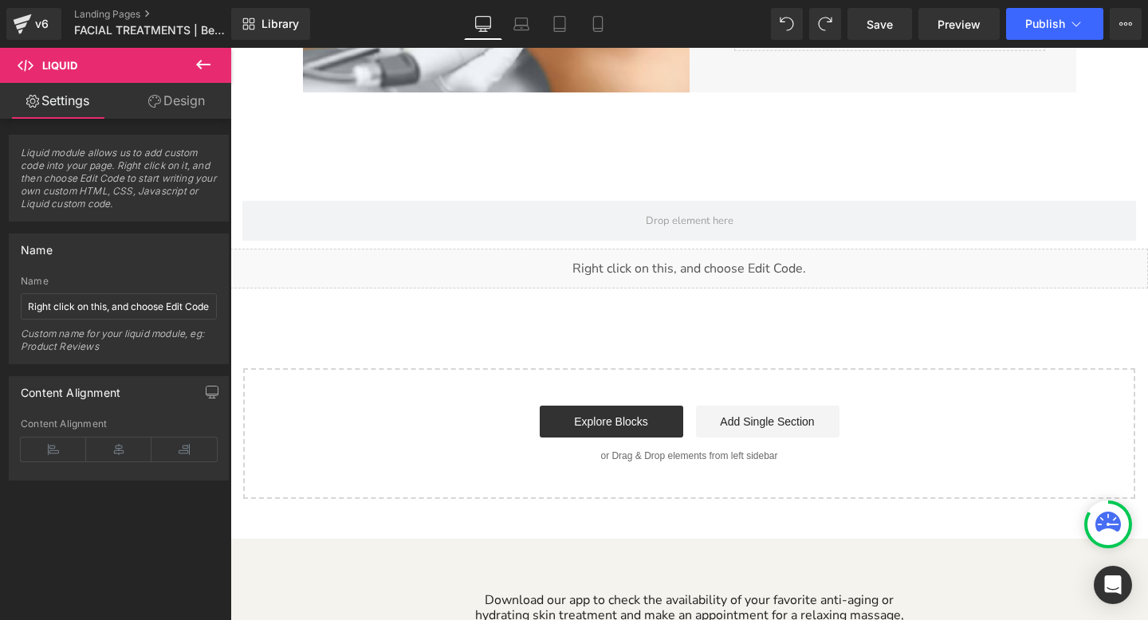
scroll to position [4754, 0]
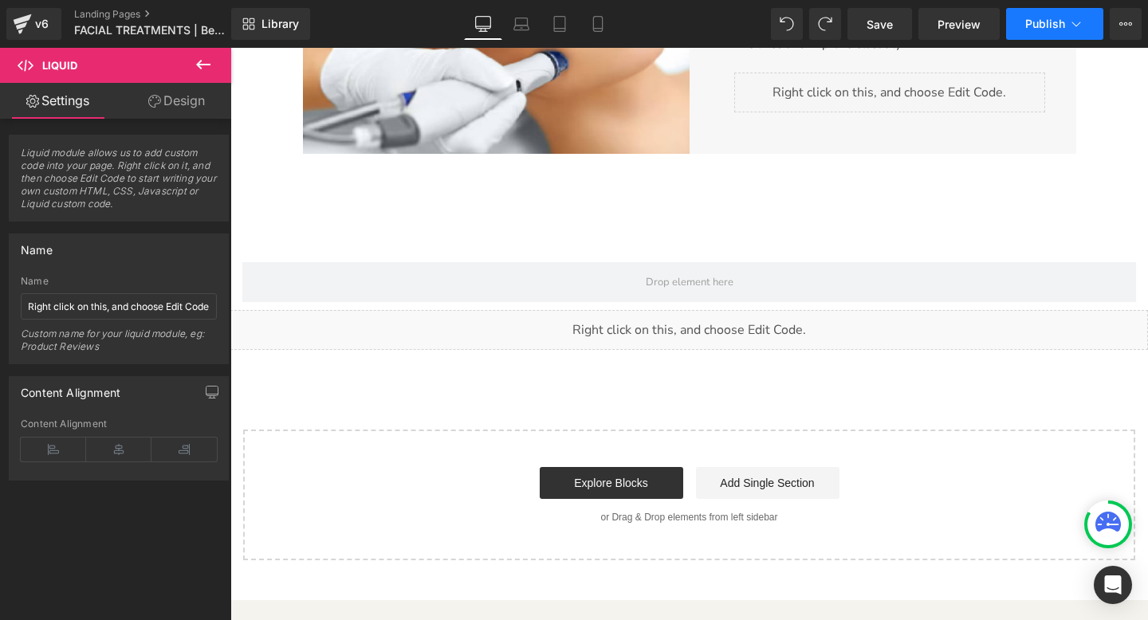
click at [1044, 26] on span "Publish" at bounding box center [1045, 24] width 40 height 13
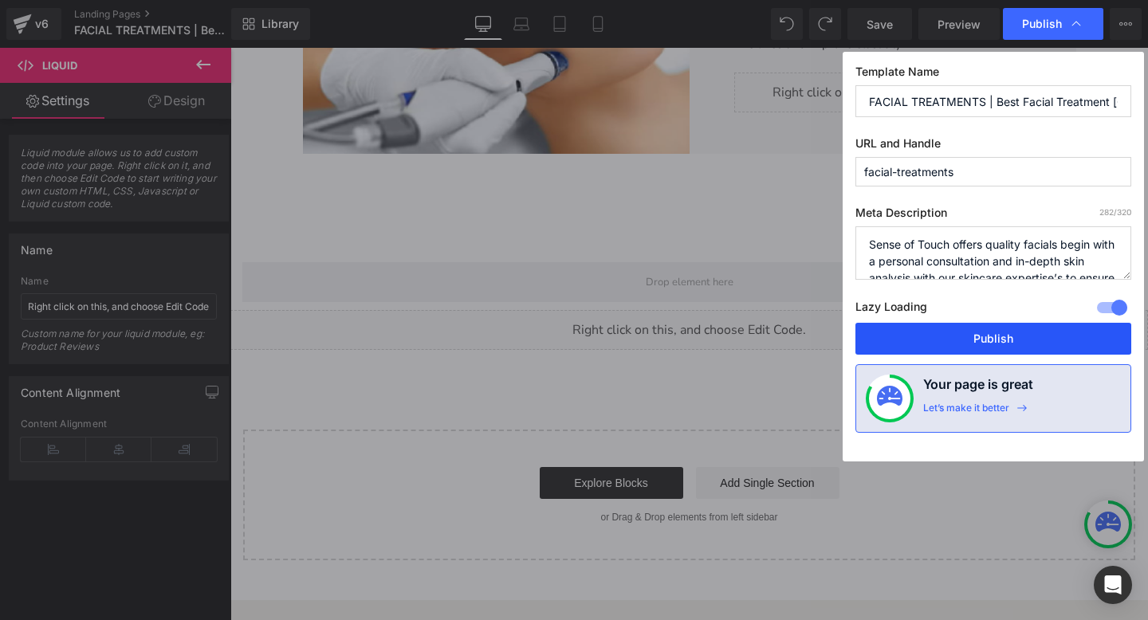
click at [920, 344] on button "Publish" at bounding box center [993, 339] width 276 height 32
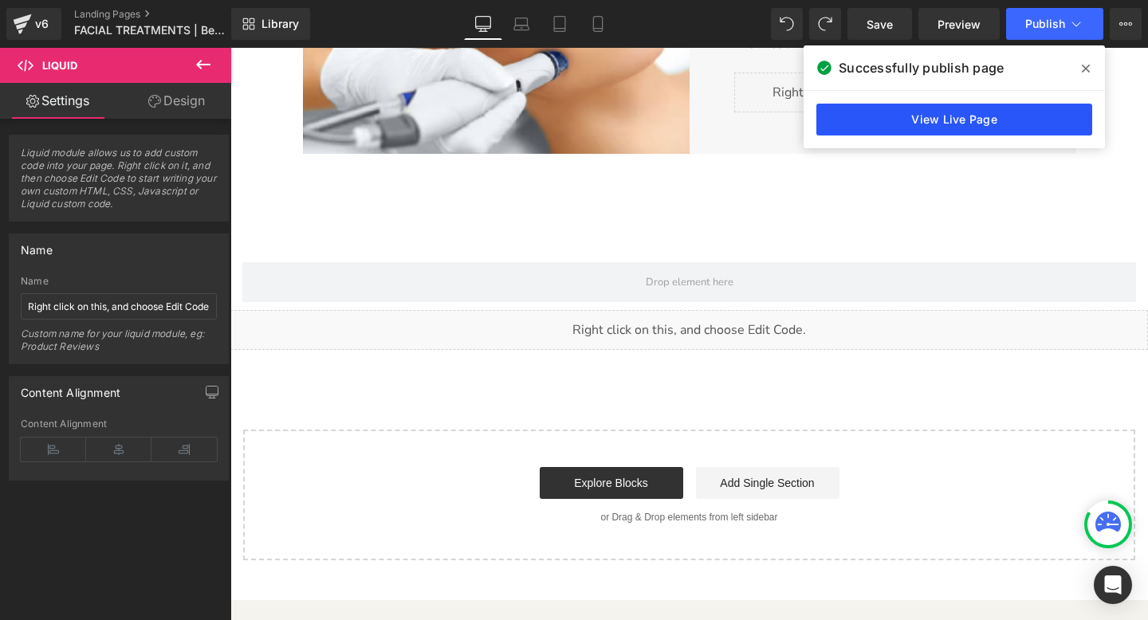
click at [909, 121] on link "View Live Page" at bounding box center [954, 120] width 276 height 32
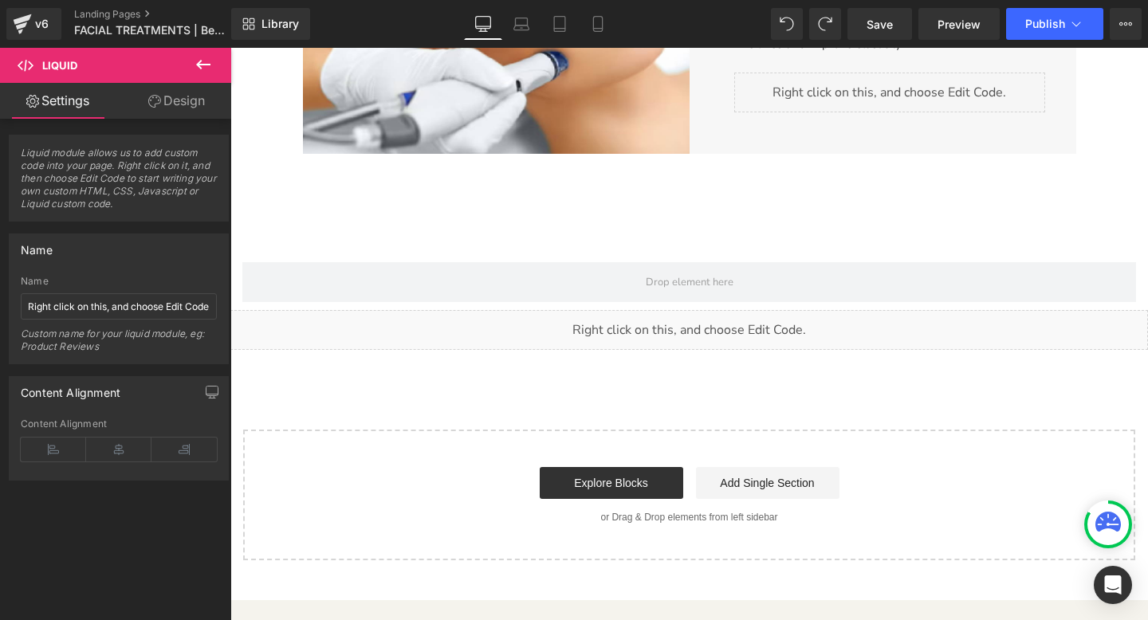
click at [704, 318] on link "Main content" at bounding box center [707, 322] width 17 height 19
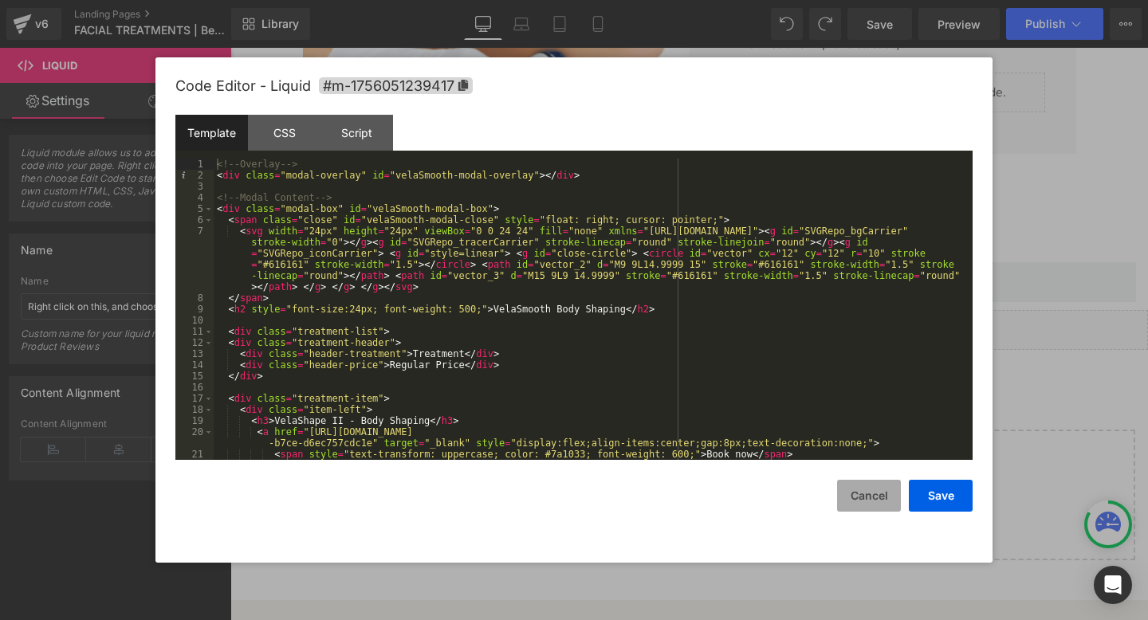
click at [870, 495] on button "Cancel" at bounding box center [869, 496] width 64 height 32
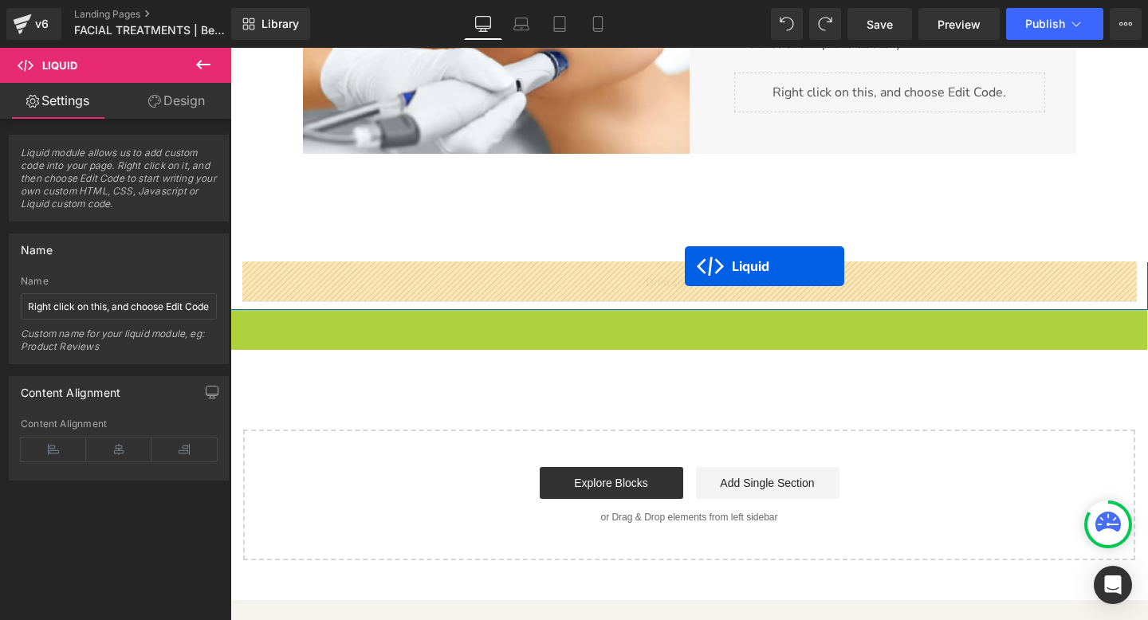
drag, startPoint x: 684, startPoint y: 323, endPoint x: 685, endPoint y: 265, distance: 57.4
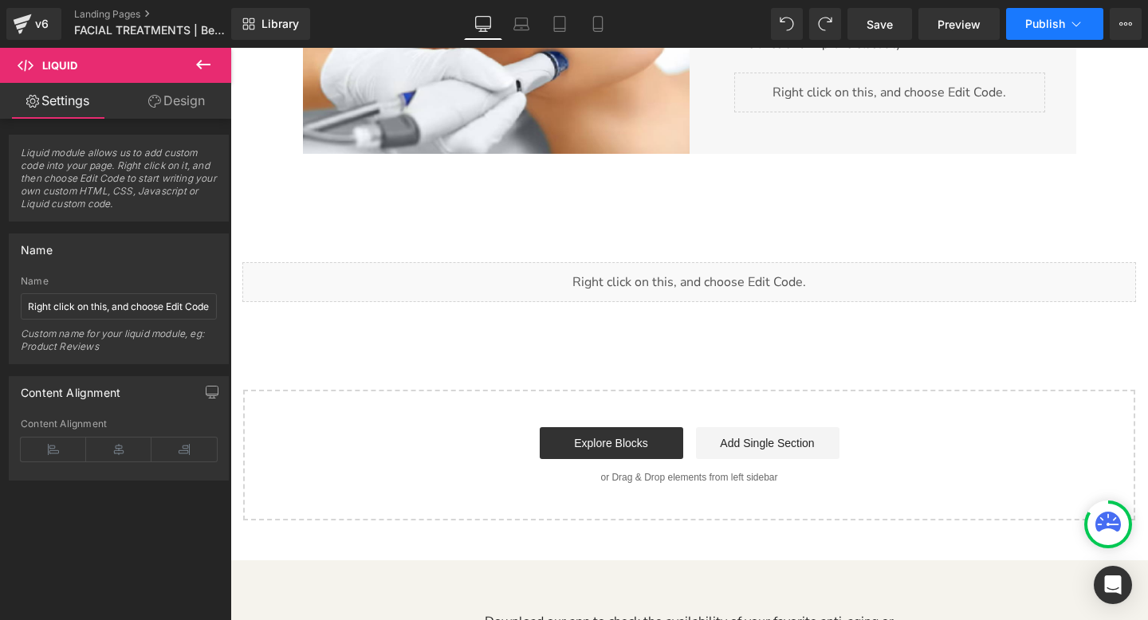
click at [1039, 22] on span "Publish" at bounding box center [1045, 24] width 40 height 13
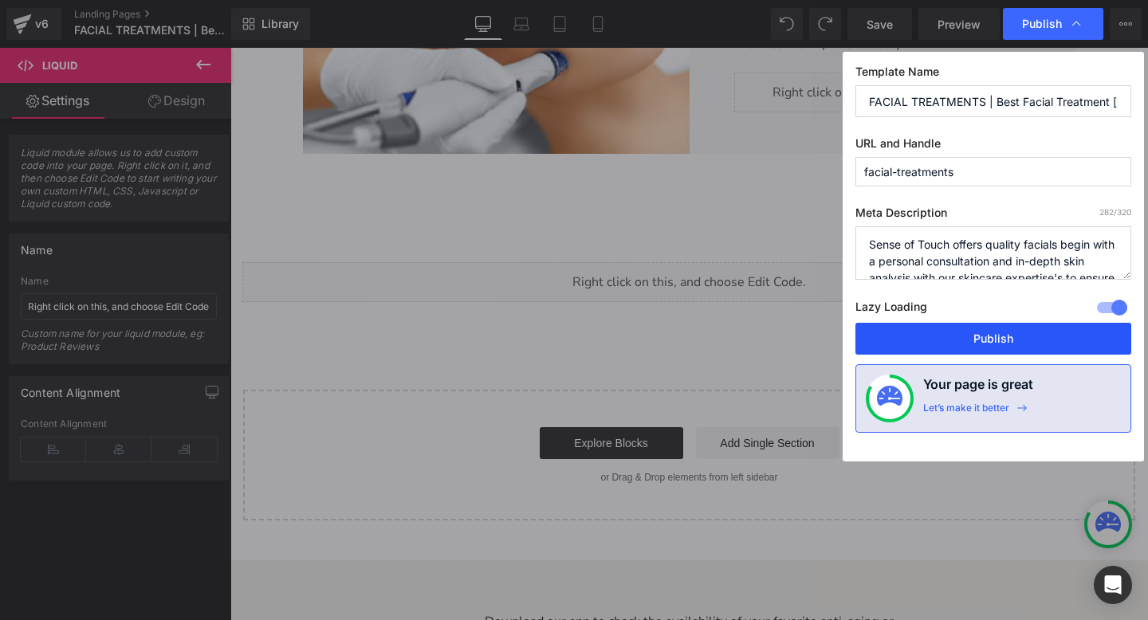
click at [942, 324] on button "Publish" at bounding box center [993, 339] width 276 height 32
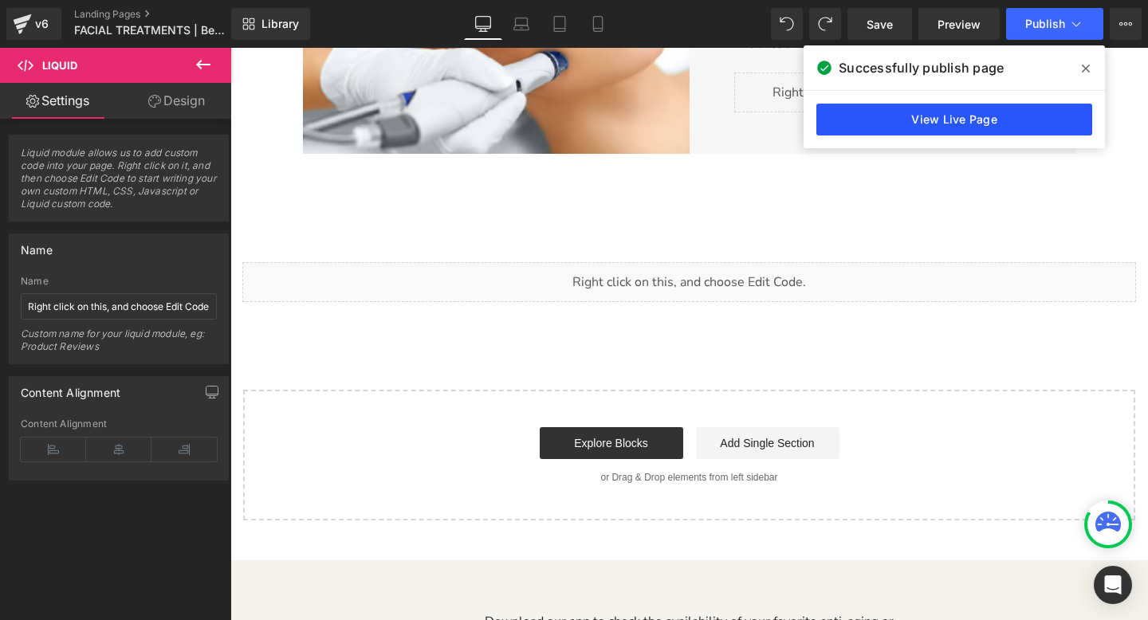
click at [932, 116] on link "View Live Page" at bounding box center [954, 120] width 276 height 32
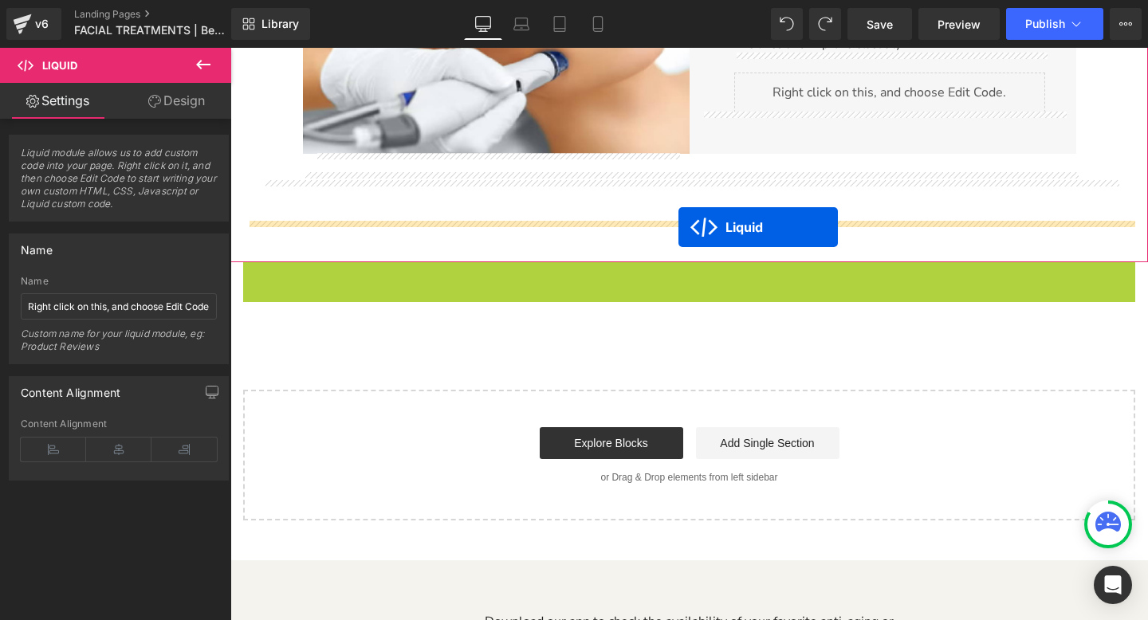
drag, startPoint x: 689, startPoint y: 274, endPoint x: 678, endPoint y: 227, distance: 48.2
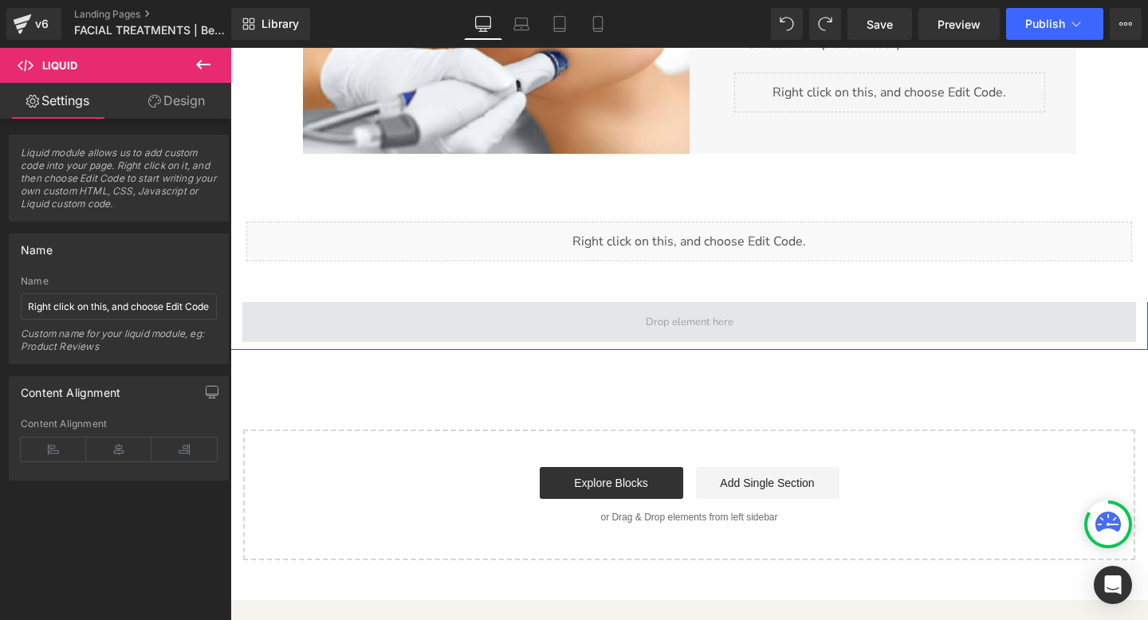
click at [700, 313] on span "Main content" at bounding box center [689, 323] width 99 height 20
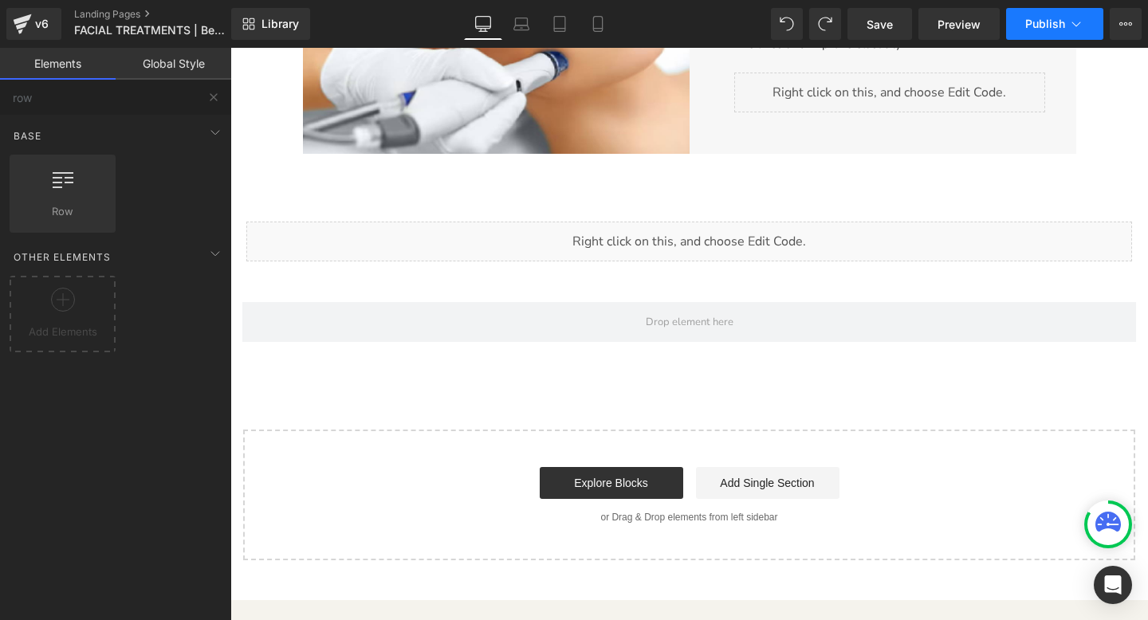
click at [1032, 31] on button "Publish" at bounding box center [1054, 24] width 97 height 32
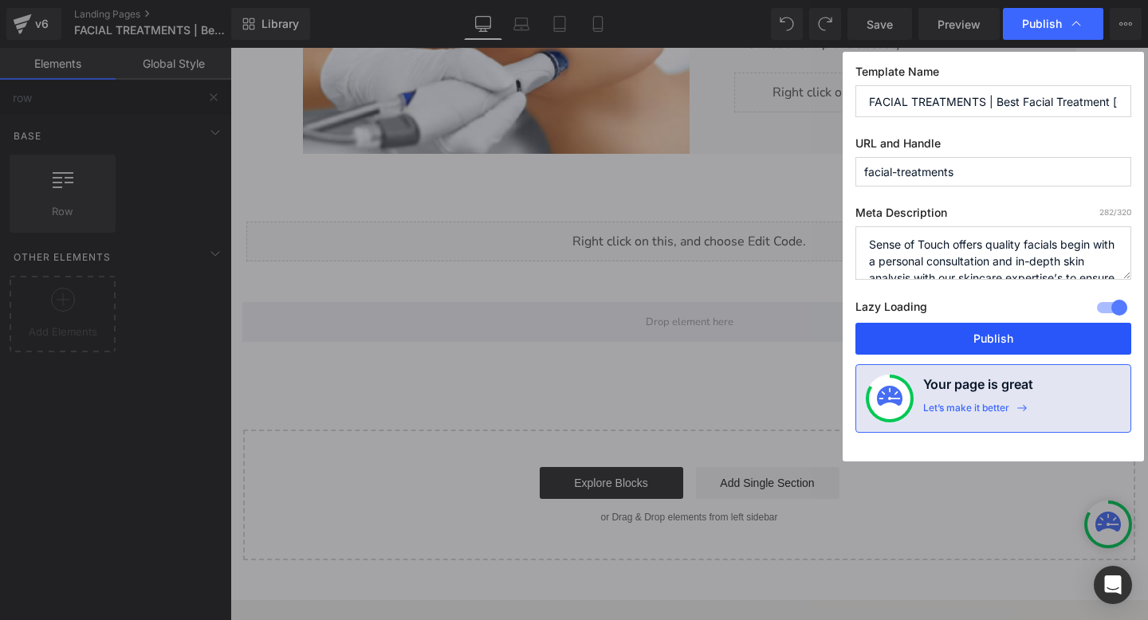
click at [960, 334] on button "Publish" at bounding box center [993, 339] width 276 height 32
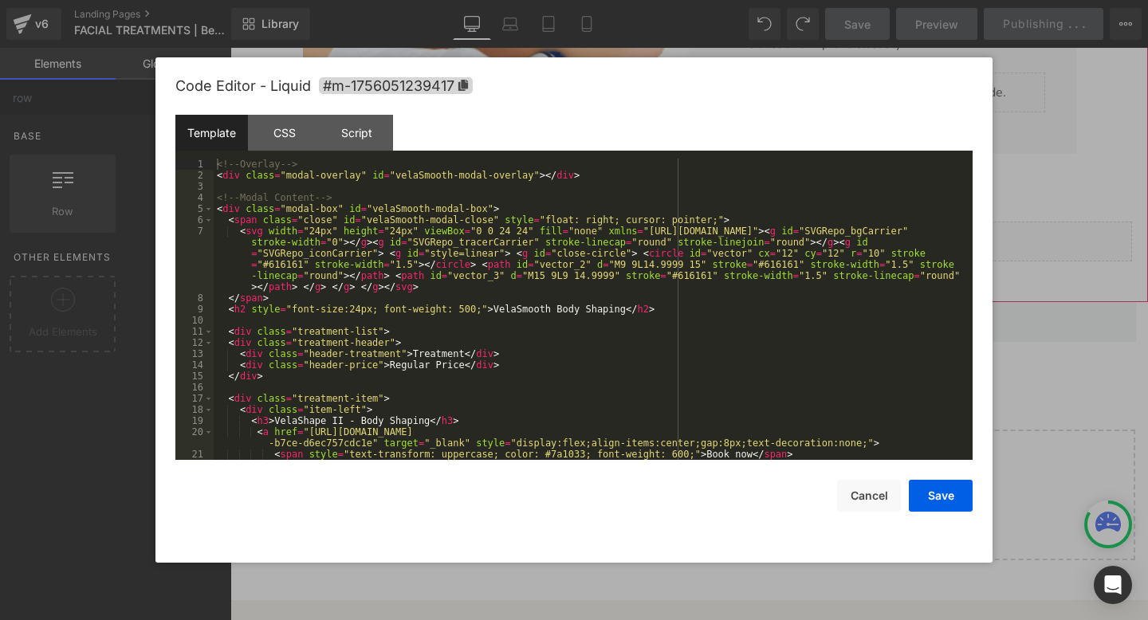
click at [709, 233] on icon "Main content" at bounding box center [707, 234] width 8 height 8
click at [870, 499] on button "Cancel" at bounding box center [869, 496] width 64 height 32
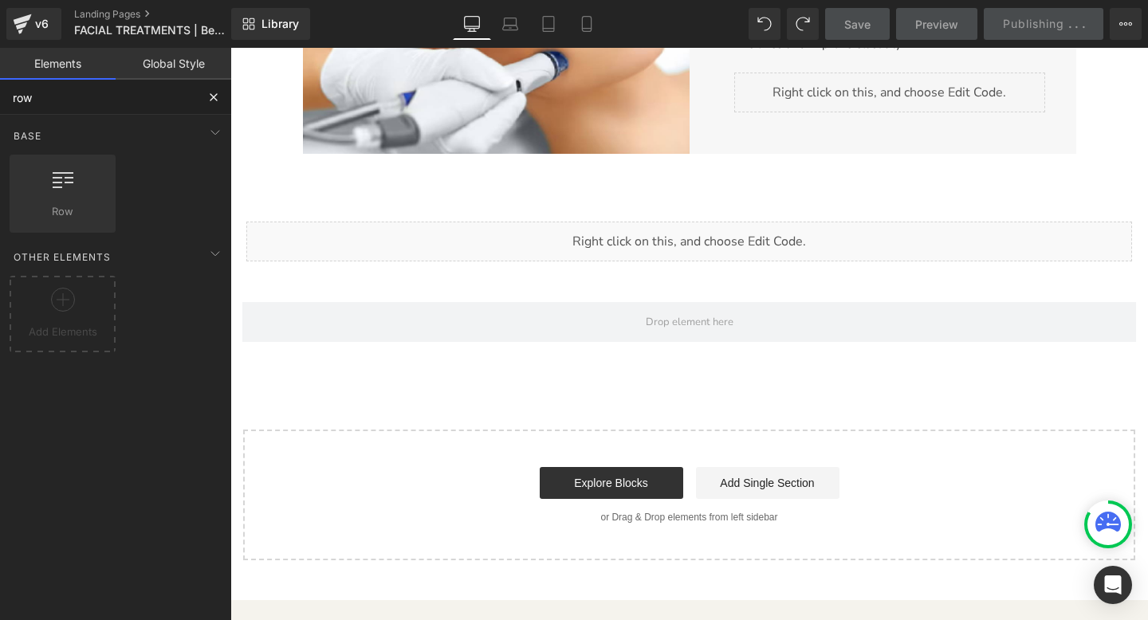
click at [54, 100] on input "row" at bounding box center [98, 97] width 196 height 35
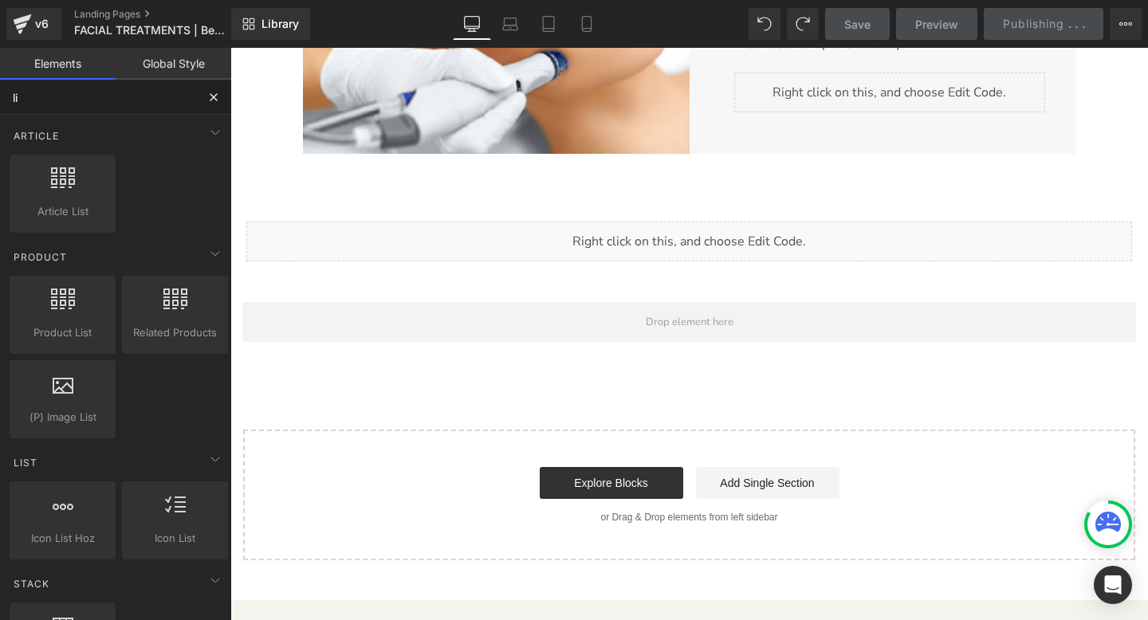
type input "liq"
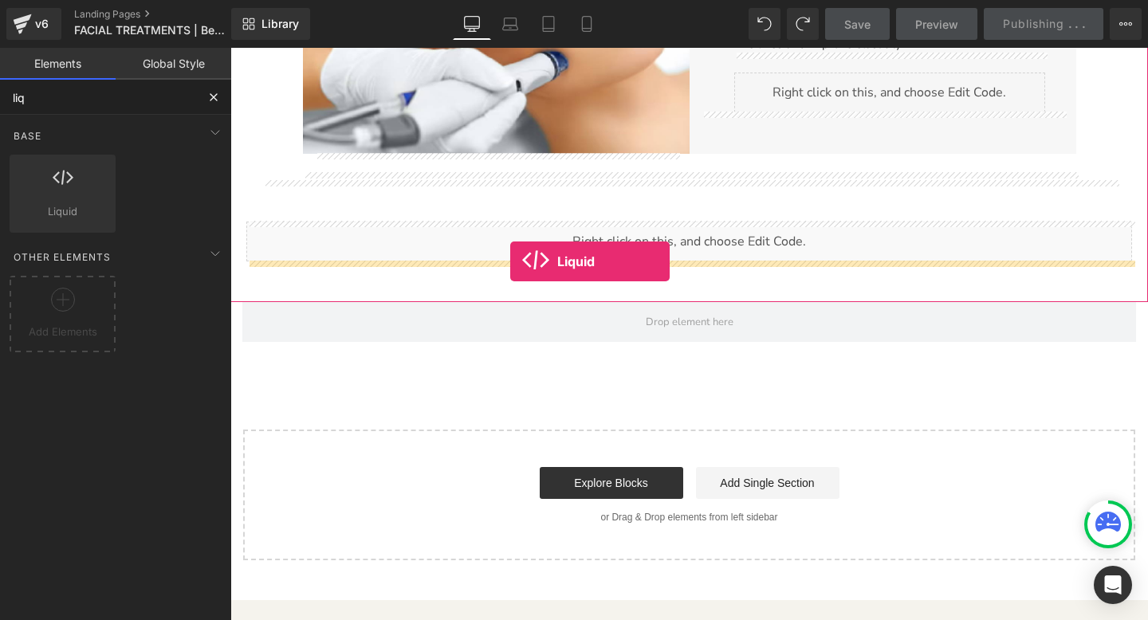
drag, startPoint x: 290, startPoint y: 231, endPoint x: 510, endPoint y: 261, distance: 222.0
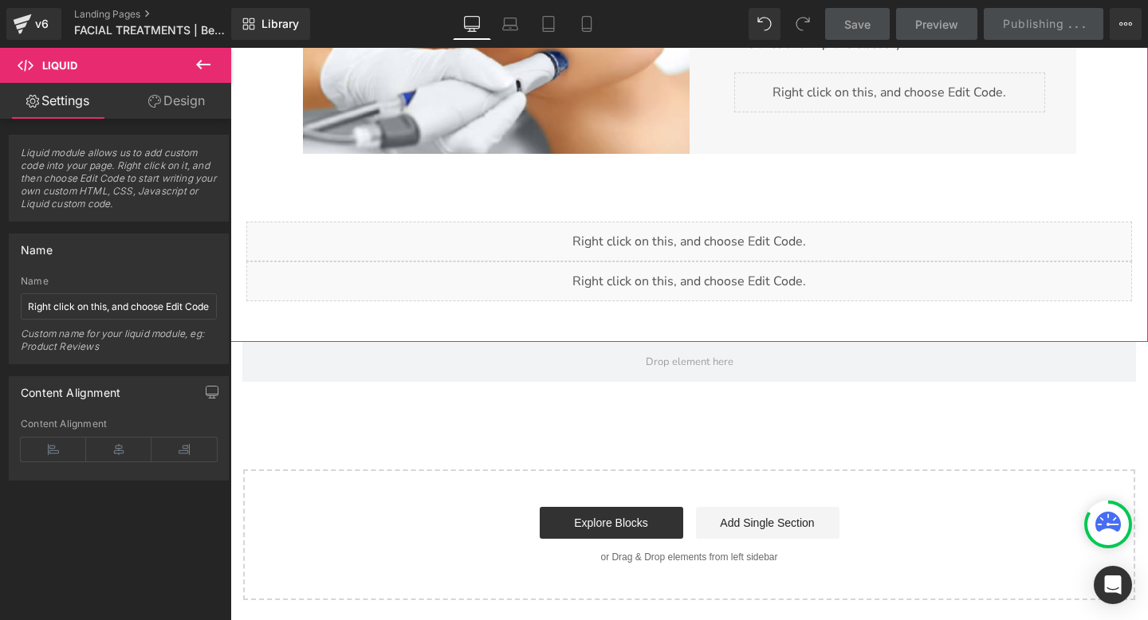
click at [708, 269] on icon "Main content" at bounding box center [706, 274] width 9 height 10
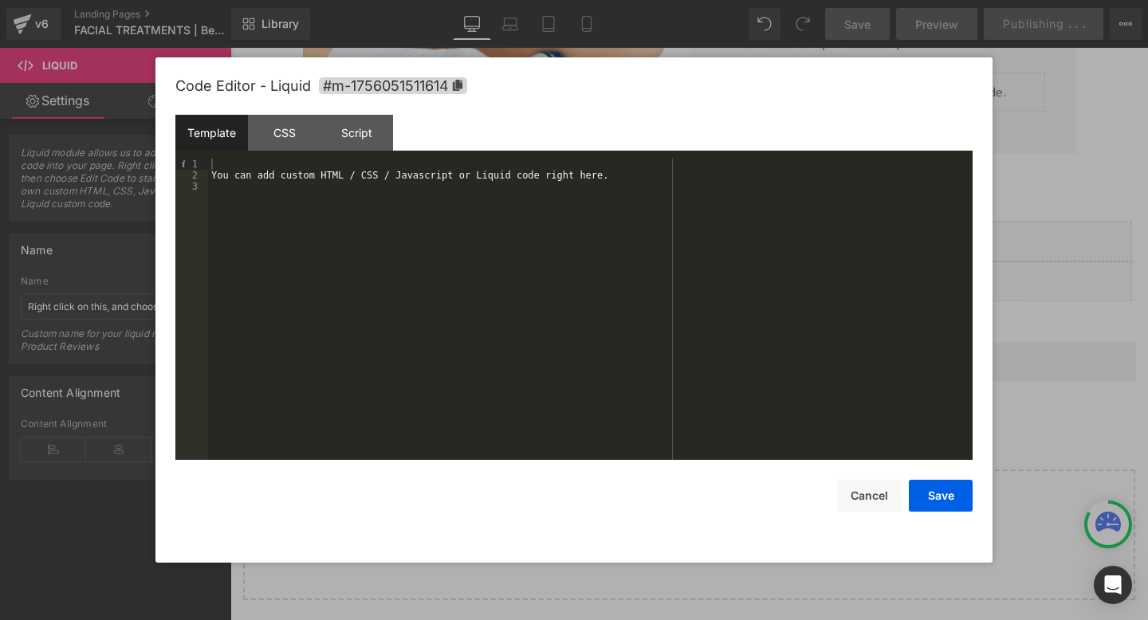
click at [227, 182] on div "You can add custom HTML / CSS / Javascript or Liquid code right here." at bounding box center [590, 321] width 765 height 324
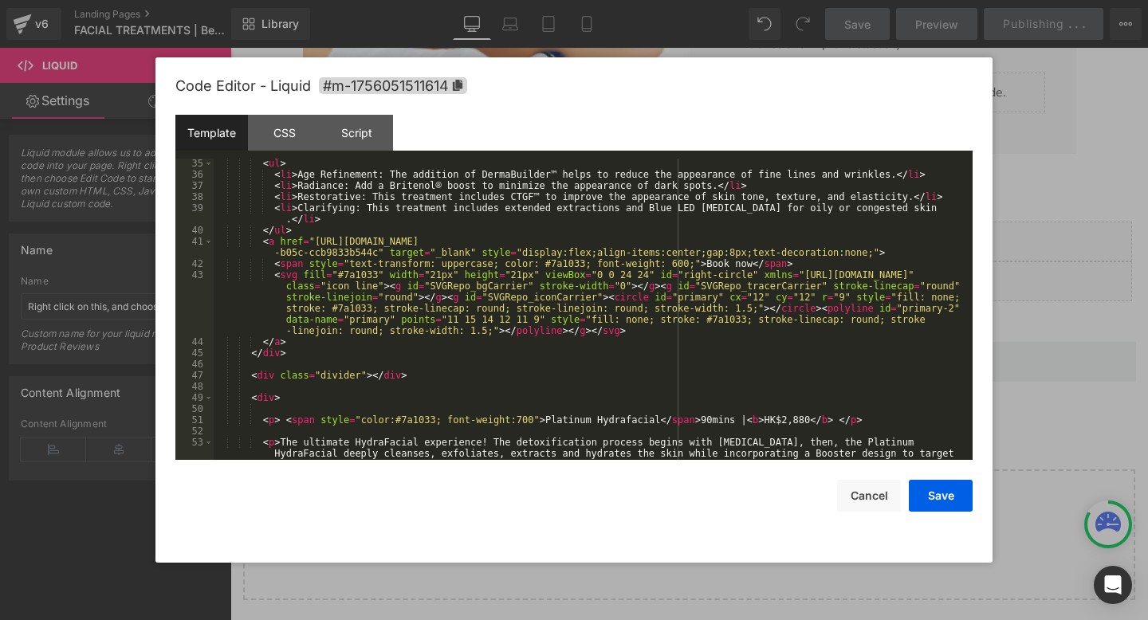
scroll to position [0, 0]
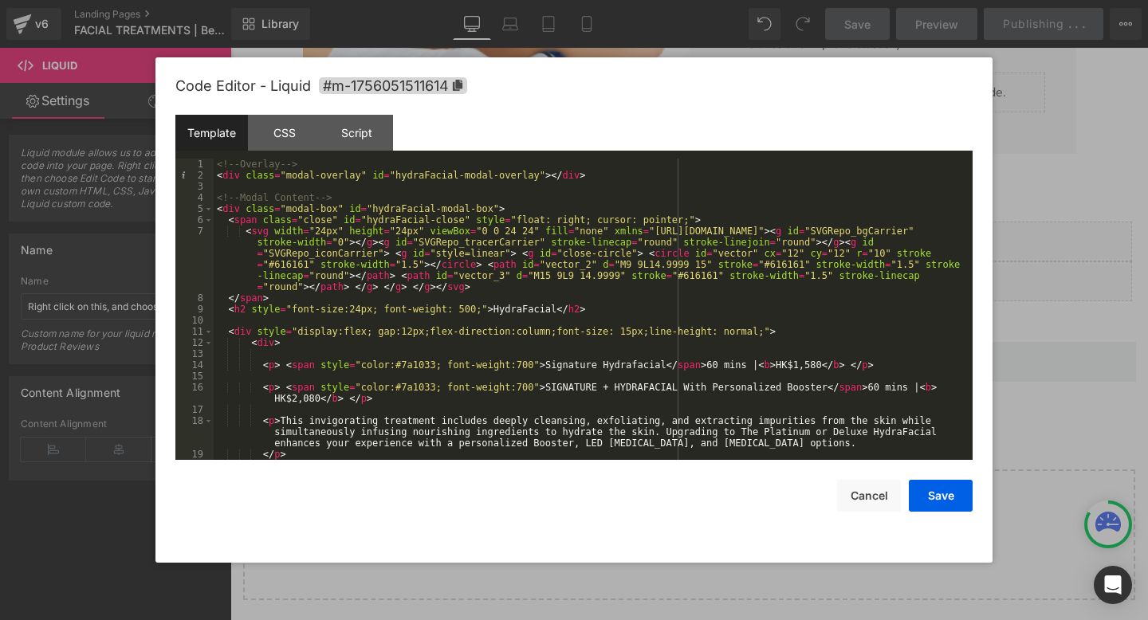
click at [288, 111] on div "Code Editor - Liquid #m-1756051511614" at bounding box center [573, 85] width 797 height 57
click at [281, 142] on div "CSS" at bounding box center [284, 133] width 73 height 36
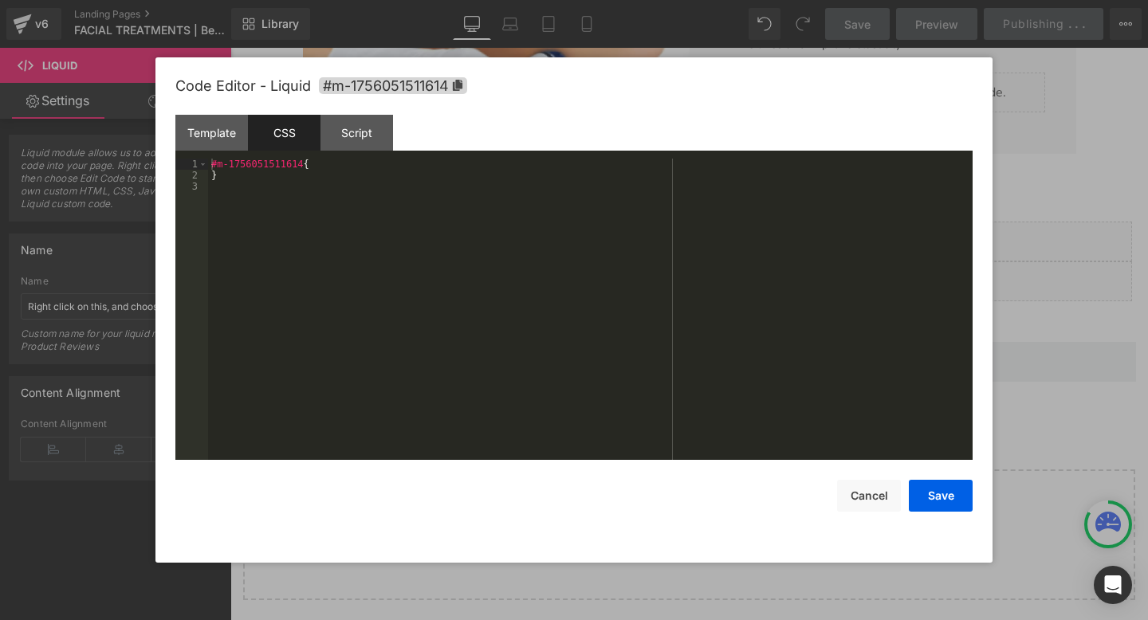
click at [295, 211] on div "#m-1756051511614 { }" at bounding box center [590, 321] width 765 height 324
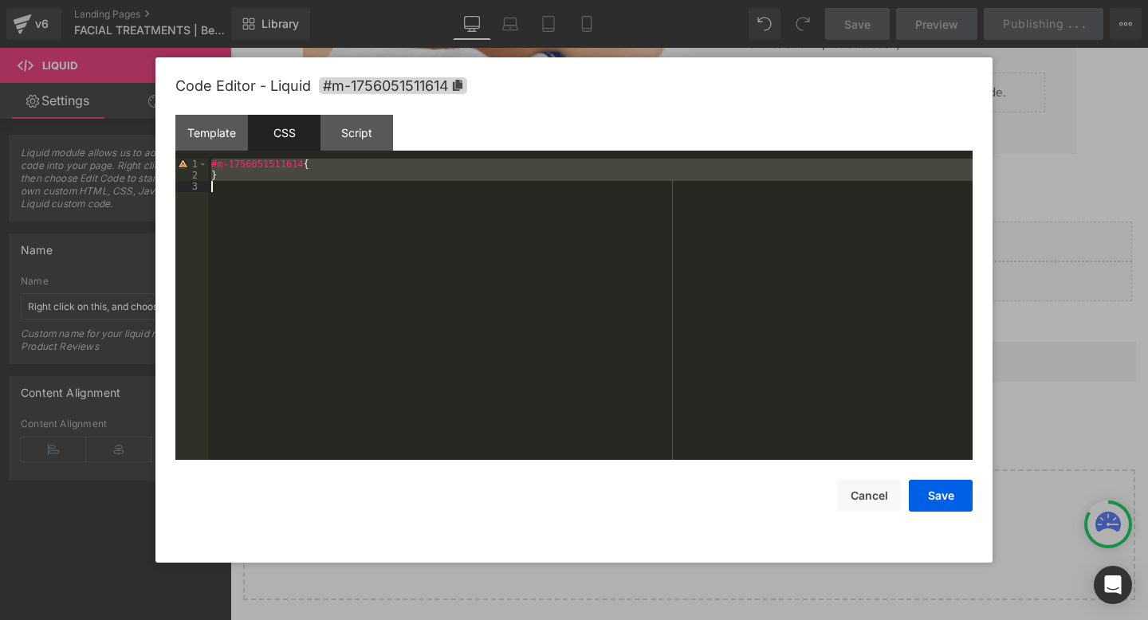
scroll to position [67, 0]
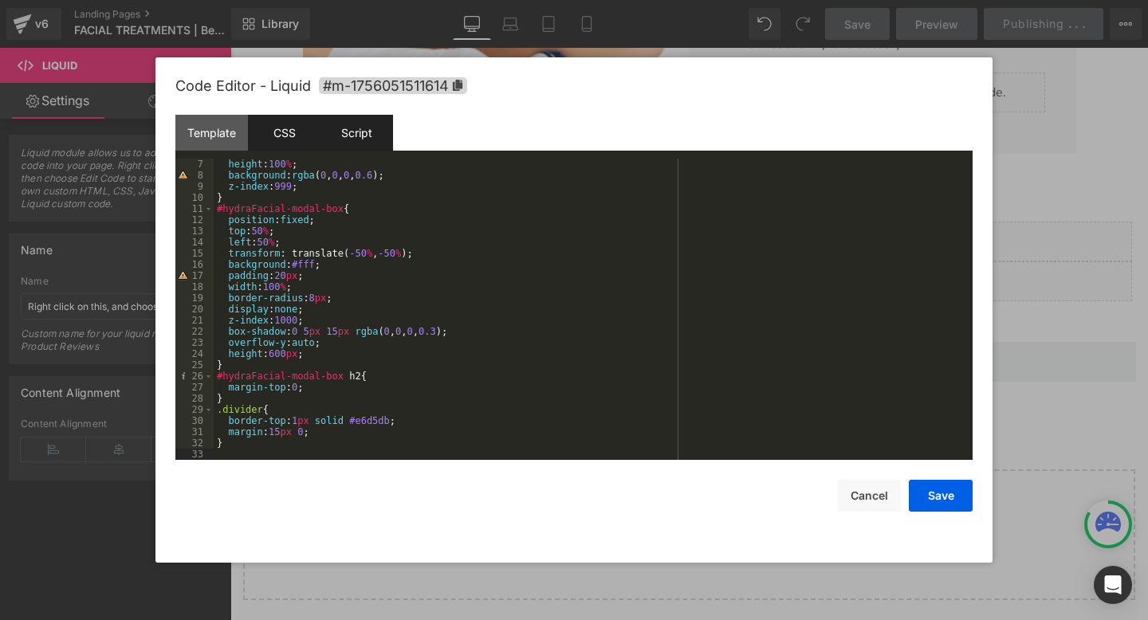
click at [370, 124] on div "Script" at bounding box center [356, 133] width 73 height 36
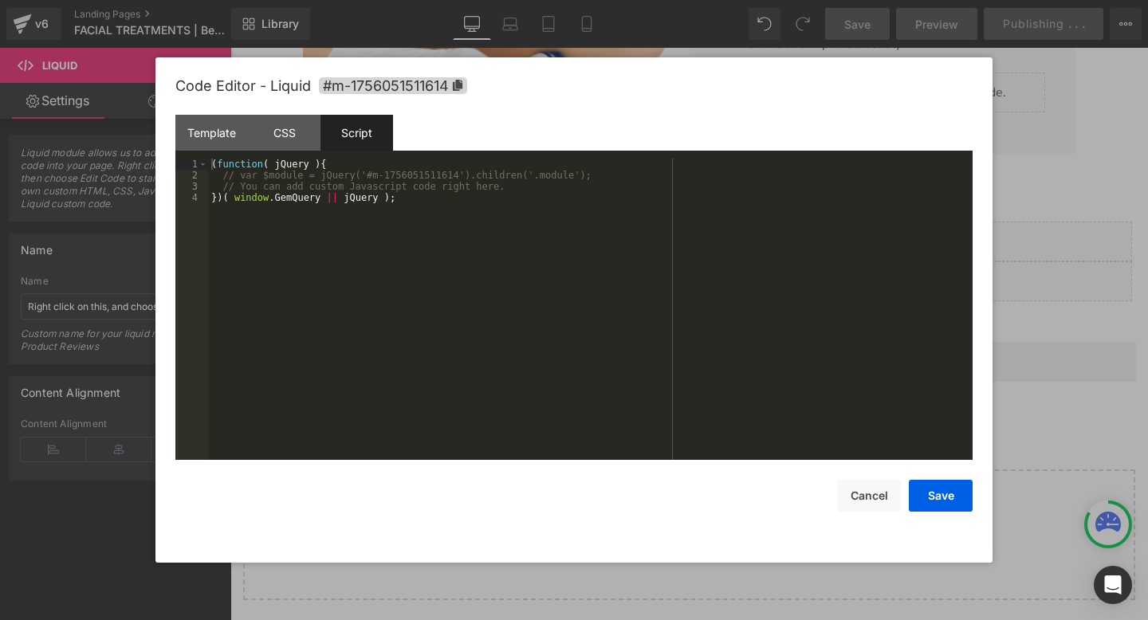
click at [380, 240] on div "( function ( jQuery ) { // var $module = jQuery('#m-1756051511614').children('.…" at bounding box center [590, 321] width 765 height 324
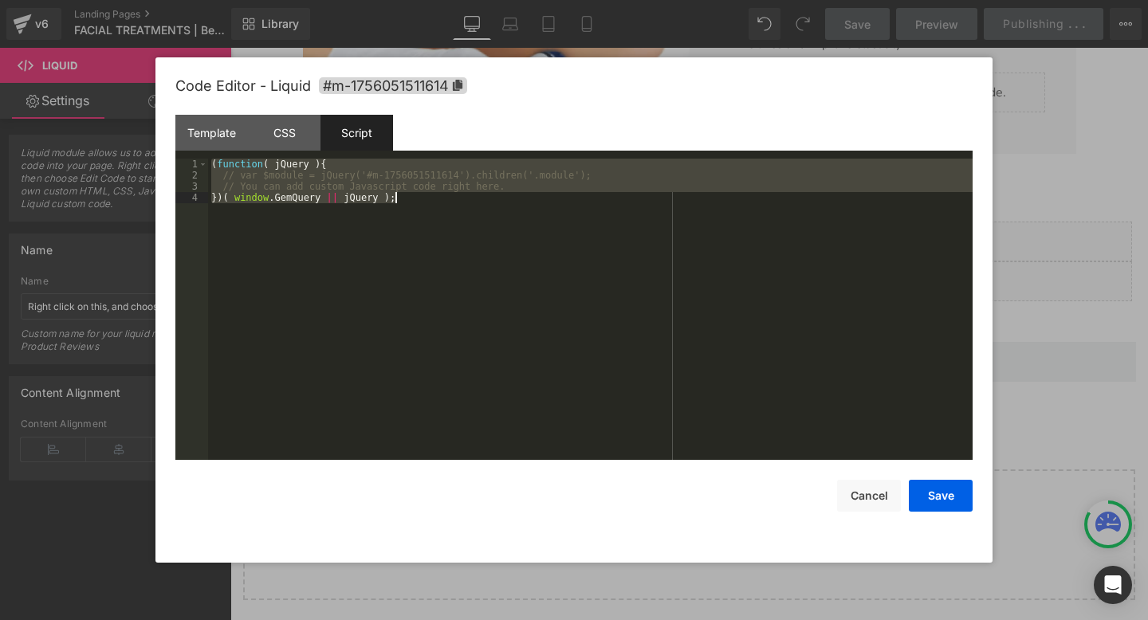
scroll to position [78, 0]
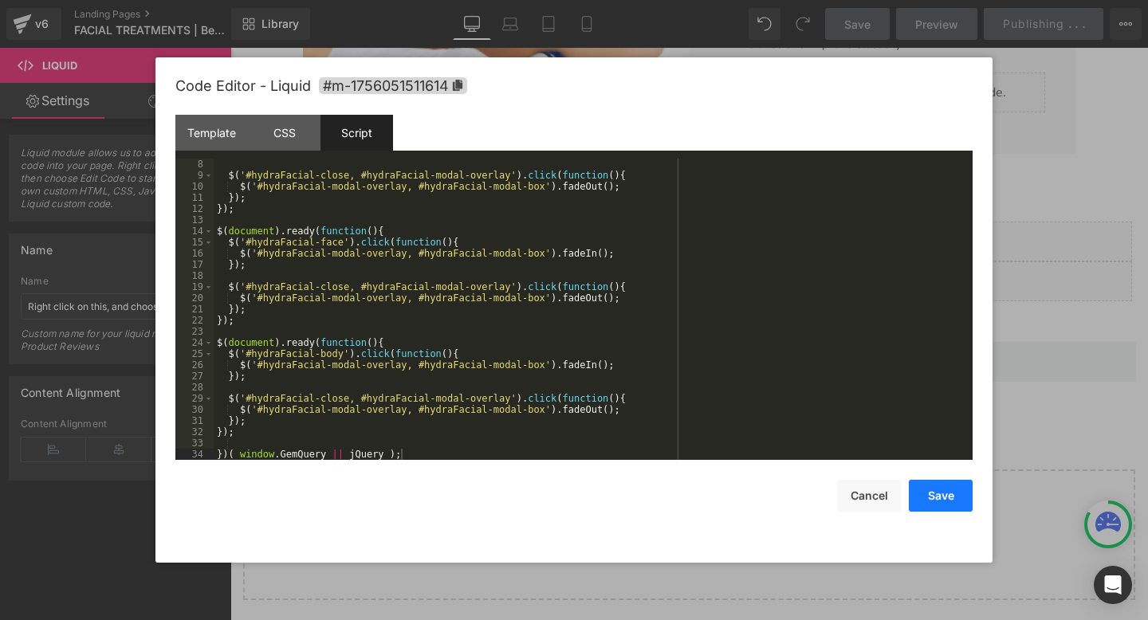
click at [955, 494] on button "Save" at bounding box center [941, 496] width 64 height 32
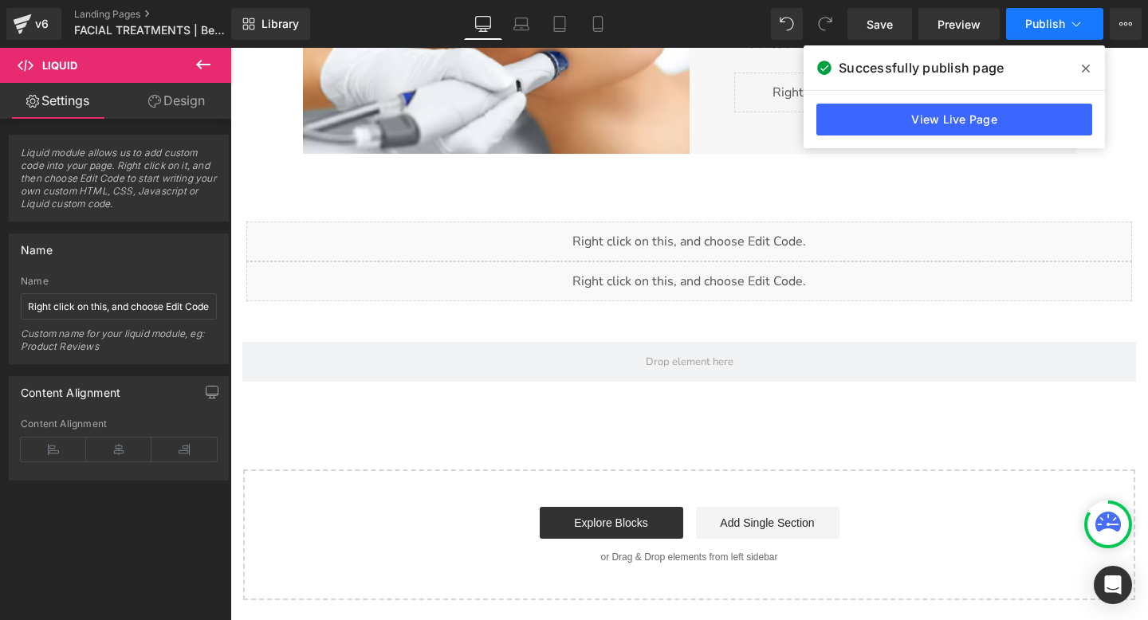
click at [1048, 22] on span "Publish" at bounding box center [1045, 24] width 40 height 13
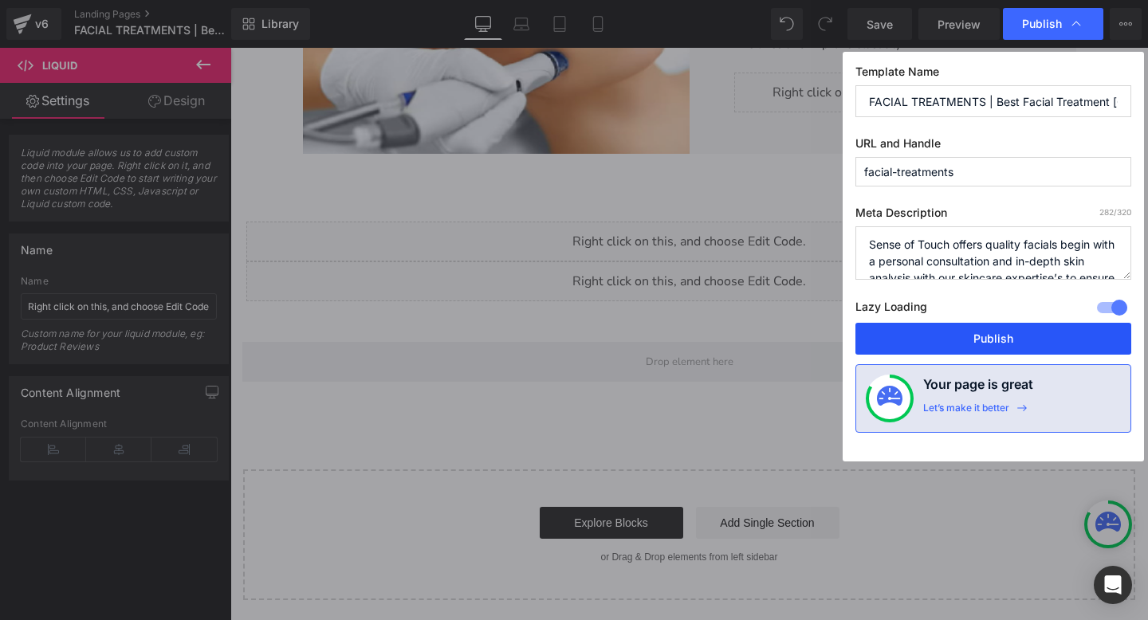
drag, startPoint x: 941, startPoint y: 335, endPoint x: 62, endPoint y: 46, distance: 924.8
click at [941, 335] on button "Publish" at bounding box center [993, 339] width 276 height 32
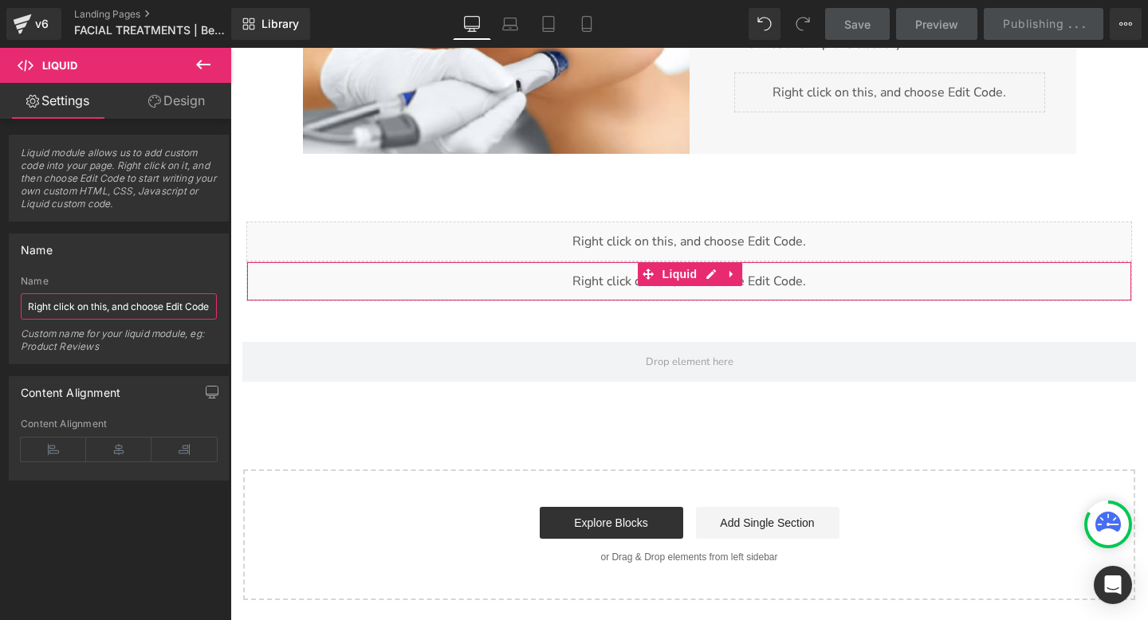
click at [88, 309] on input "Right click on this, and choose Edit Code." at bounding box center [119, 306] width 196 height 26
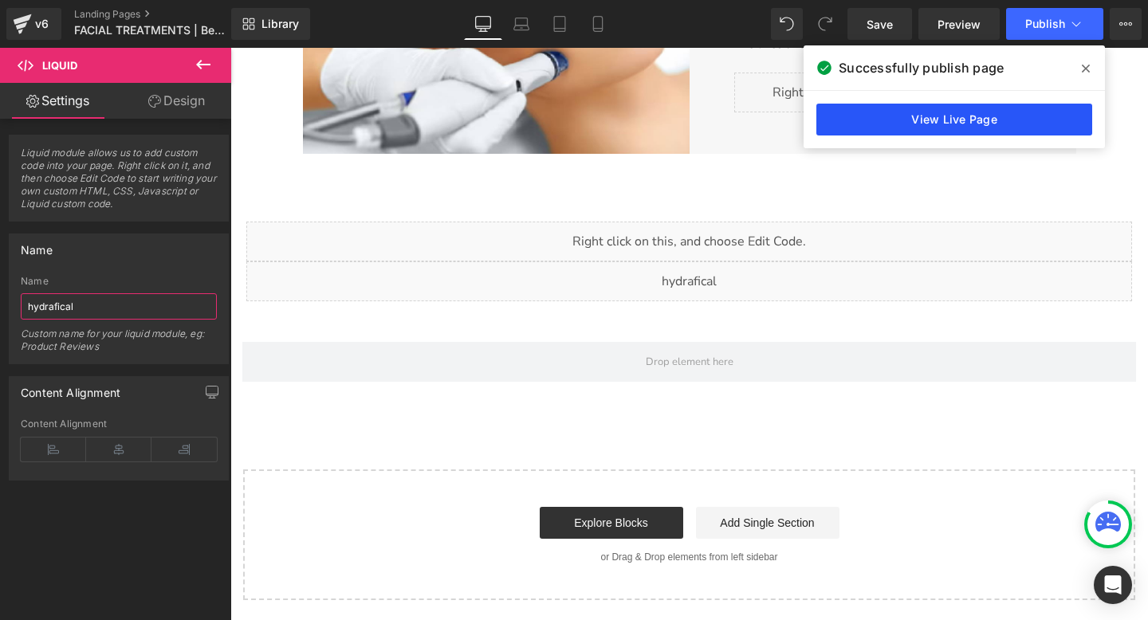
type input "hydrafical"
click at [896, 124] on link "View Live Page" at bounding box center [954, 120] width 276 height 32
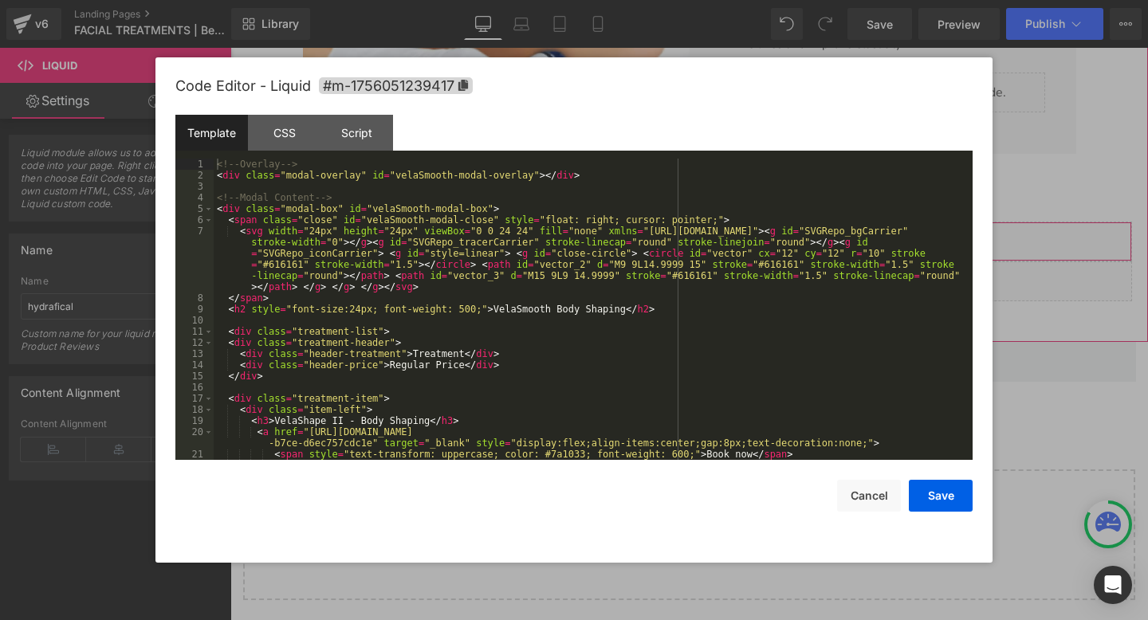
click at [709, 228] on div "Liquid" at bounding box center [689, 242] width 886 height 40
click at [863, 502] on button "Cancel" at bounding box center [869, 496] width 64 height 32
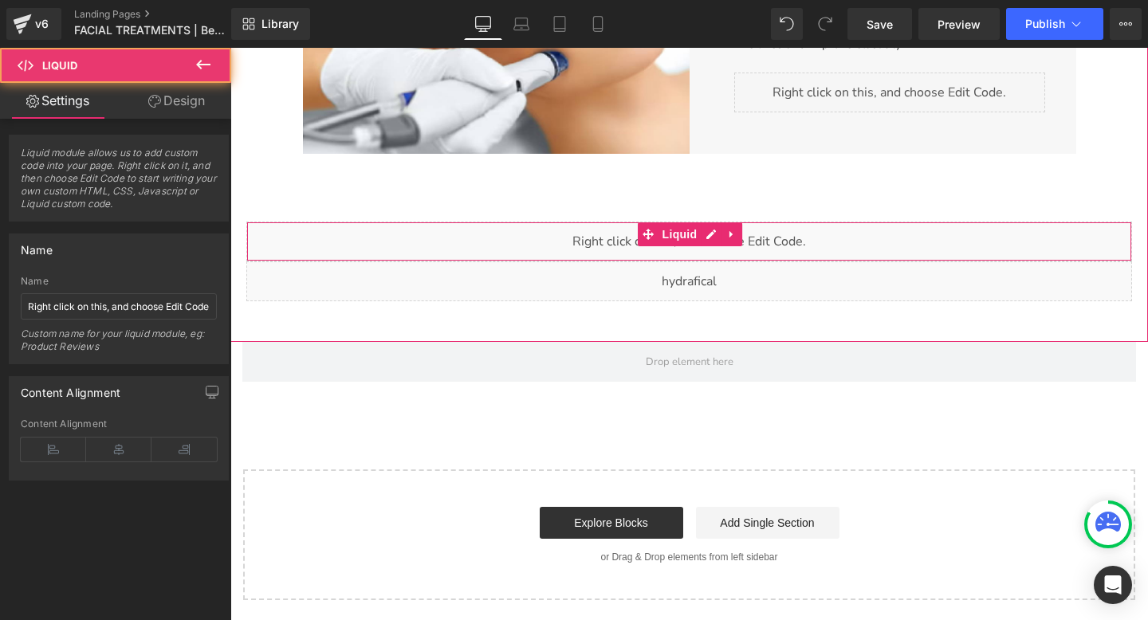
click at [596, 238] on div "Liquid" at bounding box center [689, 242] width 886 height 40
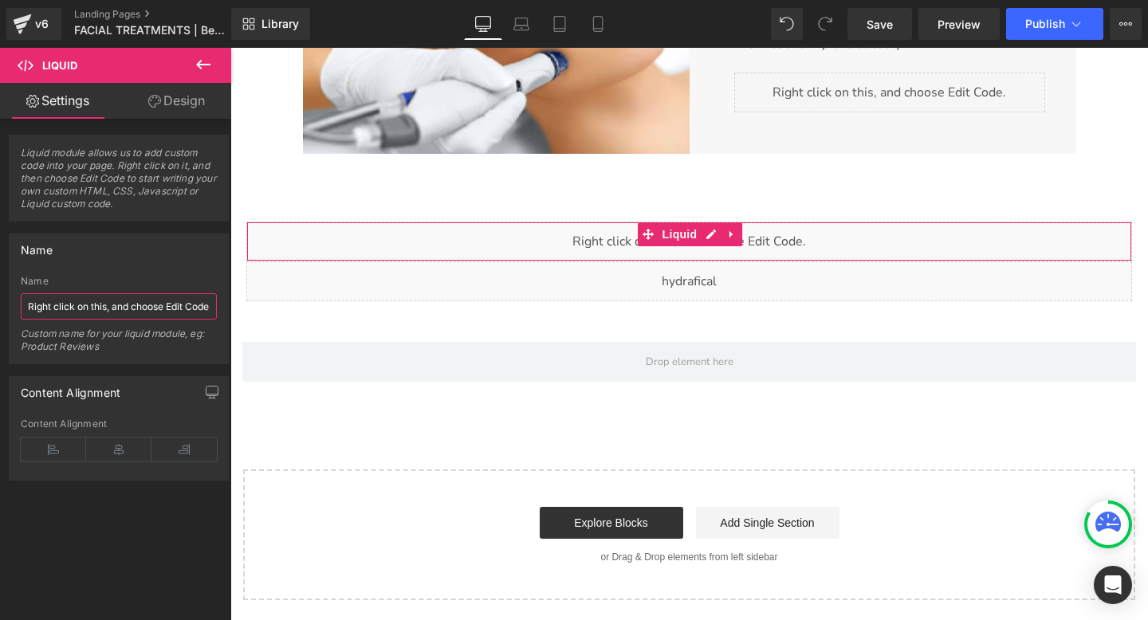
click at [147, 304] on input "Right click on this, and choose Edit Code." at bounding box center [119, 306] width 196 height 26
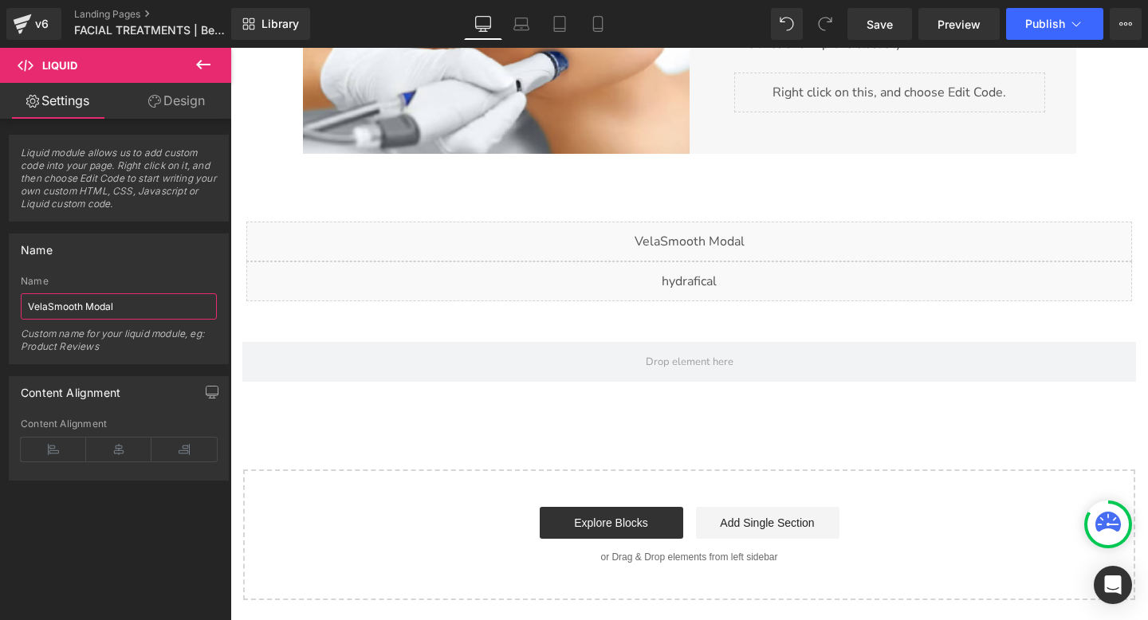
type input "VelaSmooth Modal"
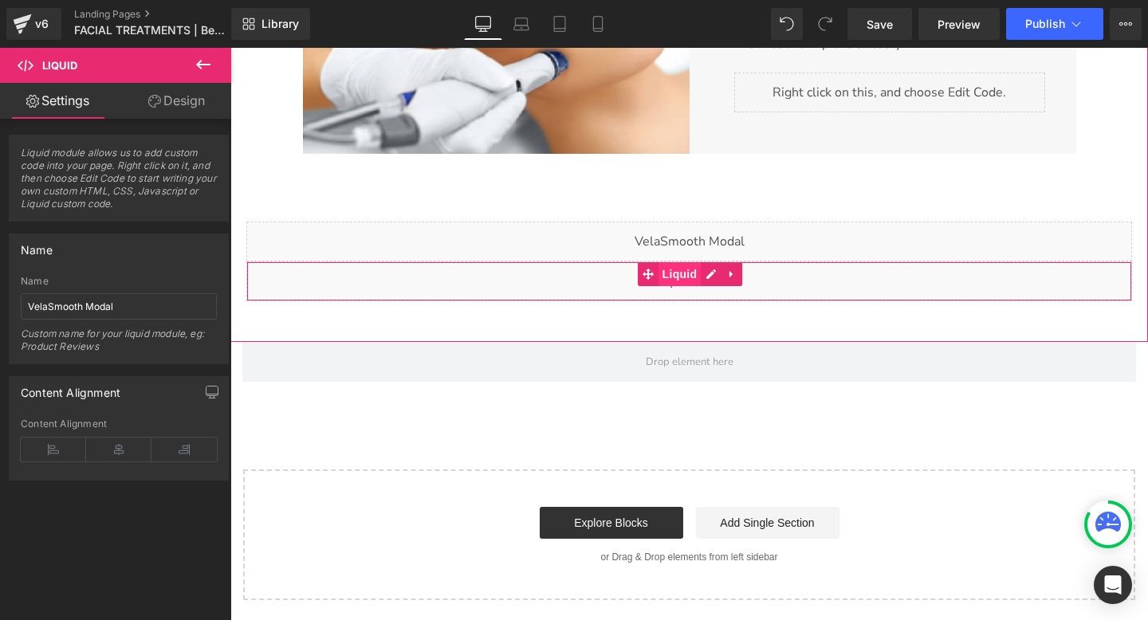
click at [666, 270] on span "Liquid" at bounding box center [680, 274] width 43 height 24
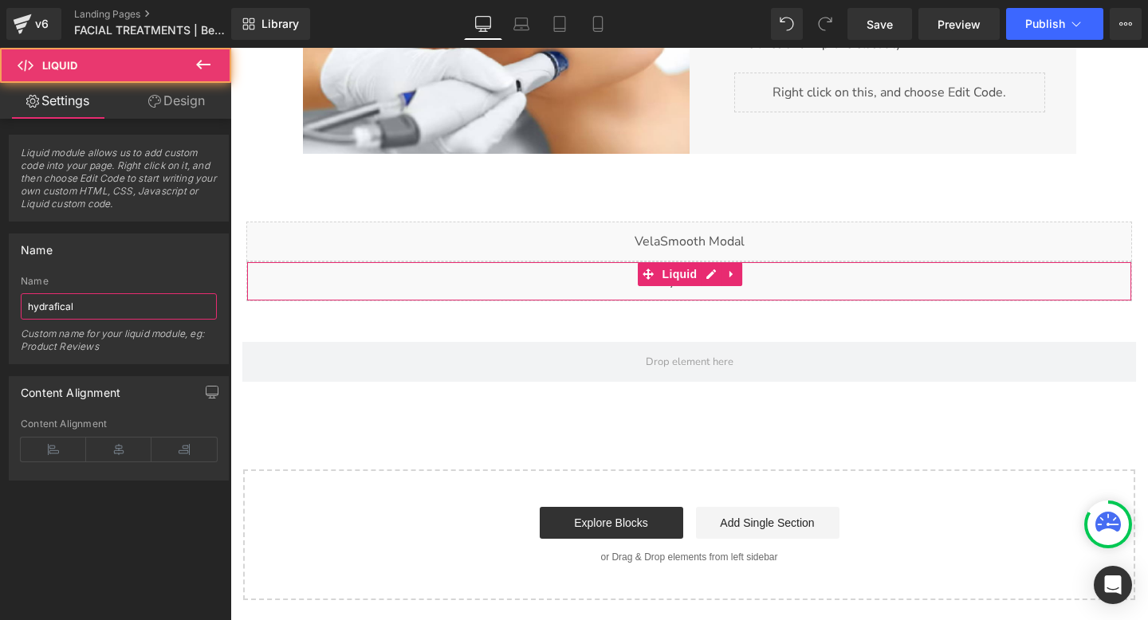
click at [106, 305] on input "hydrafical" at bounding box center [119, 306] width 196 height 26
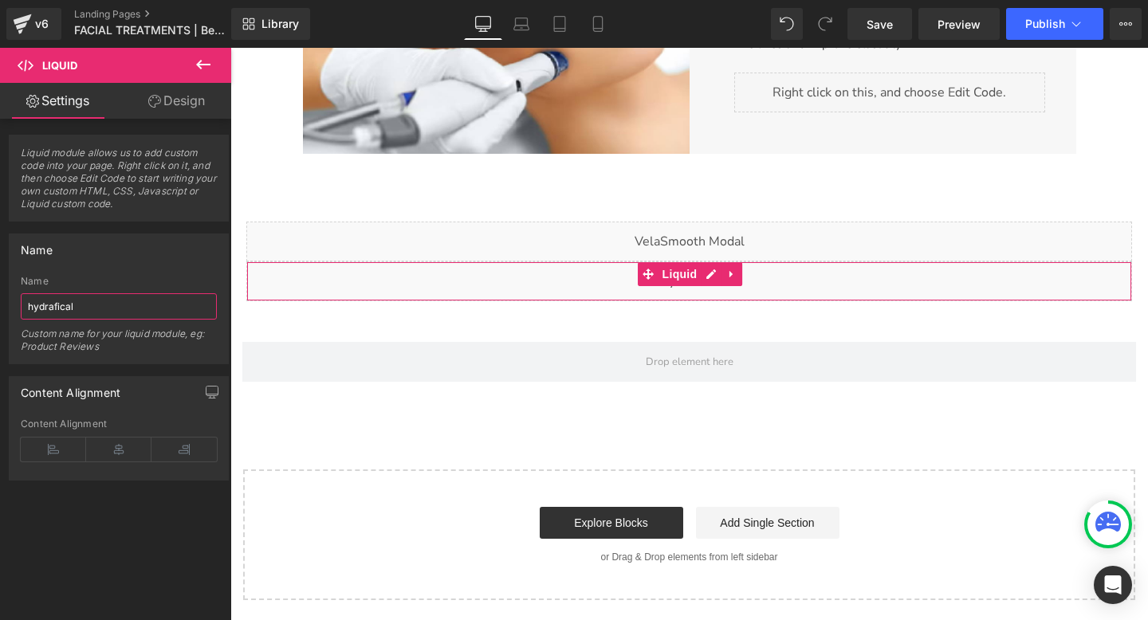
click at [106, 305] on input "hydrafical" at bounding box center [119, 306] width 196 height 26
paste input "HydraFaci"
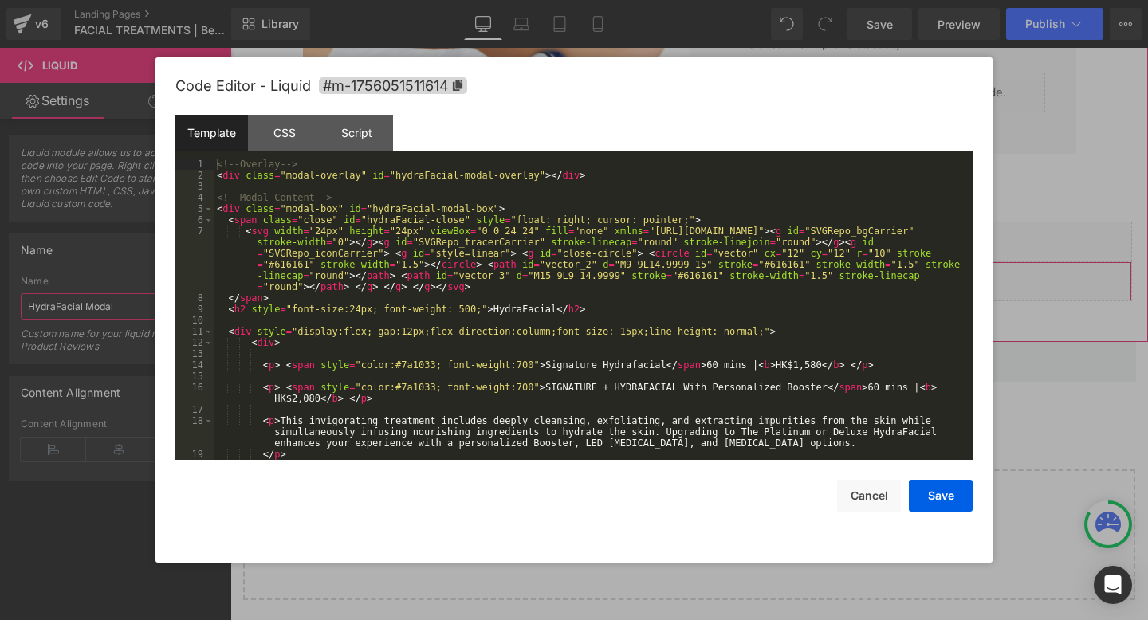
click at [704, 274] on div "Liquid" at bounding box center [689, 281] width 886 height 40
type input "HydraFacial Modal"
